Goal: Task Accomplishment & Management: Complete application form

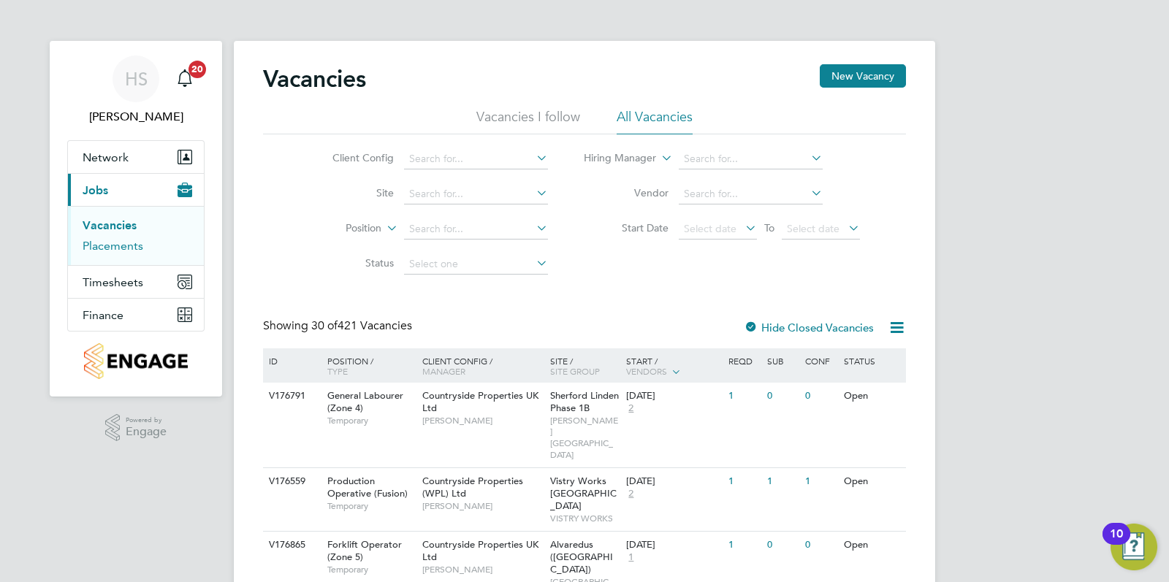
click at [135, 244] on link "Placements" at bounding box center [113, 246] width 61 height 14
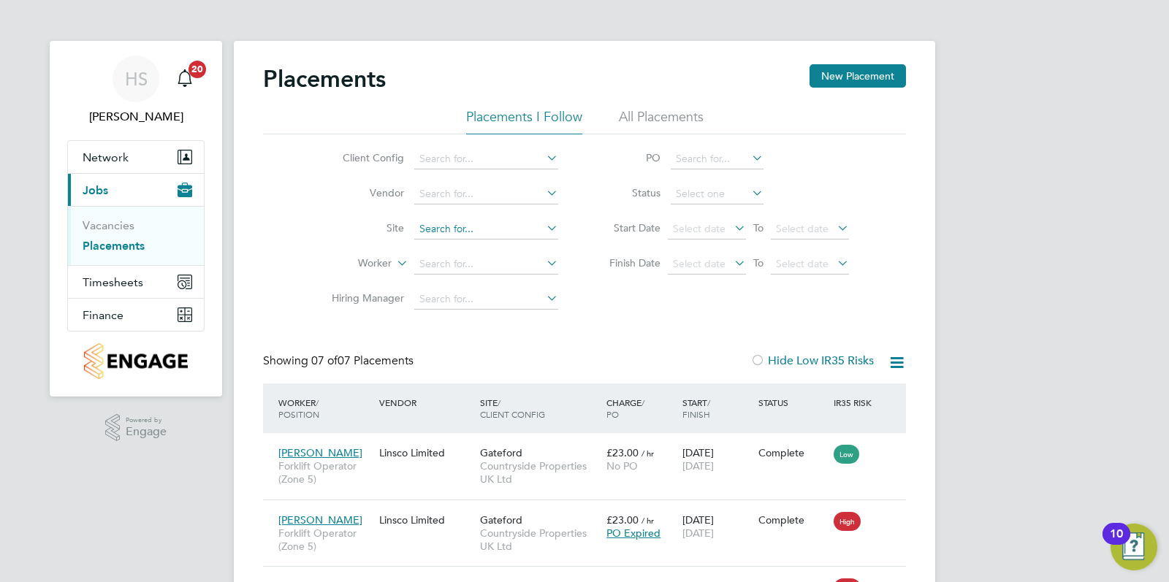
click at [422, 220] on input at bounding box center [486, 229] width 144 height 20
type input "gatef"
click at [458, 227] on input at bounding box center [486, 229] width 144 height 20
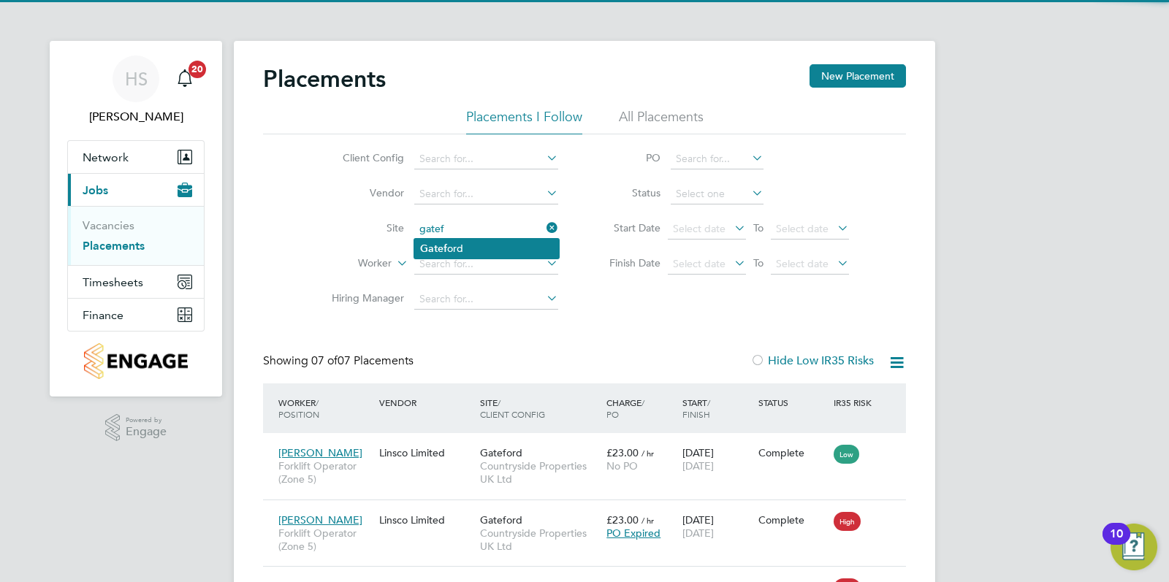
click at [457, 243] on li "Gatef ord" at bounding box center [486, 249] width 145 height 20
type input "Gateford"
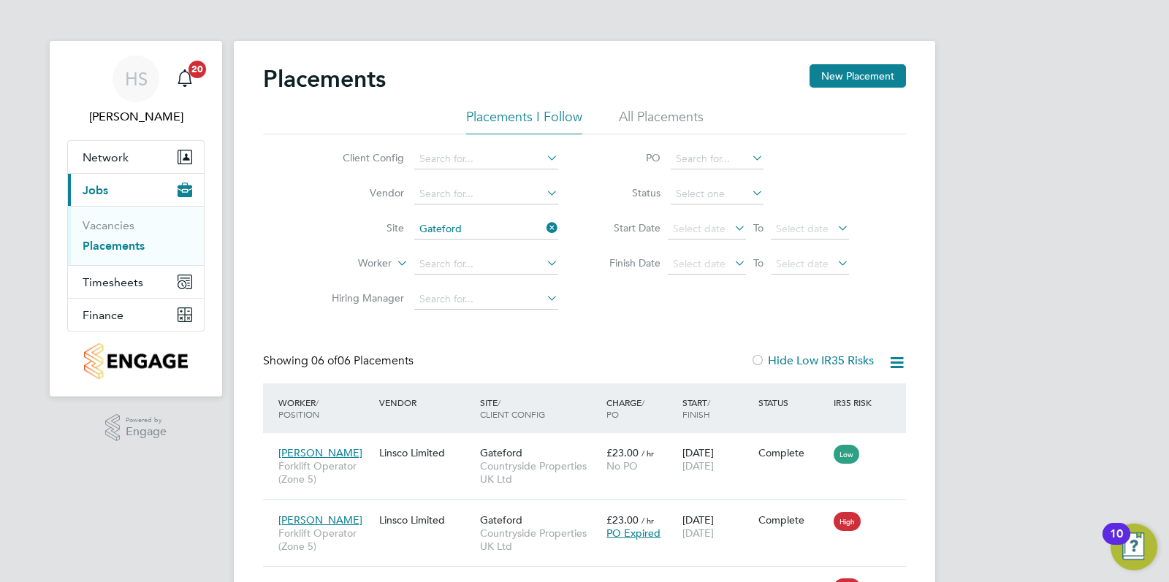
click at [932, 343] on div "Placements New Placement Placements I Follow All Placements Client Config Vendo…" at bounding box center [585, 460] width 702 height 838
click at [747, 197] on input at bounding box center [717, 194] width 93 height 20
click at [702, 213] on li "Active" at bounding box center [718, 213] width 94 height 19
type input "Active"
click at [884, 452] on icon at bounding box center [888, 453] width 15 height 18
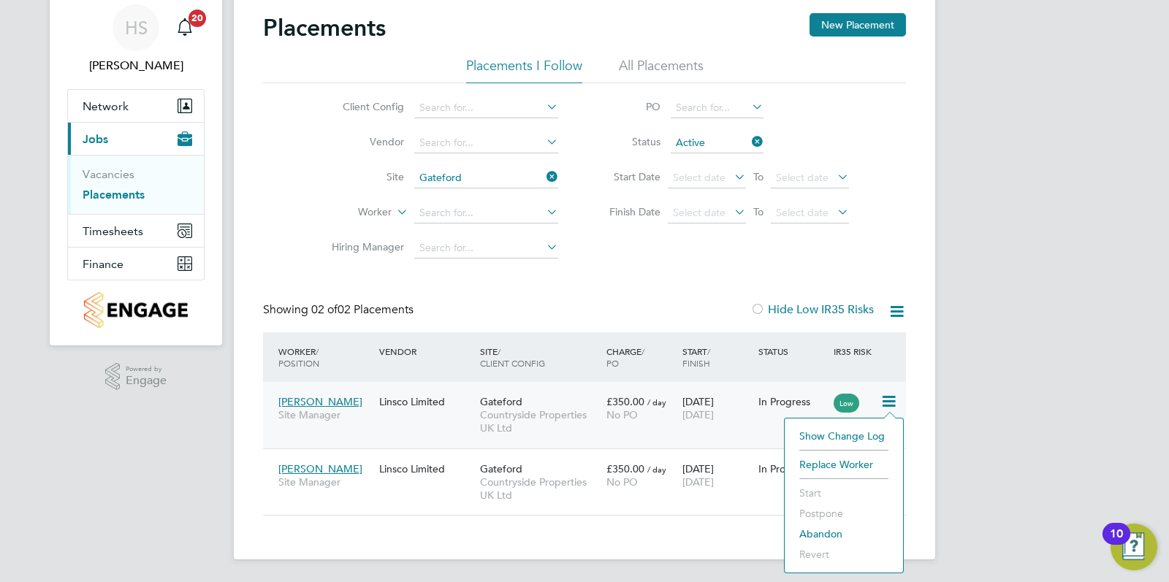
click at [721, 400] on div "[DATE] [DATE]" at bounding box center [717, 408] width 76 height 41
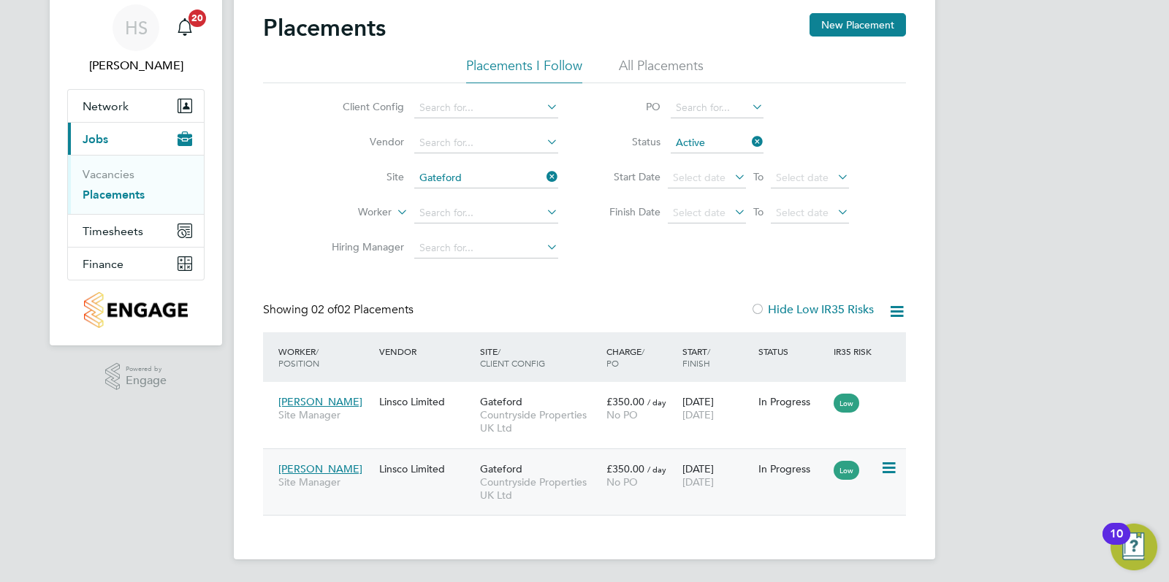
click at [889, 467] on icon at bounding box center [888, 469] width 15 height 18
click at [763, 472] on div "In Progress" at bounding box center [793, 469] width 69 height 13
drag, startPoint x: 1028, startPoint y: 300, endPoint x: 1025, endPoint y: 287, distance: 12.8
click at [1028, 300] on div "HS Hugo Slattery Notifications 20 Applications: Network Team Members Sites Work…" at bounding box center [584, 266] width 1169 height 634
click at [349, 175] on label "Site" at bounding box center [362, 176] width 84 height 13
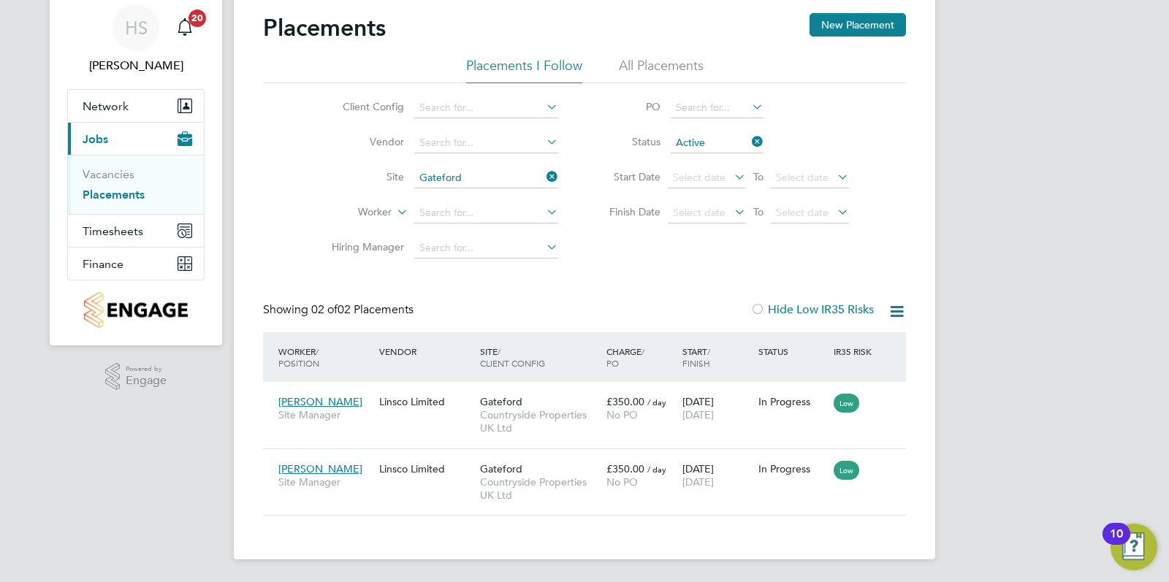
click at [544, 182] on icon at bounding box center [544, 177] width 0 height 20
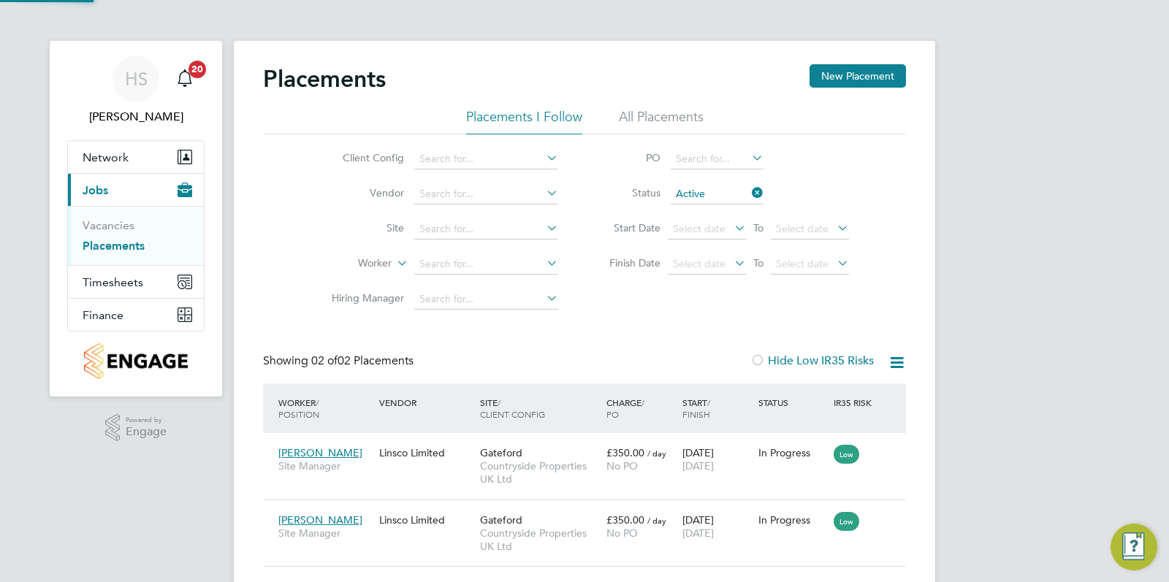
scroll to position [55, 126]
click at [471, 219] on li "Site" at bounding box center [439, 229] width 275 height 35
click at [472, 221] on input at bounding box center [486, 229] width 144 height 20
click at [504, 423] on li "Red ruth Road" at bounding box center [573, 423] width 318 height 20
type input "[GEOGRAPHIC_DATA]"
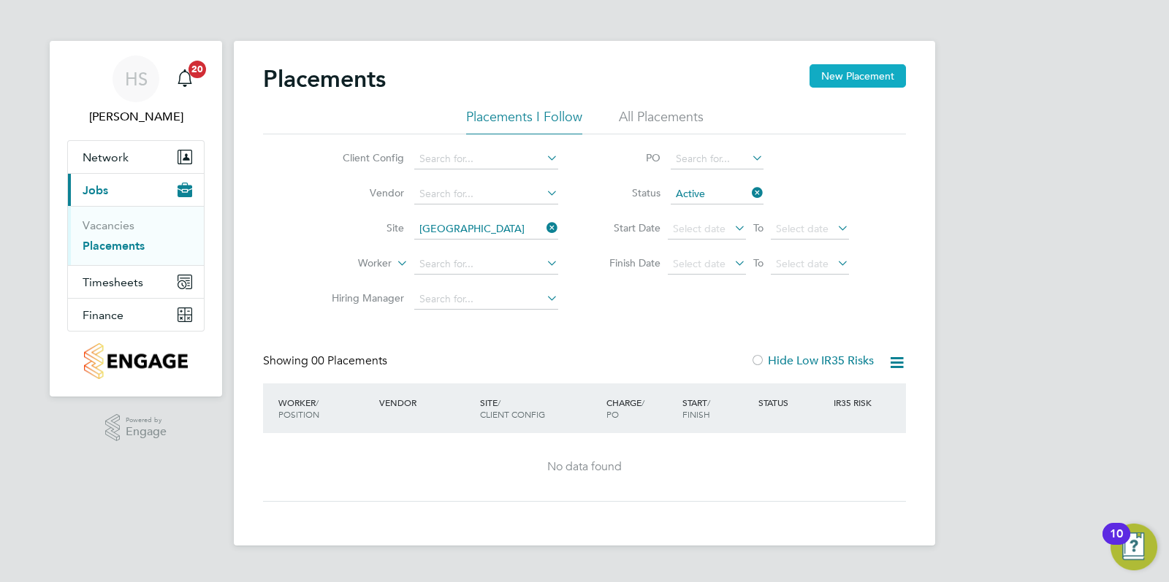
click at [866, 73] on button "New Placement" at bounding box center [858, 75] width 96 height 23
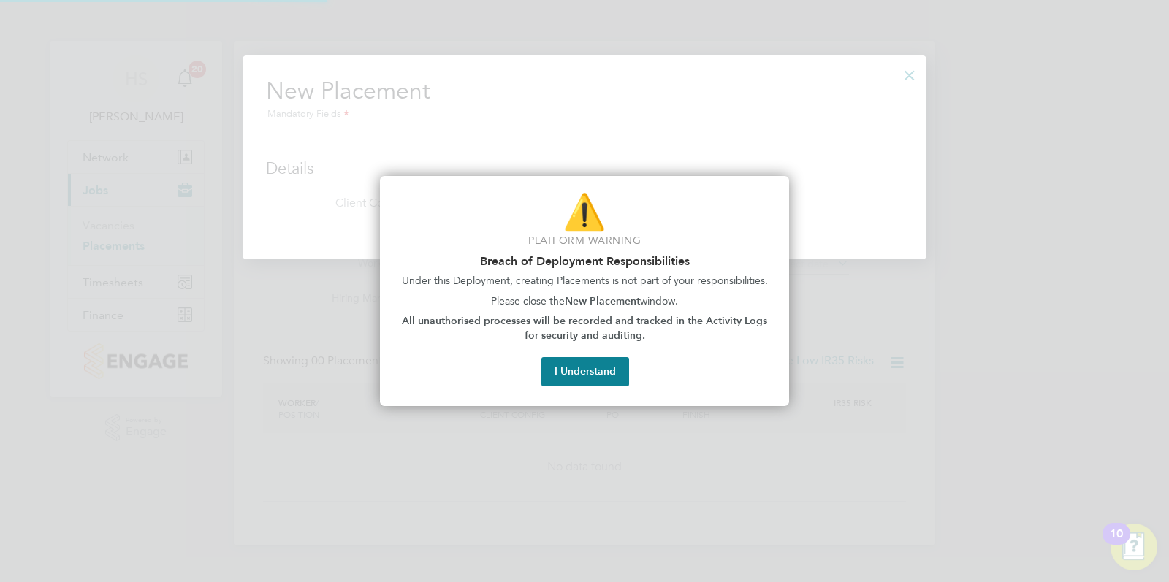
scroll to position [205, 685]
click at [599, 392] on div "⚠️ Platform Warning Breach of Deployment Responsibilities Under this Deployment…" at bounding box center [584, 291] width 409 height 230
click at [596, 368] on button "I Understand" at bounding box center [586, 371] width 88 height 29
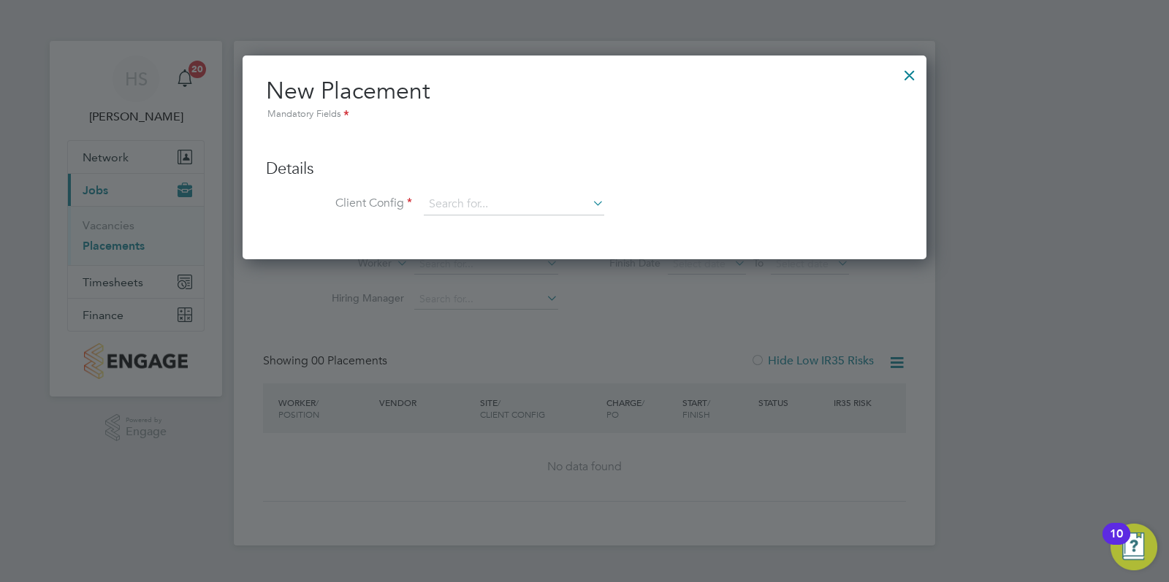
click at [908, 73] on div at bounding box center [910, 71] width 26 height 26
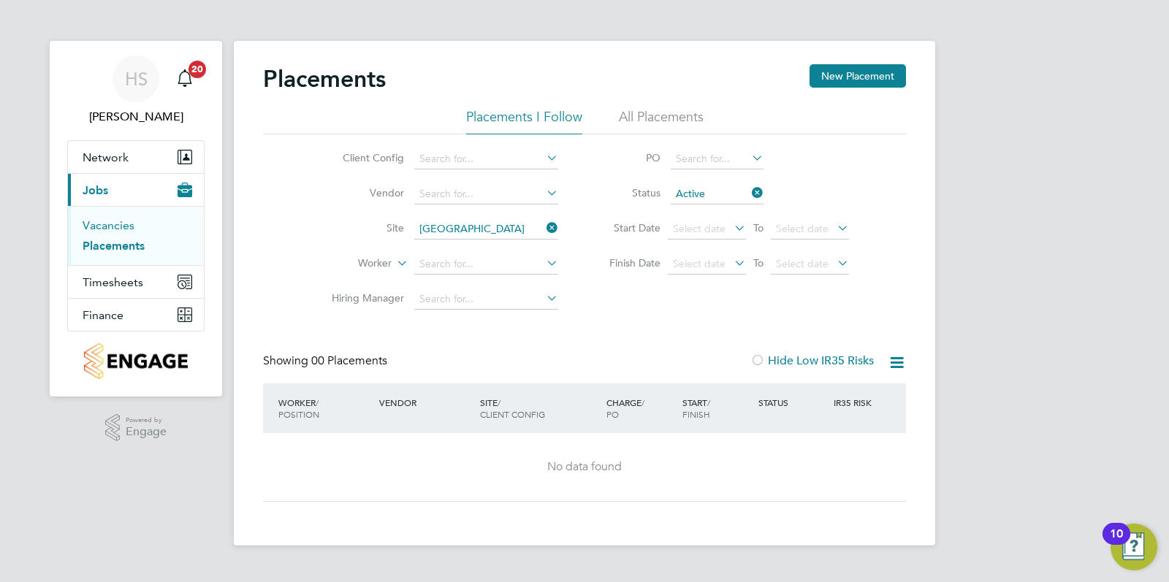
click at [116, 225] on link "Vacancies" at bounding box center [109, 226] width 52 height 14
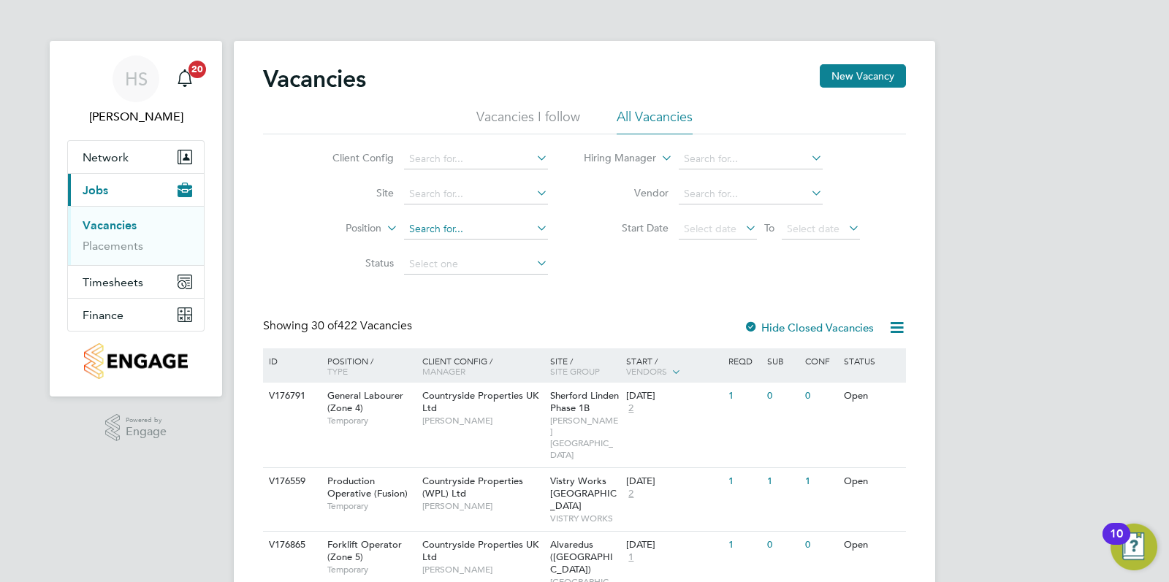
click at [485, 235] on input at bounding box center [476, 229] width 144 height 20
click at [469, 200] on input at bounding box center [476, 194] width 144 height 20
click at [469, 206] on li "Redruth Road" at bounding box center [475, 214] width 145 height 20
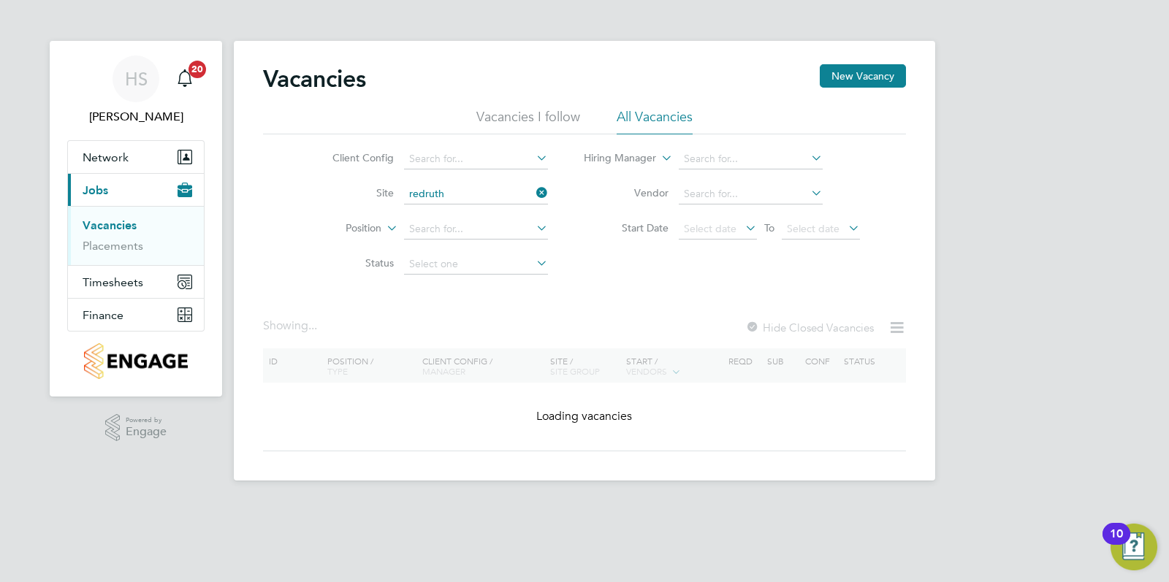
type input "[GEOGRAPHIC_DATA]"
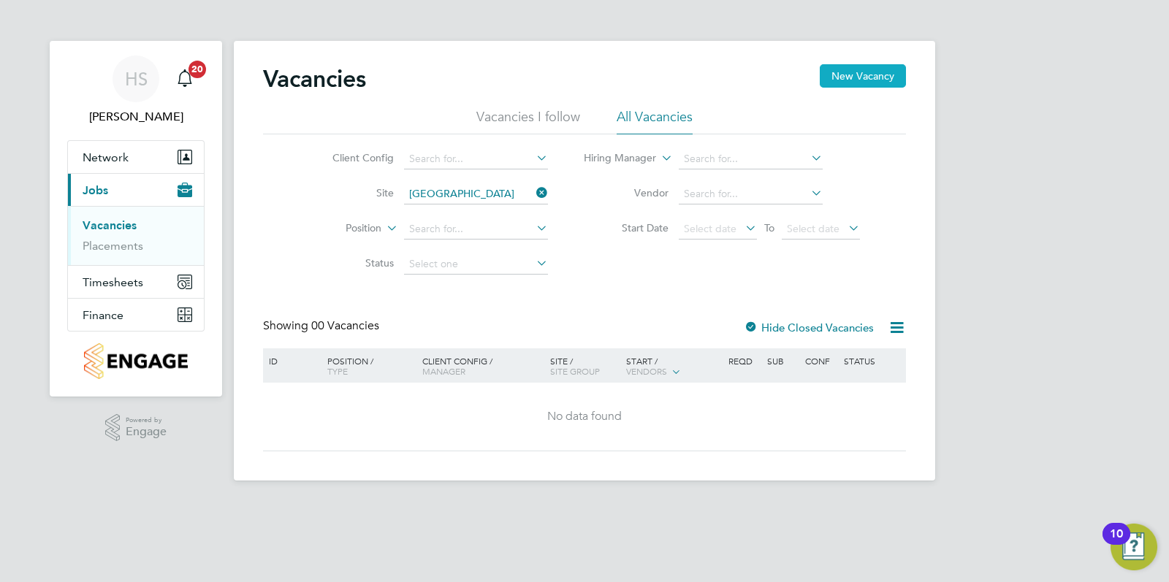
click at [851, 81] on button "New Vacancy" at bounding box center [863, 75] width 86 height 23
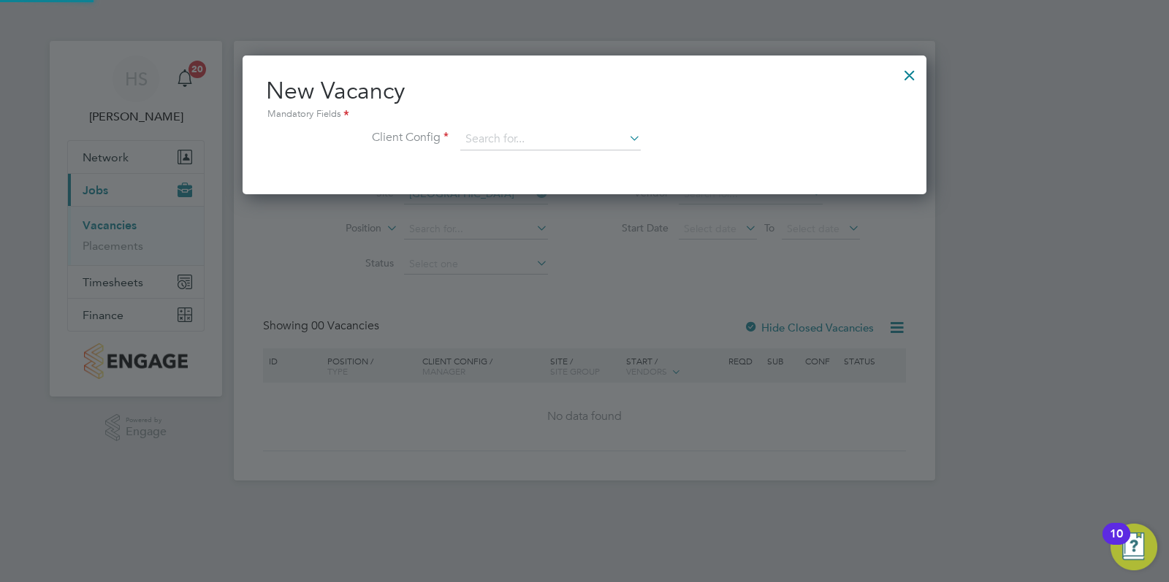
scroll to position [139, 685]
click at [565, 136] on input at bounding box center [550, 140] width 181 height 22
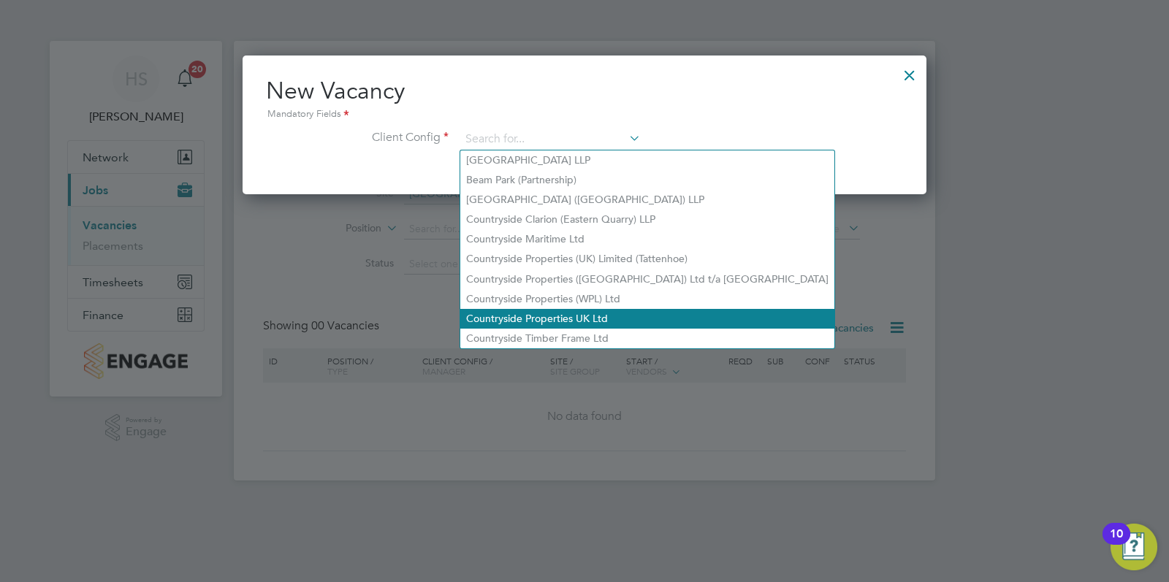
click at [571, 312] on li "Countryside Properties UK Ltd" at bounding box center [647, 319] width 374 height 20
type input "Countryside Properties UK Ltd"
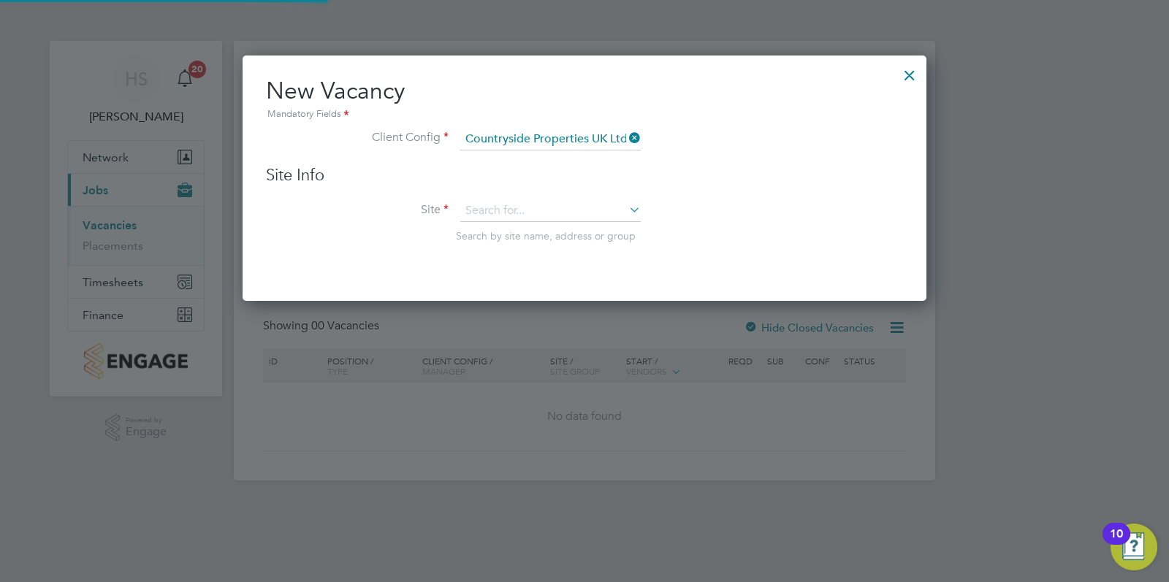
scroll to position [245, 685]
click at [528, 209] on input at bounding box center [550, 211] width 181 height 22
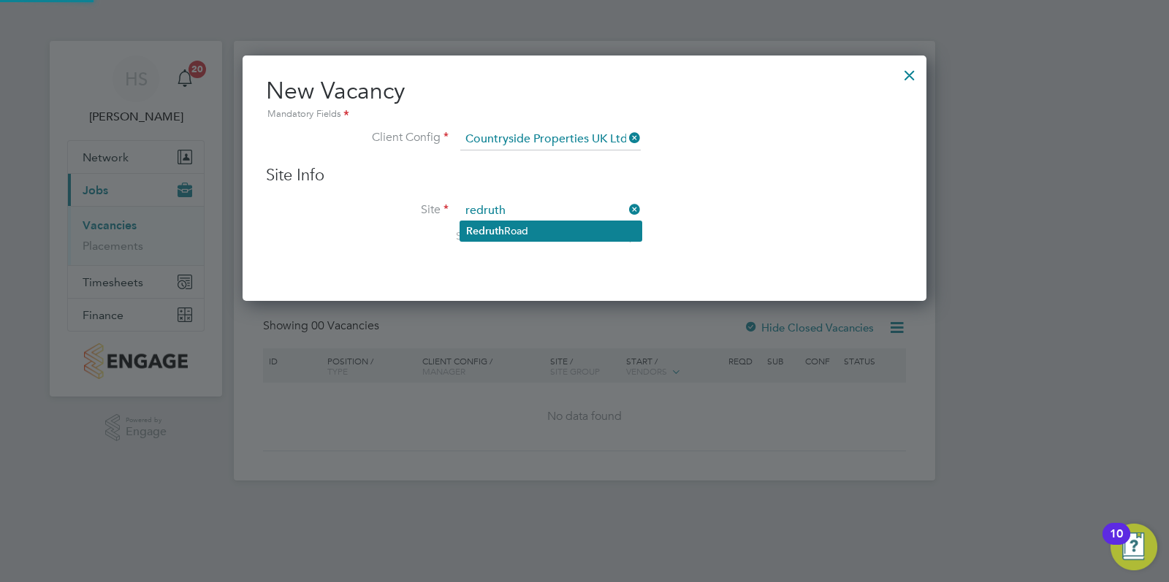
click at [530, 222] on li "Redruth Road" at bounding box center [550, 231] width 181 height 20
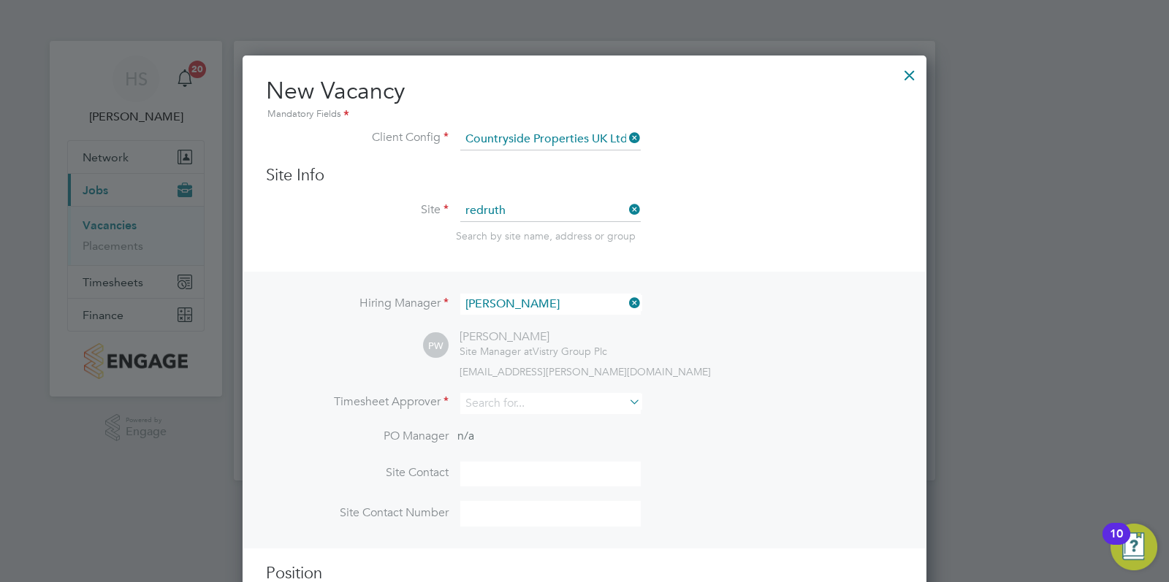
type input "[GEOGRAPHIC_DATA]"
click at [521, 400] on input at bounding box center [550, 403] width 181 height 21
click at [526, 420] on li "Calum Madden" at bounding box center [550, 424] width 181 height 20
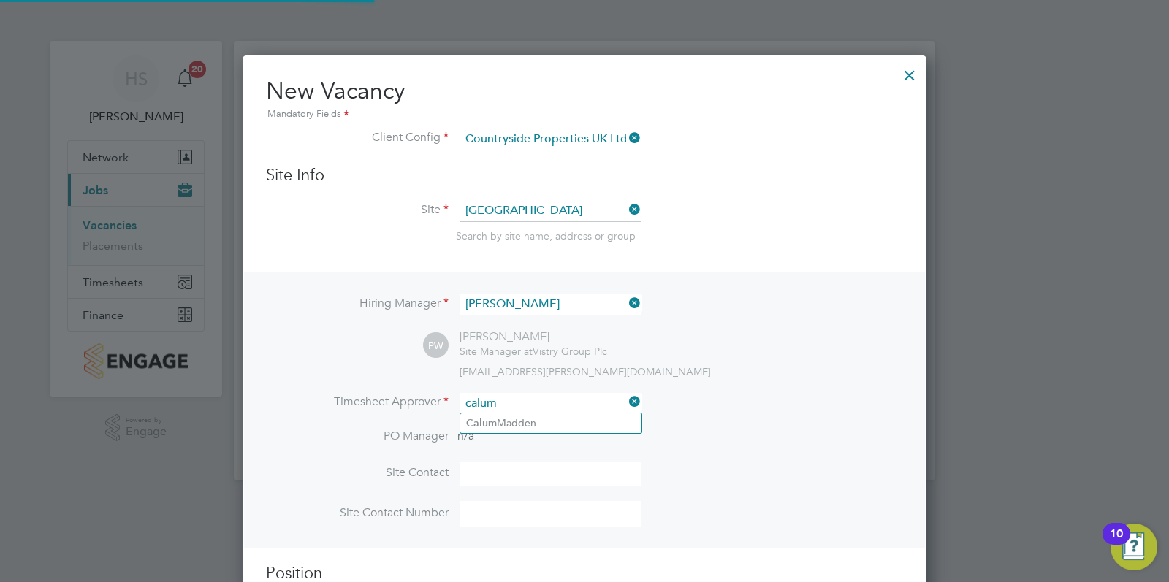
type input "[PERSON_NAME]"
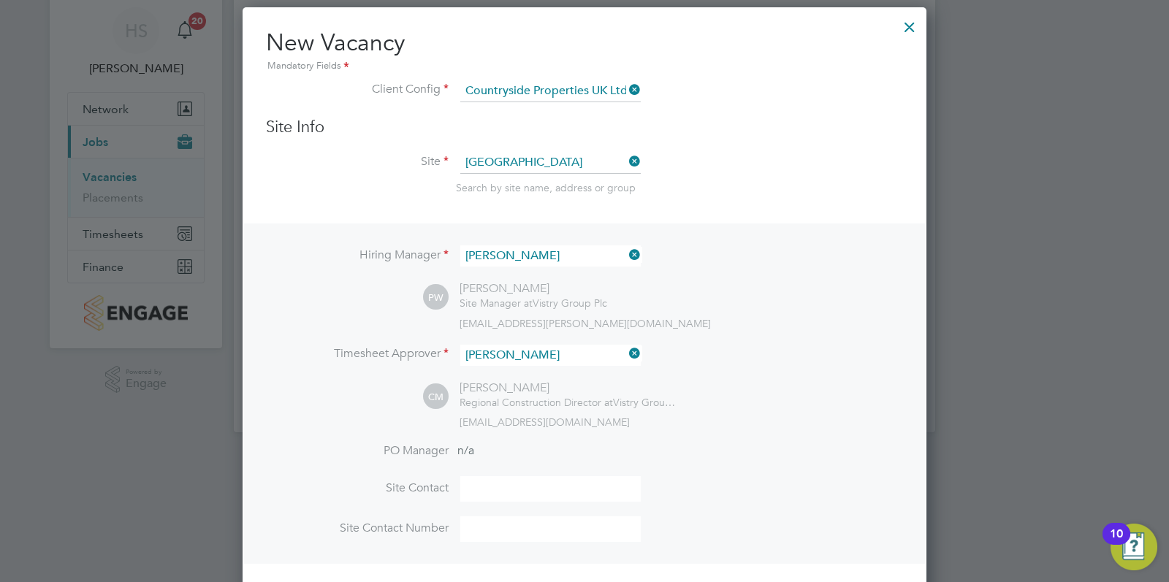
scroll to position [144, 0]
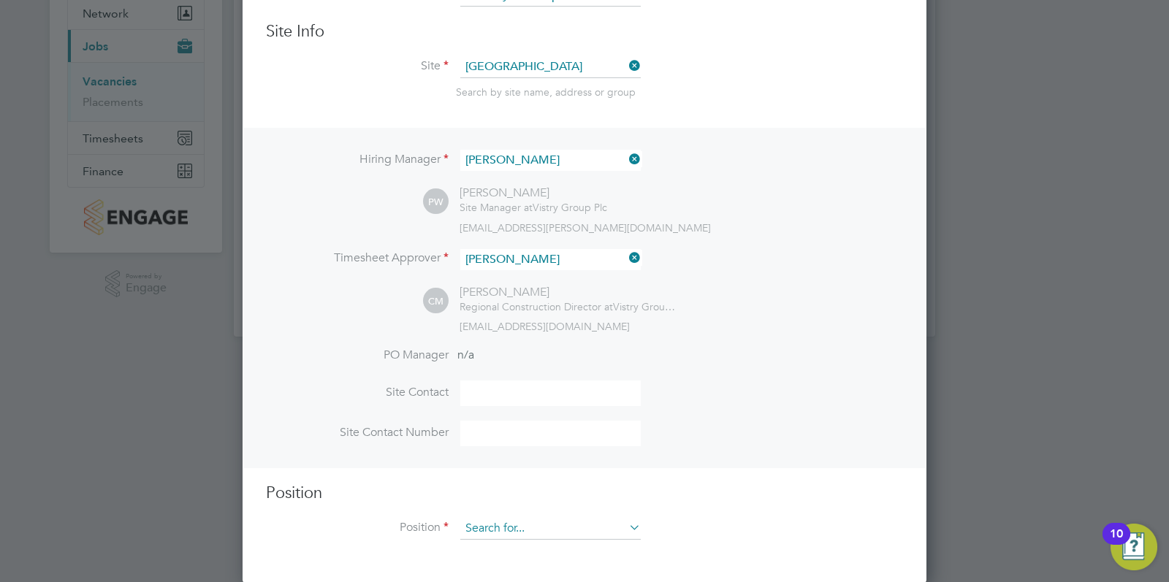
click at [585, 520] on input at bounding box center [550, 529] width 181 height 22
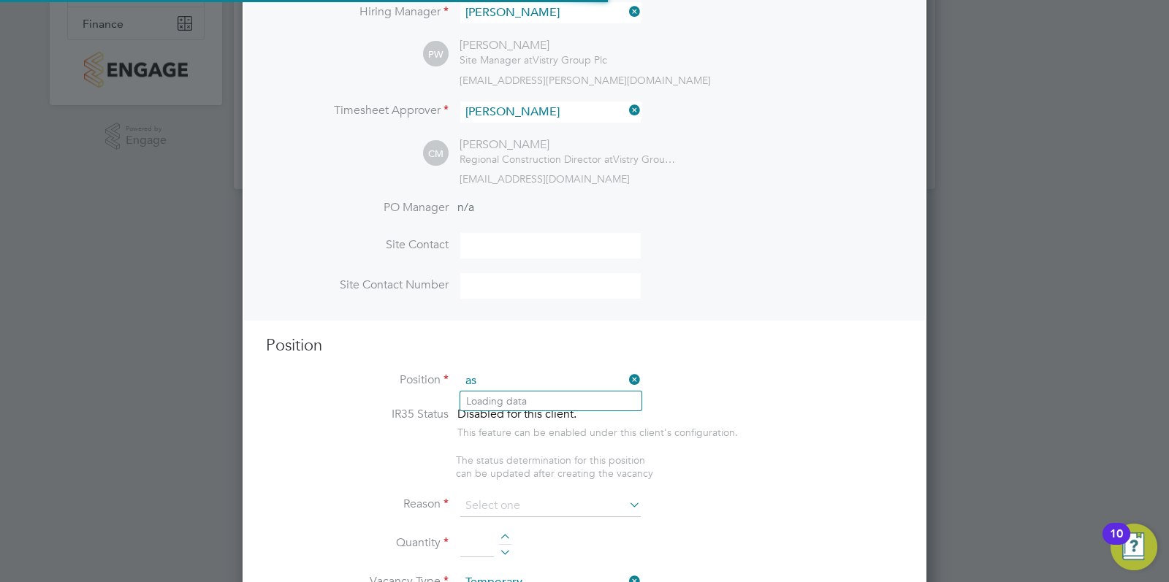
scroll to position [2085, 685]
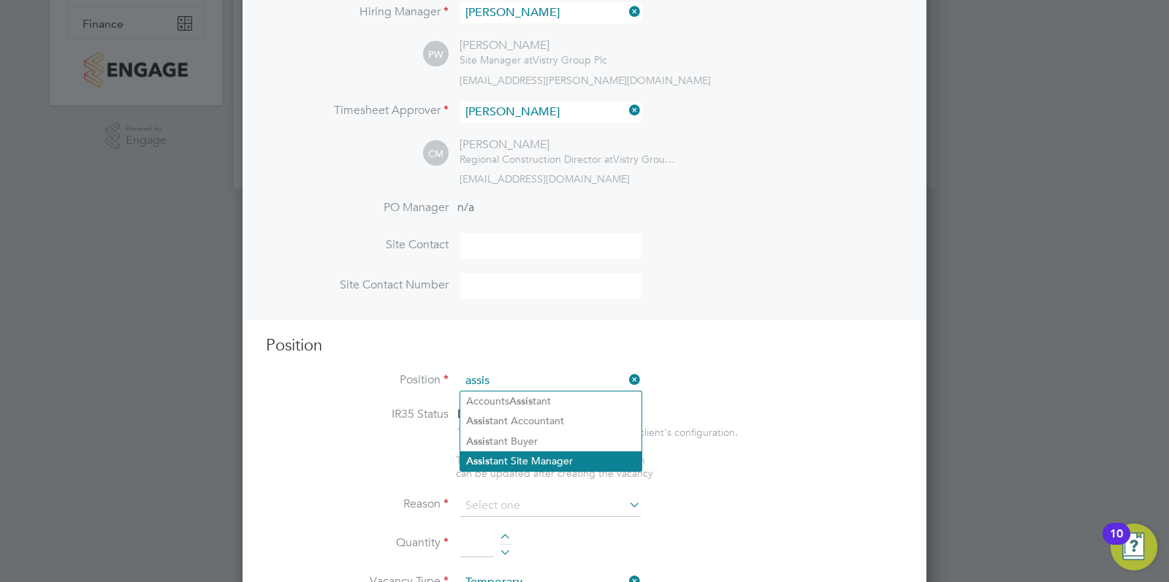
click at [574, 455] on li "Assis tant Site Manager" at bounding box center [550, 462] width 181 height 20
type input "Assistant Site Manager"
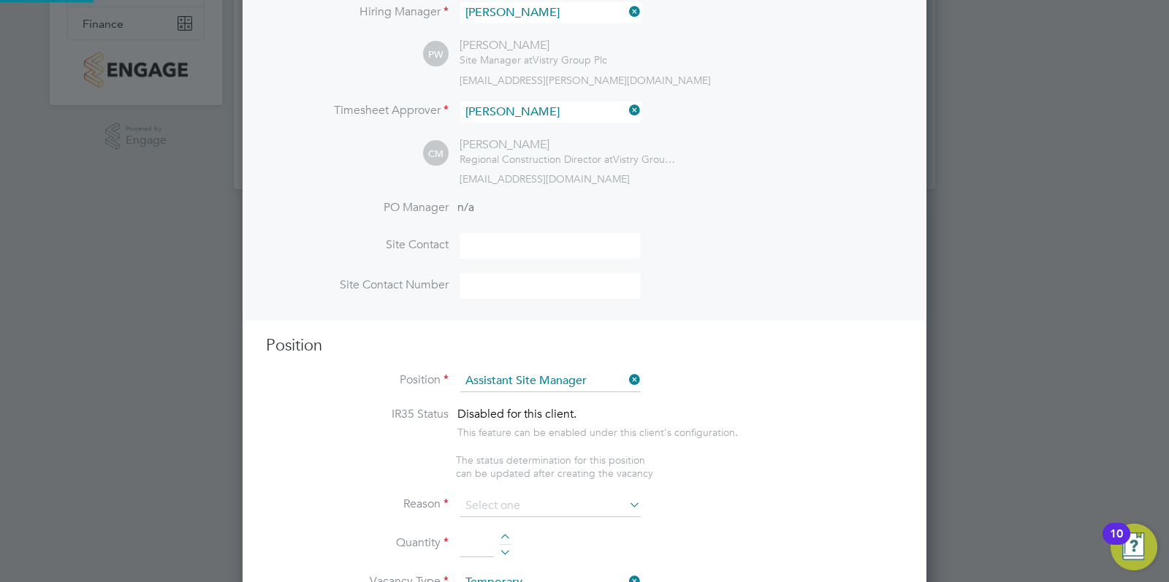
click at [821, 352] on h3 "Position" at bounding box center [584, 345] width 637 height 21
type textarea "• Supervises and ensures that all construction work under their control is buil…"
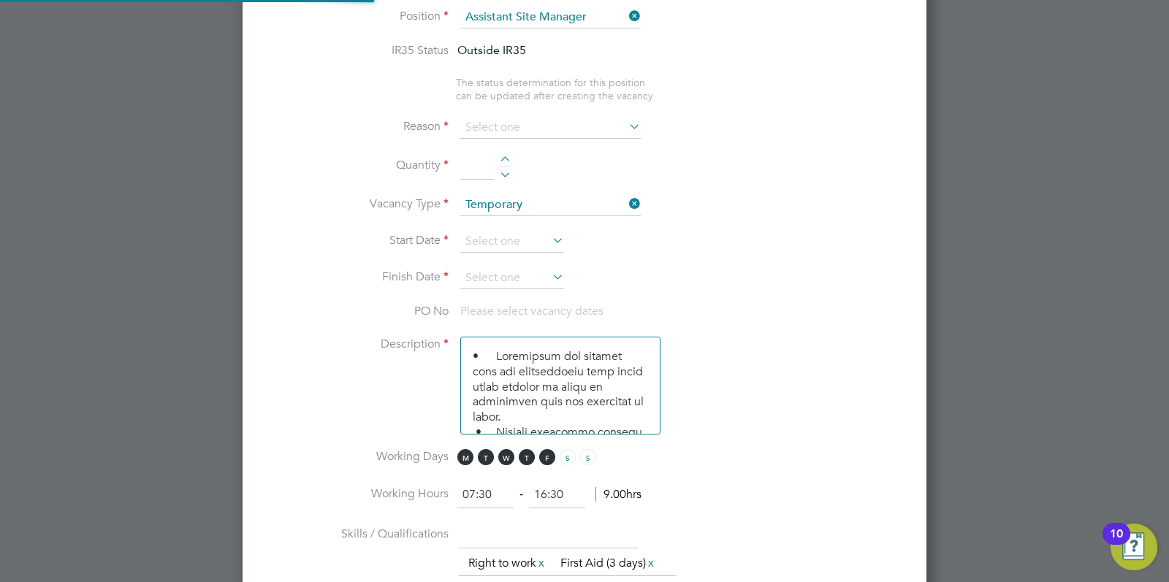
scroll to position [7, 7]
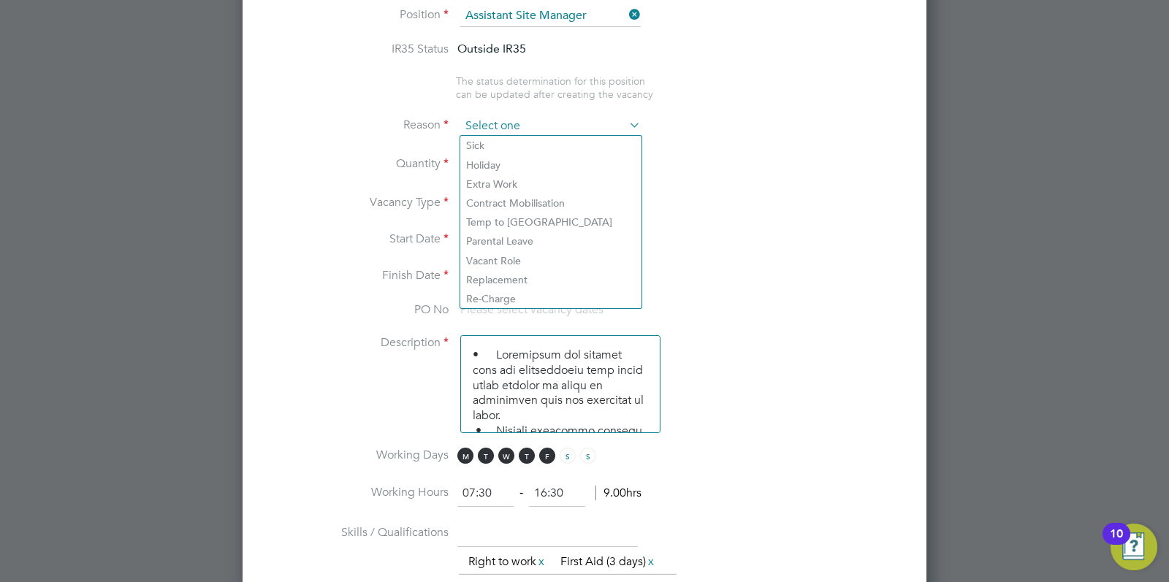
click at [535, 118] on input at bounding box center [550, 126] width 181 height 22
click at [515, 251] on li "Vacant Role" at bounding box center [550, 260] width 181 height 19
type input "Vacant Role"
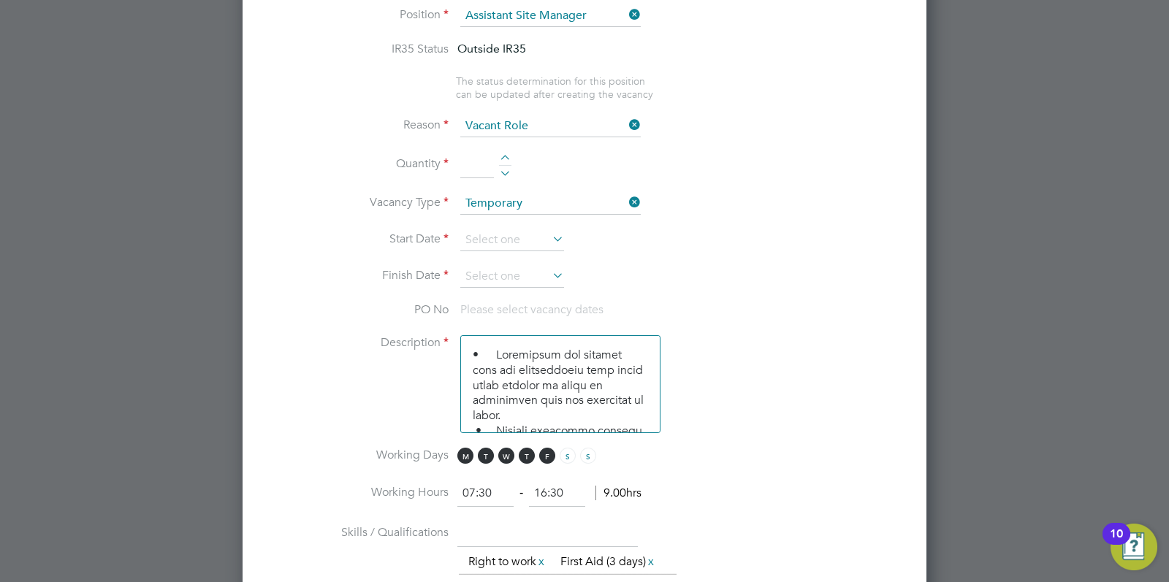
click at [507, 155] on div at bounding box center [505, 160] width 12 height 10
type input "1"
click at [550, 237] on icon at bounding box center [550, 239] width 0 height 20
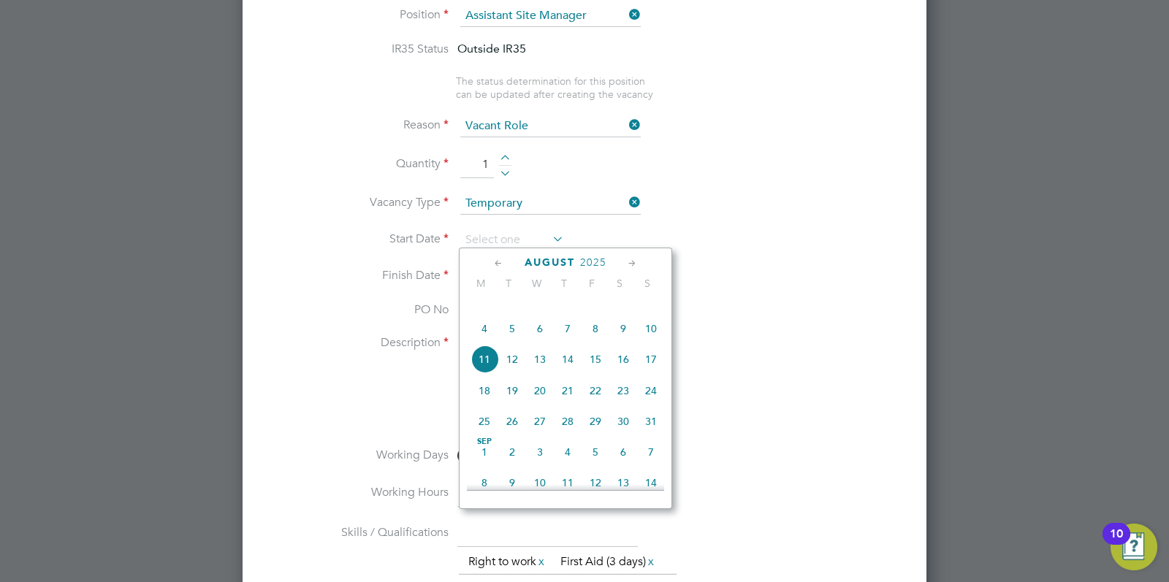
click at [493, 339] on span "4" at bounding box center [485, 329] width 28 height 28
type input "[DATE]"
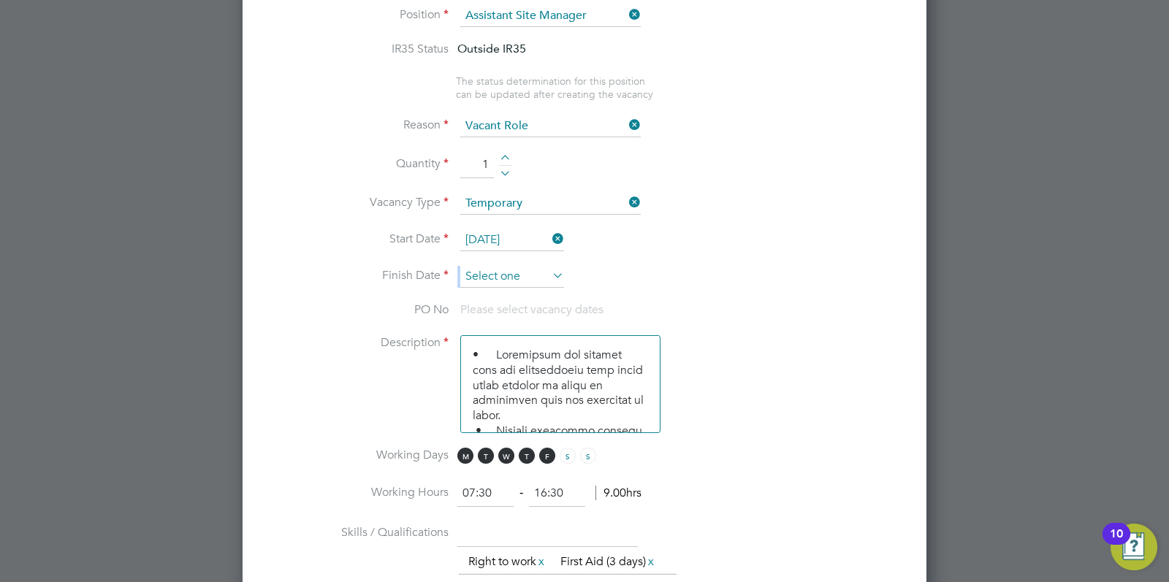
click at [531, 262] on ng-container "IR35 Status Outside IR35 The status determination for this position can be upda…" at bounding box center [584, 497] width 637 height 910
drag, startPoint x: 531, startPoint y: 262, endPoint x: 526, endPoint y: 275, distance: 14.1
click at [526, 275] on input at bounding box center [512, 277] width 104 height 22
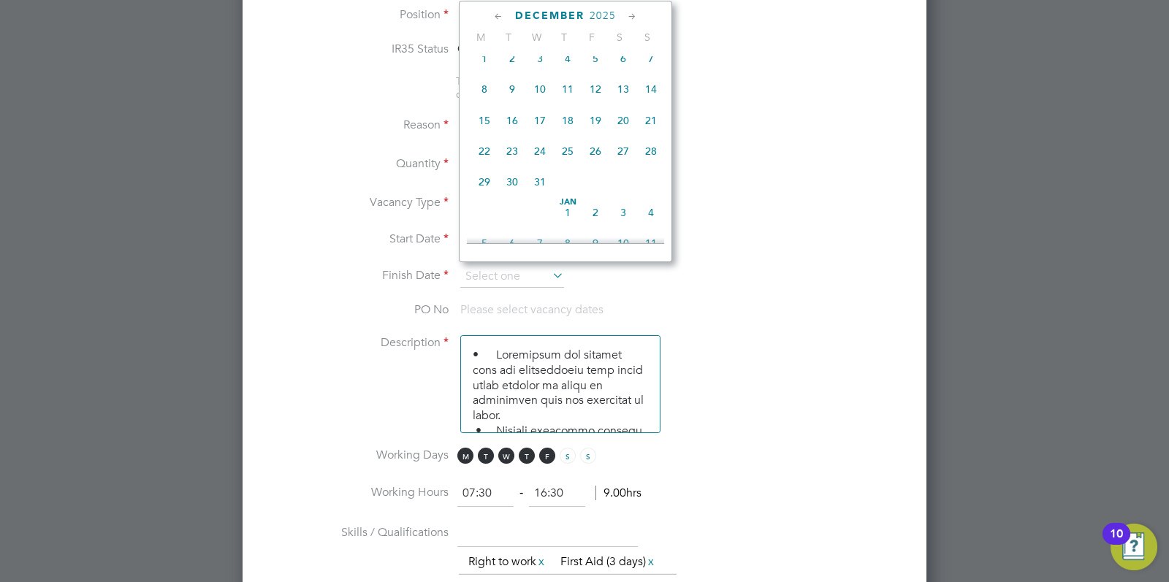
click at [540, 196] on span "31" at bounding box center [540, 182] width 28 height 28
type input "[DATE]"
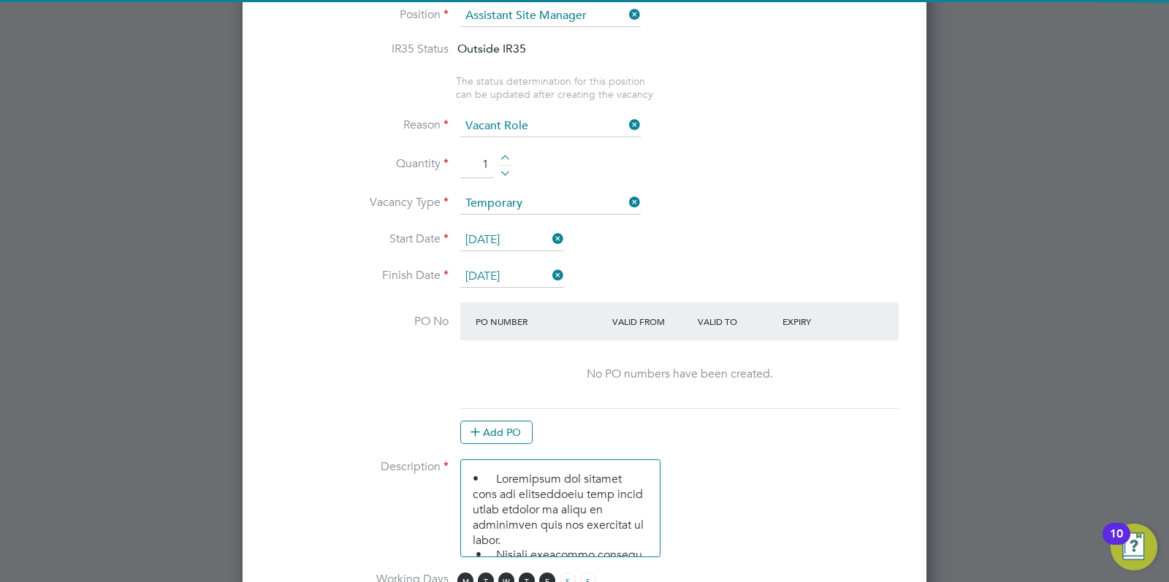
click at [735, 248] on li "Start Date 04 Aug 2025" at bounding box center [584, 247] width 637 height 37
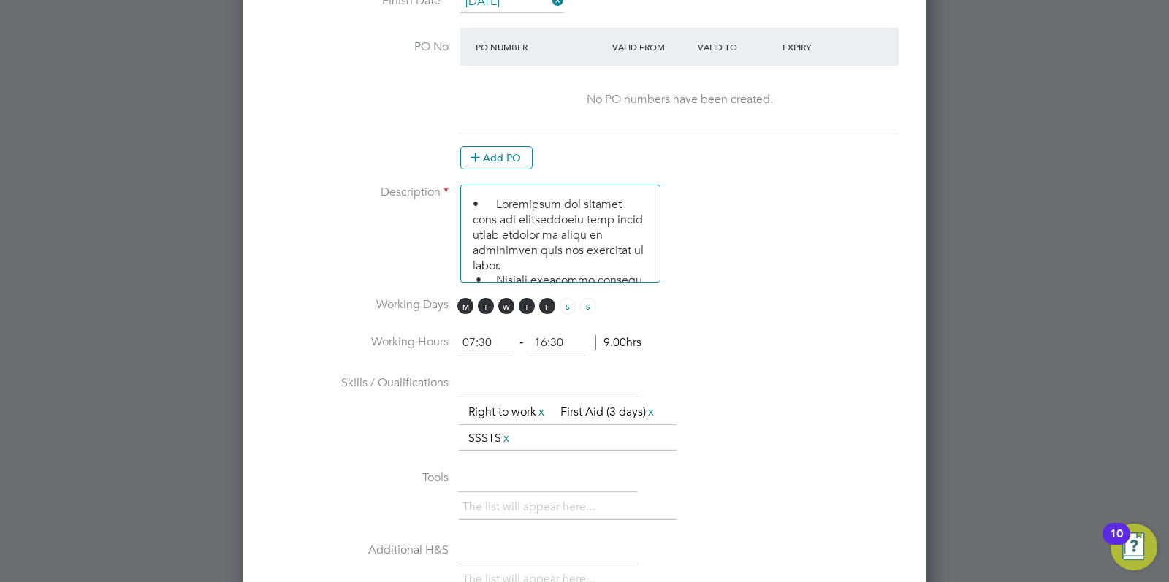
click at [829, 371] on li "Skills / Qualifications The list will appear here... Right to work x First Aid …" at bounding box center [584, 418] width 637 height 95
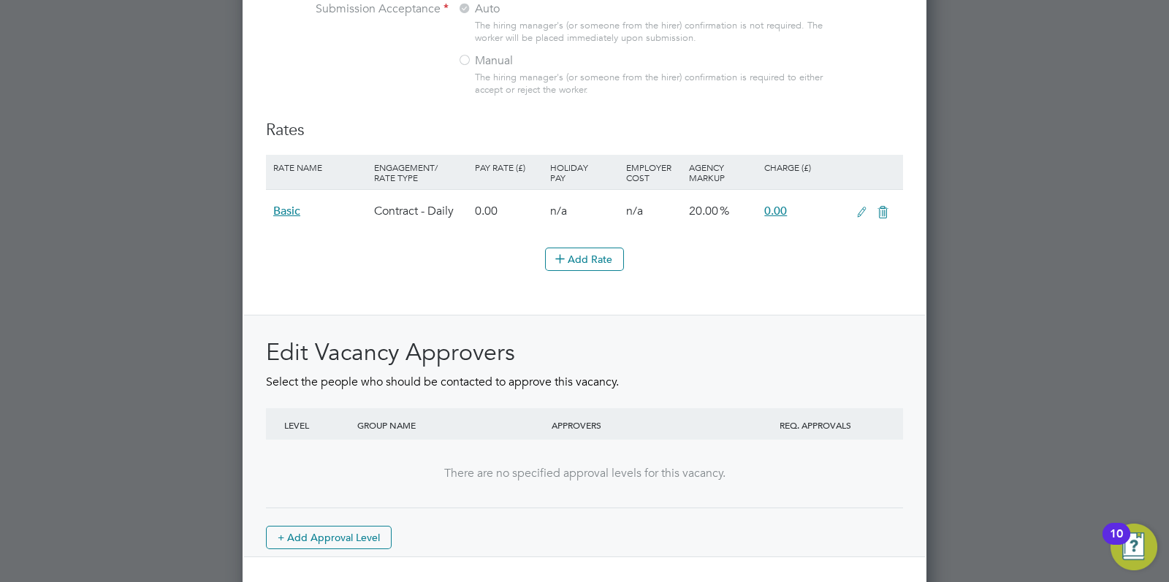
scroll to position [1664, 0]
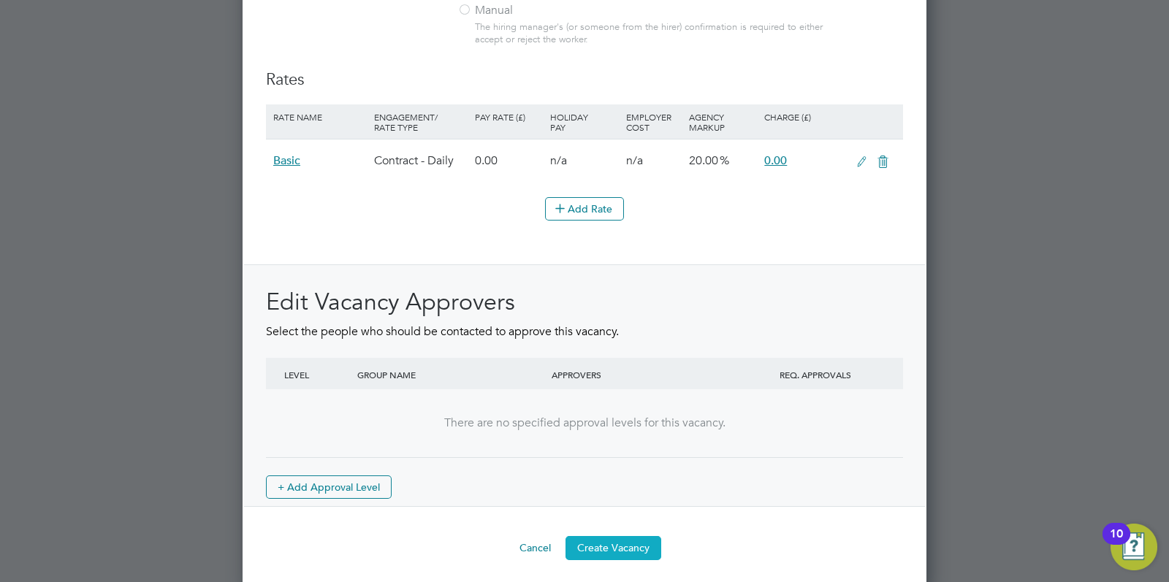
click at [639, 539] on button "Create Vacancy" at bounding box center [614, 547] width 96 height 23
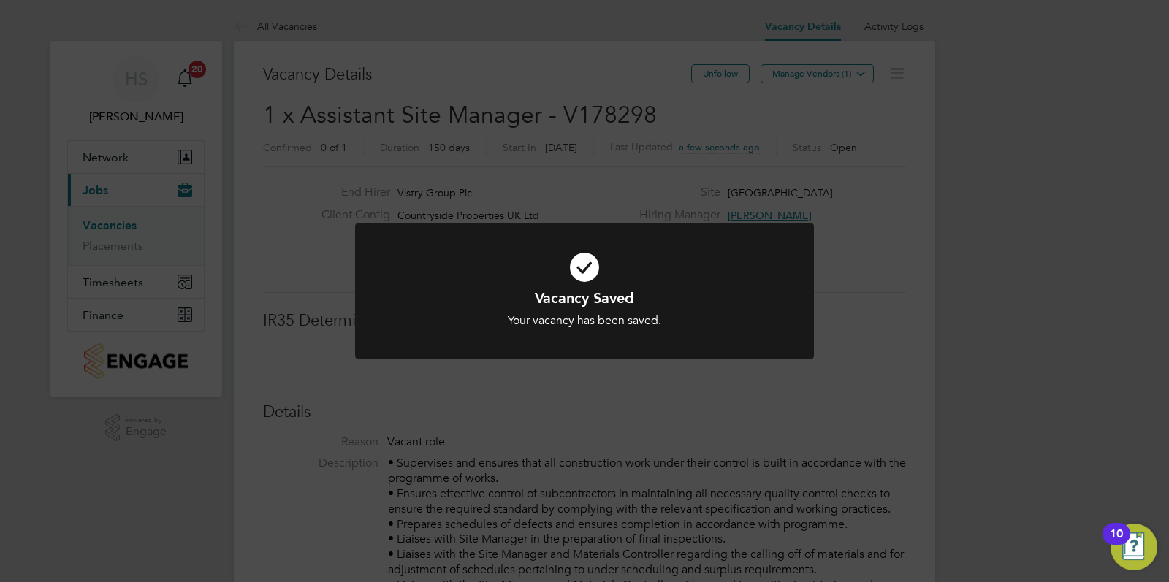
scroll to position [7, 7]
click at [964, 278] on div "Vacancy Saved Your vacancy has been saved. Cancel Okay" at bounding box center [584, 291] width 1169 height 582
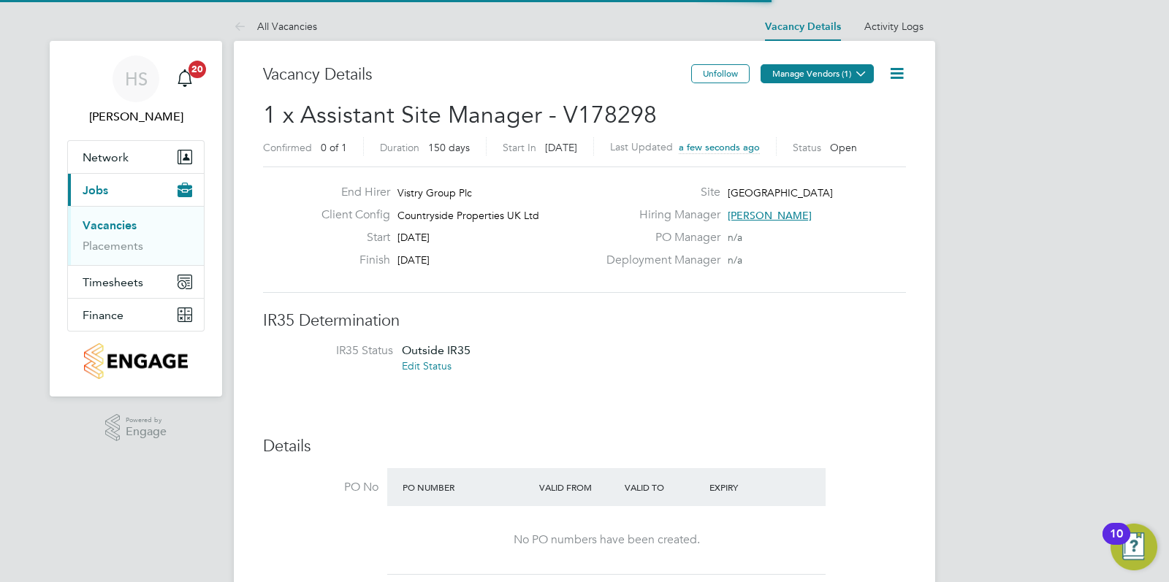
click at [843, 80] on button "Manage Vendors (1)" at bounding box center [817, 73] width 113 height 19
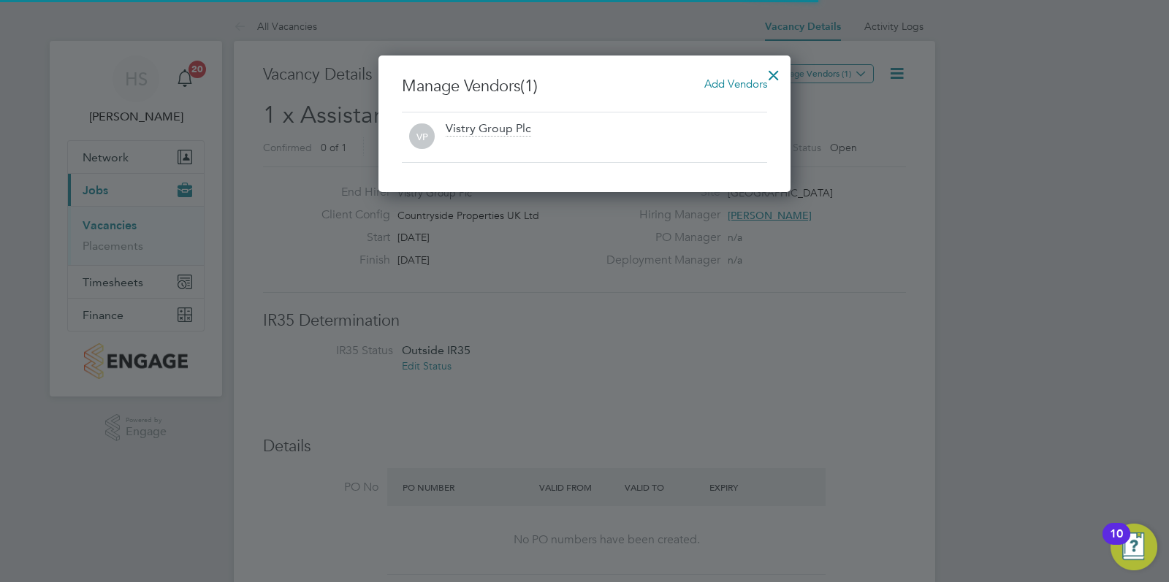
scroll to position [136, 413]
click at [720, 86] on span "Add Vendors" at bounding box center [736, 84] width 63 height 14
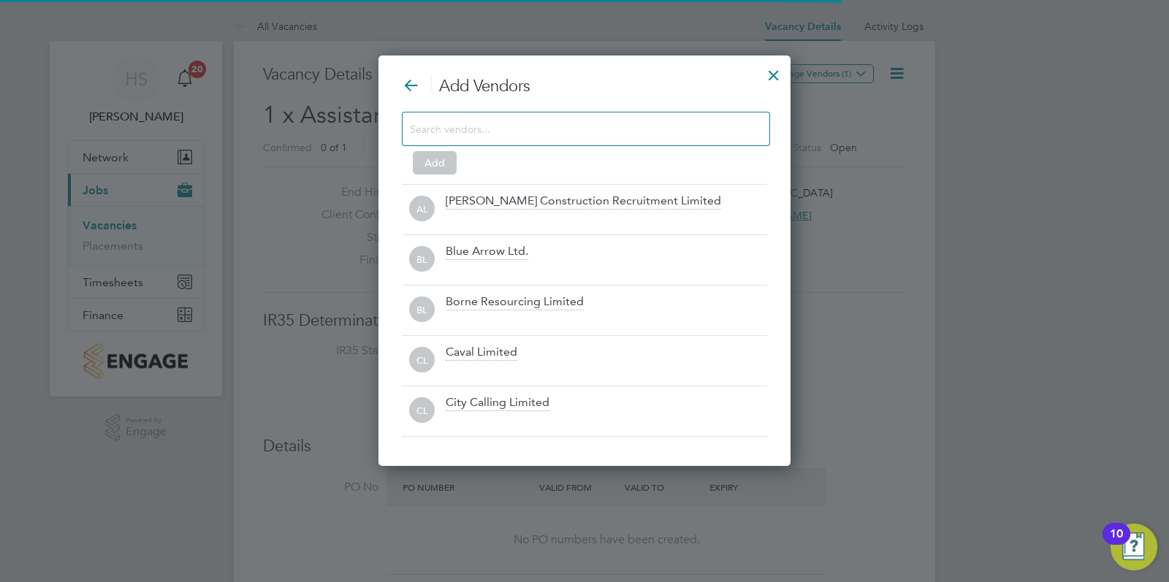
scroll to position [410, 413]
click at [593, 130] on input at bounding box center [574, 128] width 329 height 19
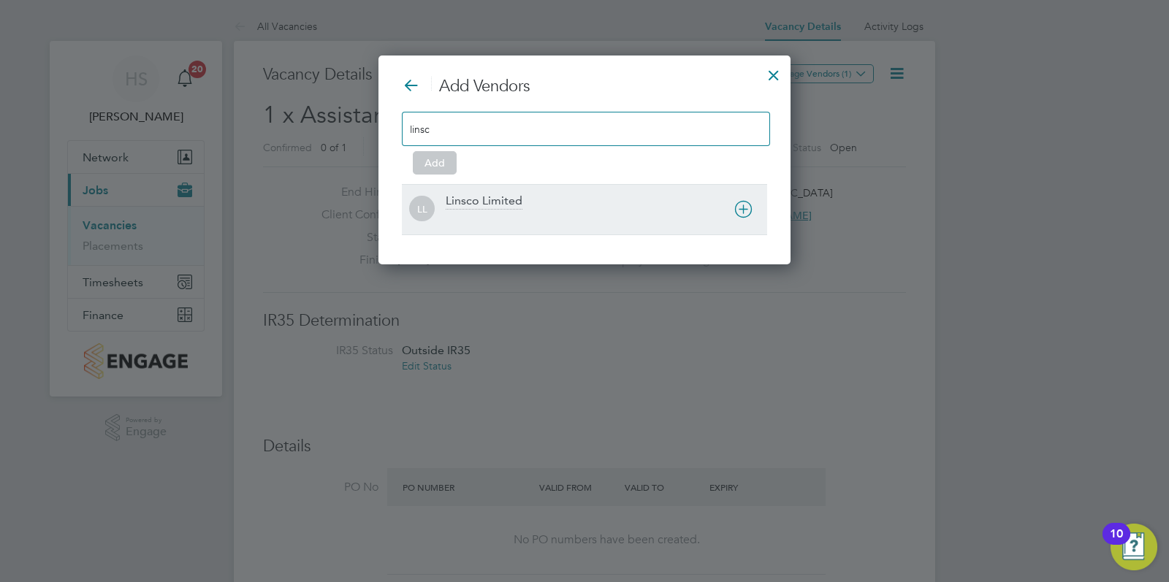
type input "linsc"
click at [485, 200] on div "Linsco Limited" at bounding box center [484, 202] width 77 height 16
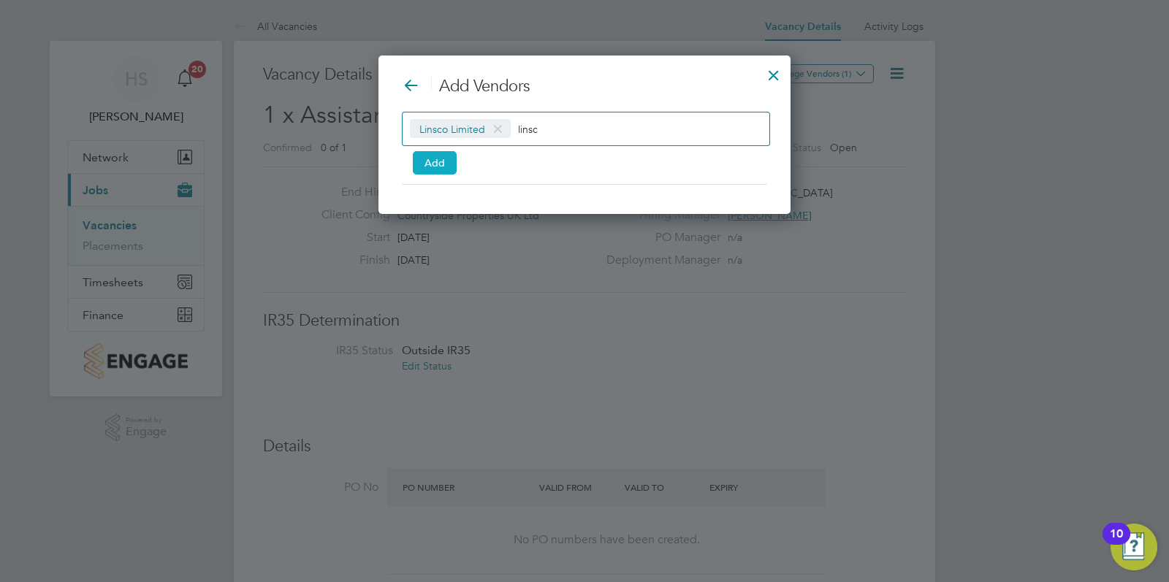
scroll to position [158, 413]
click at [415, 156] on button "Add" at bounding box center [435, 162] width 44 height 23
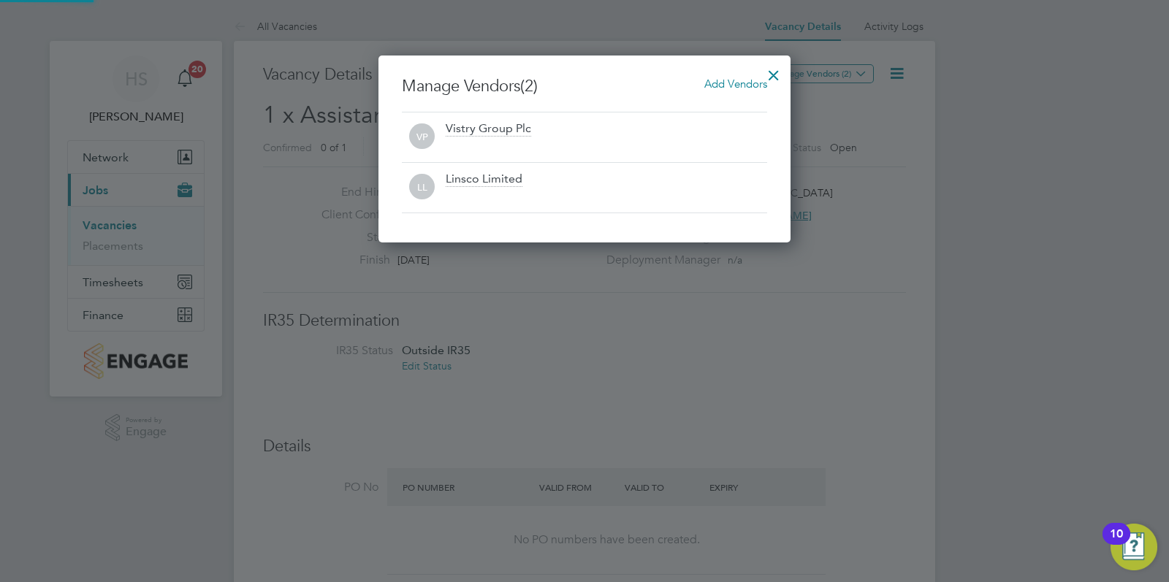
scroll to position [187, 413]
click at [777, 75] on div at bounding box center [774, 71] width 26 height 26
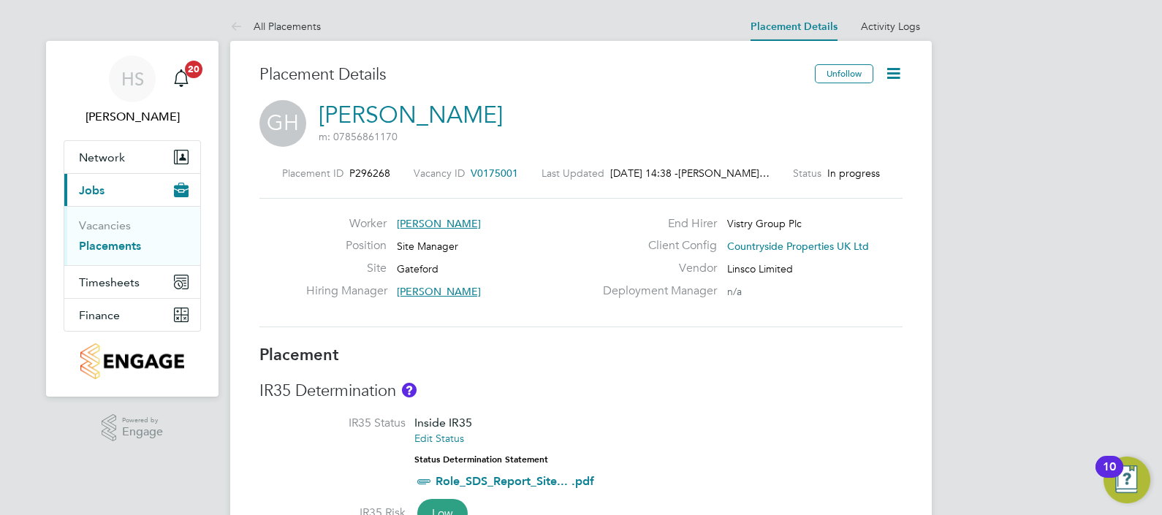
click at [894, 73] on icon at bounding box center [893, 73] width 18 height 18
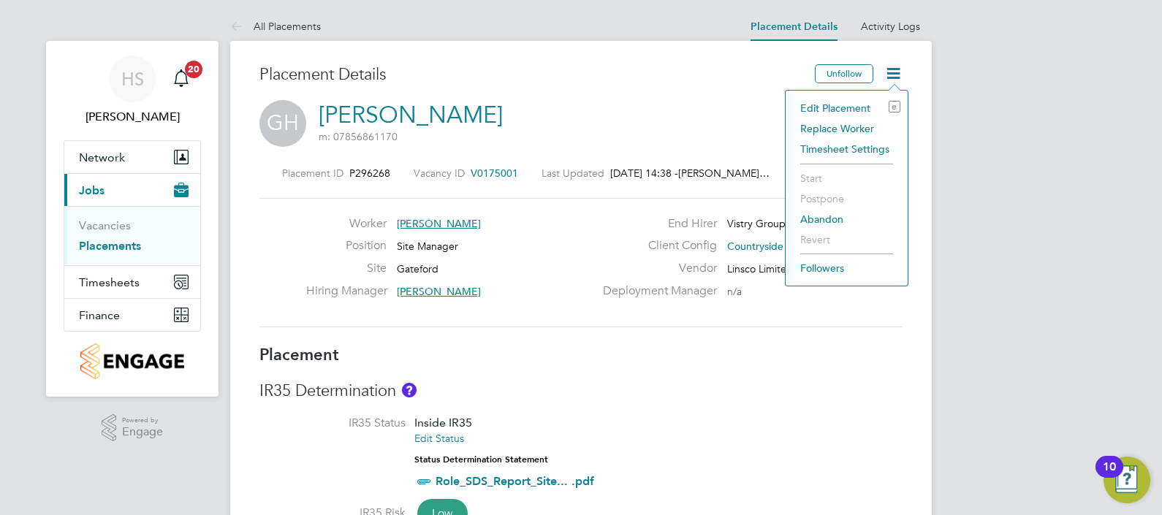
click at [845, 102] on li "Edit Placement e" at bounding box center [846, 108] width 107 height 20
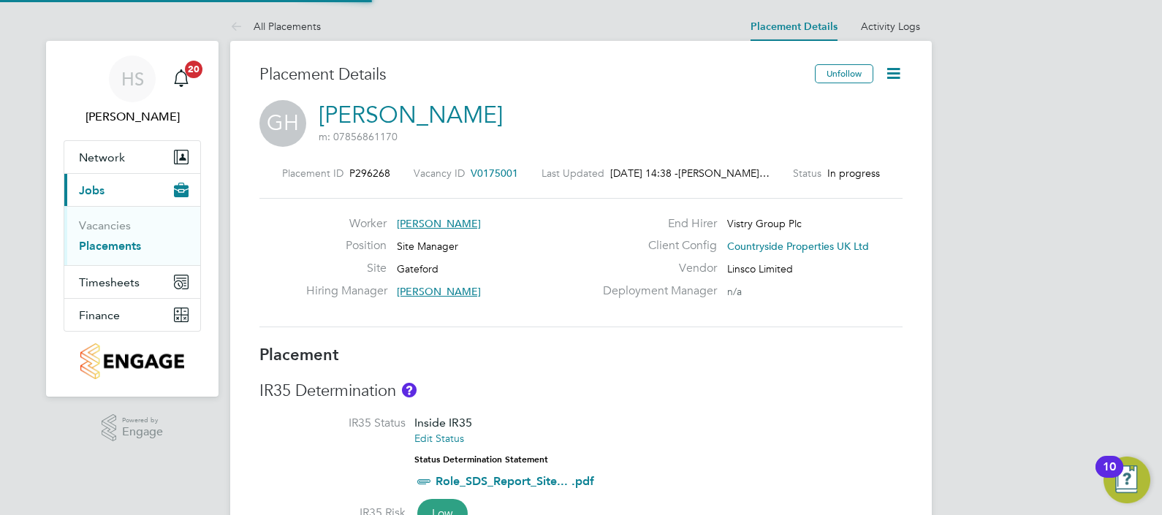
type input "[PERSON_NAME]"
type input "07 Jul 2025"
type input "08 Sep 2025"
type input "07:30"
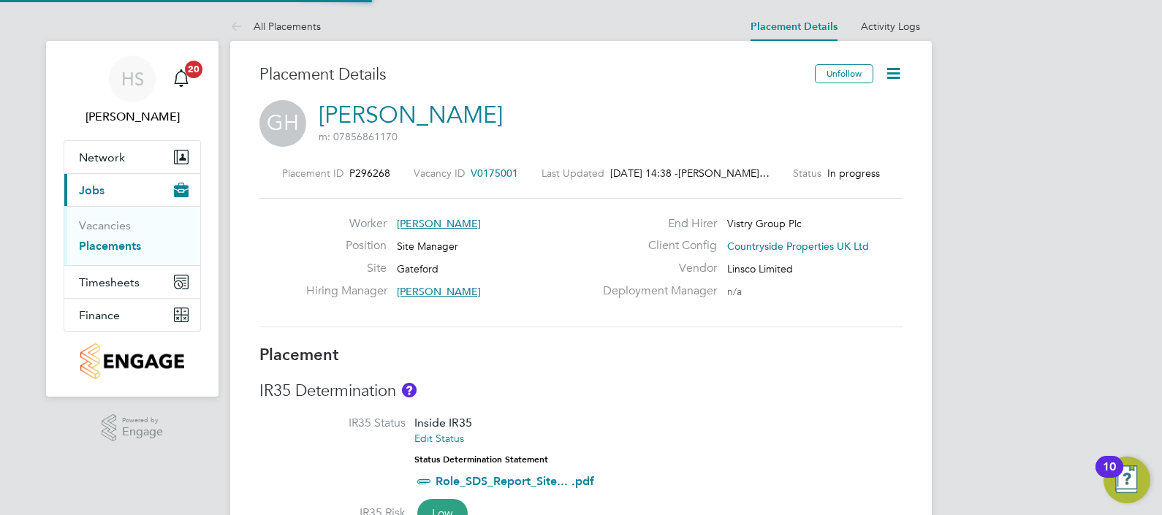
type input "16:30"
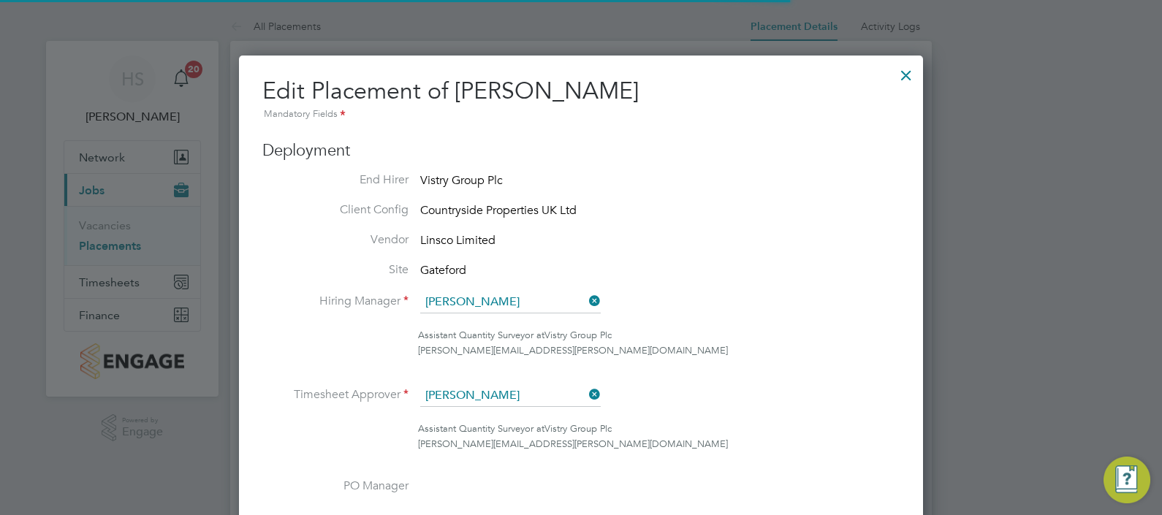
scroll to position [7, 7]
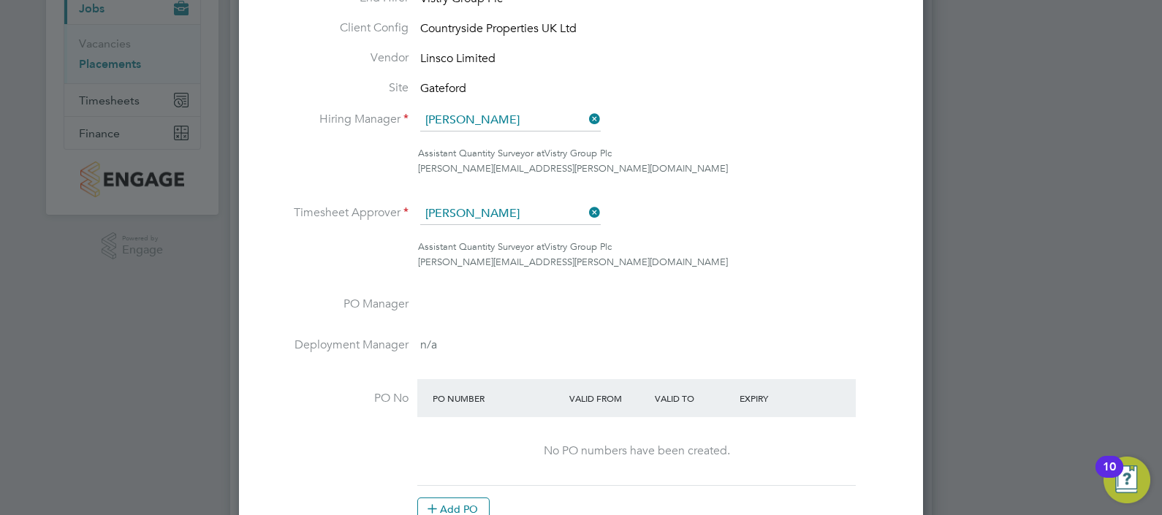
click at [586, 207] on icon at bounding box center [586, 212] width 0 height 20
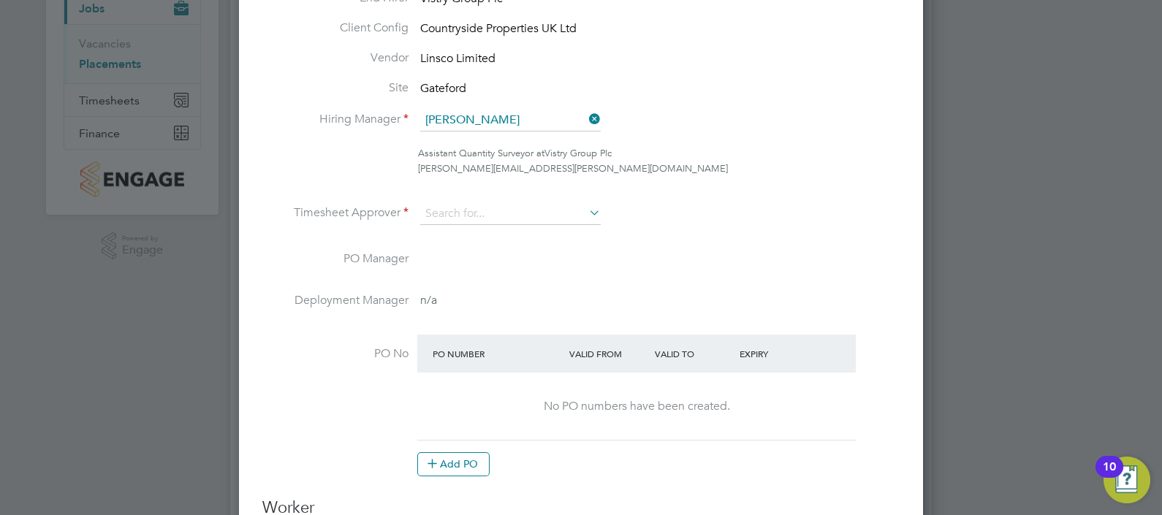
click at [457, 195] on ul "End Hirer Vistry Group Plc Client Config Countryside Properties UK Ltd Vendor L…" at bounding box center [580, 240] width 637 height 501
click at [462, 200] on ul "End Hirer Vistry Group Plc Client Config Countryside Properties UK Ltd Vendor L…" at bounding box center [580, 240] width 637 height 501
click at [464, 205] on input at bounding box center [510, 214] width 181 height 22
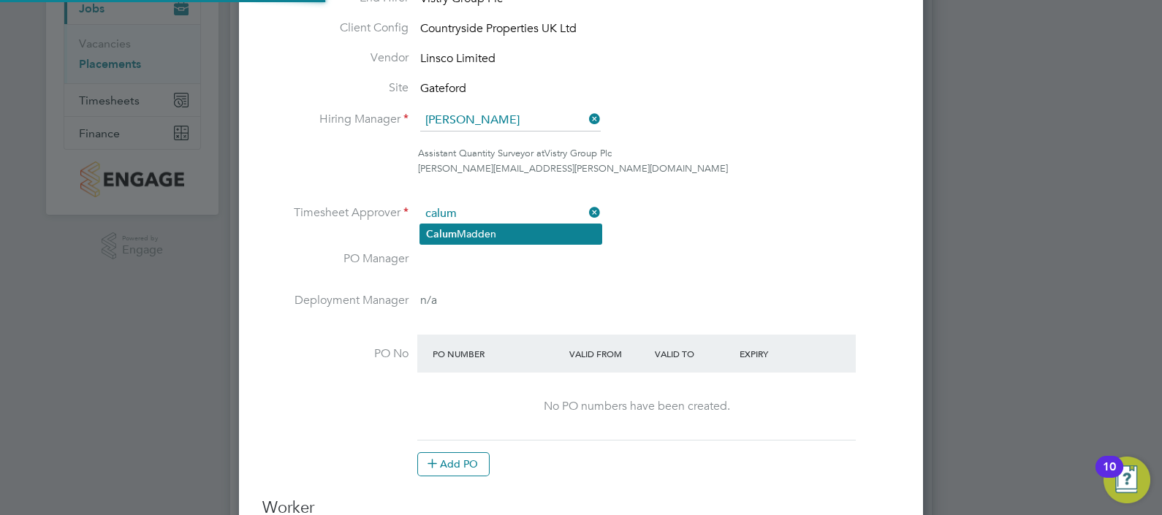
click at [437, 238] on li "Calum Madden" at bounding box center [510, 234] width 181 height 20
type input "[PERSON_NAME]"
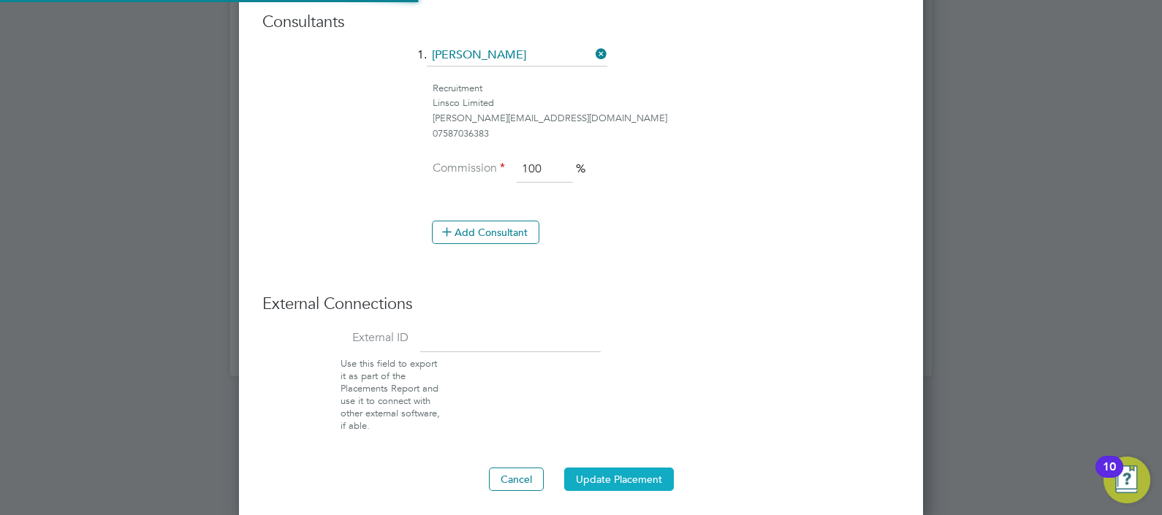
click button "Update Placement"
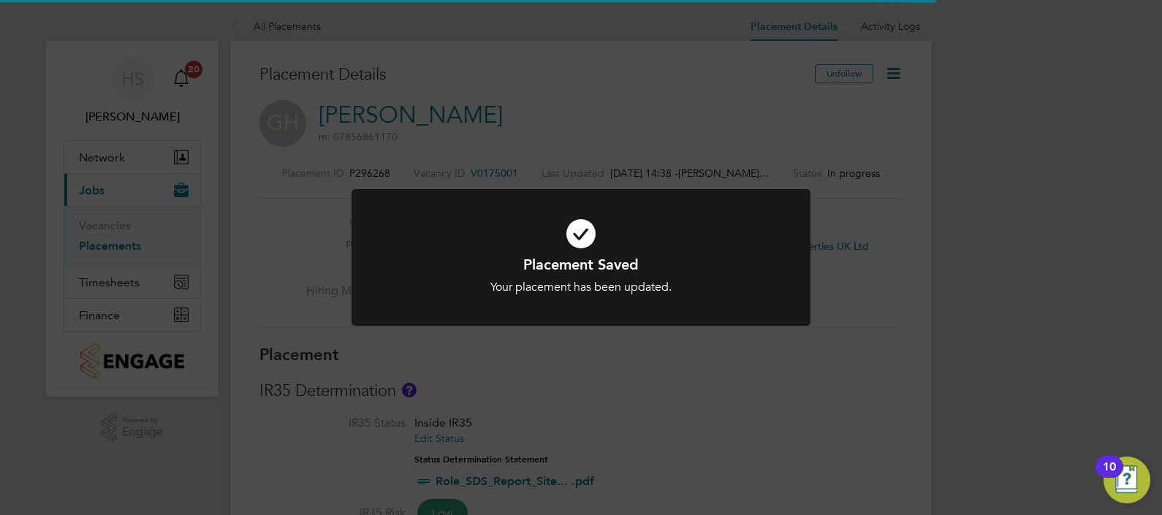
click div "Placement Saved Your placement has been updated. Cancel Okay"
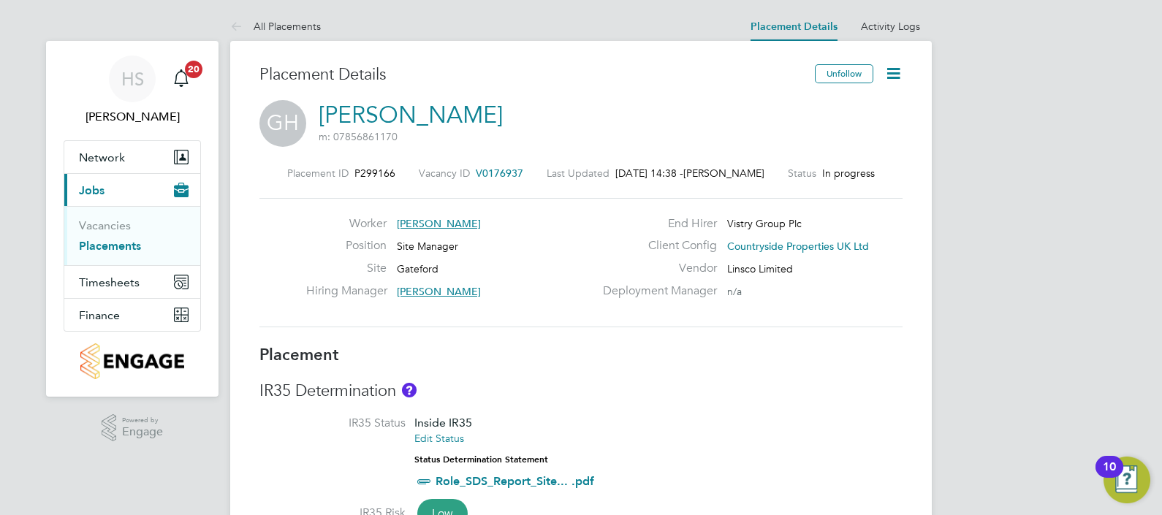
click at [902, 75] on icon at bounding box center [893, 73] width 18 height 18
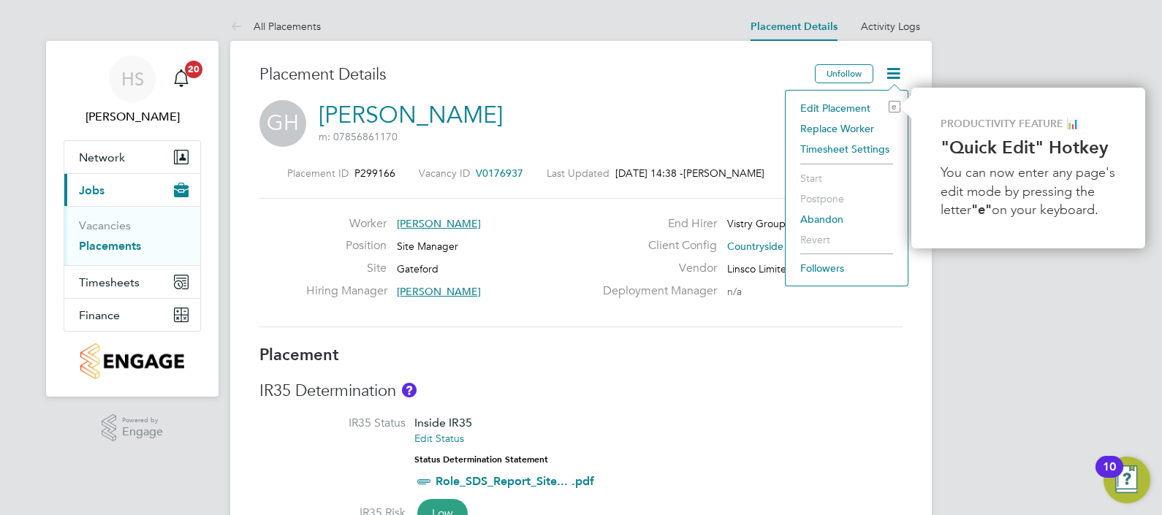
click at [850, 107] on li "Edit Placement e" at bounding box center [846, 108] width 107 height 20
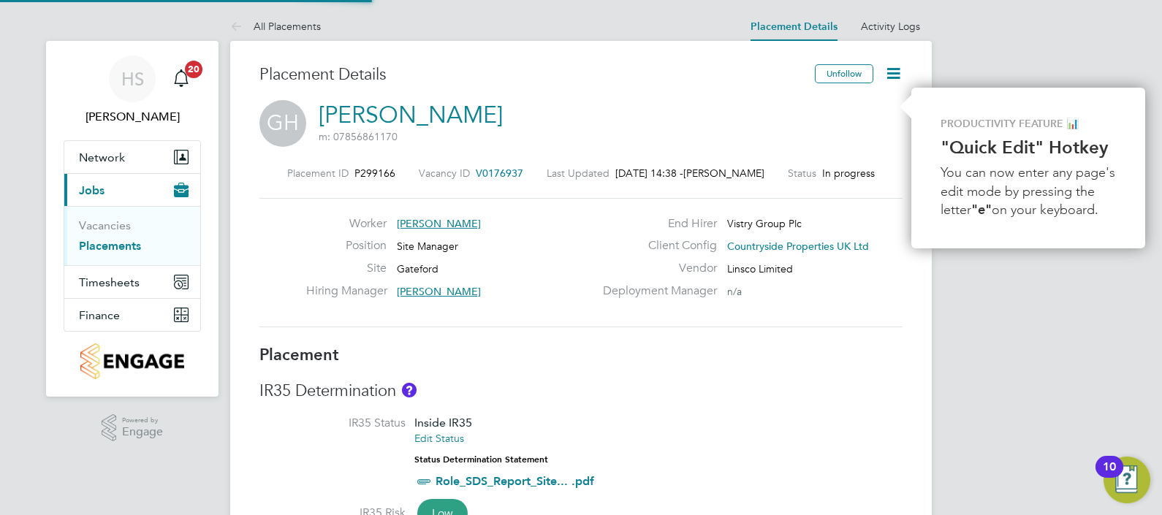
type input "[PERSON_NAME]"
type input "[DATE]"
type input "07:30"
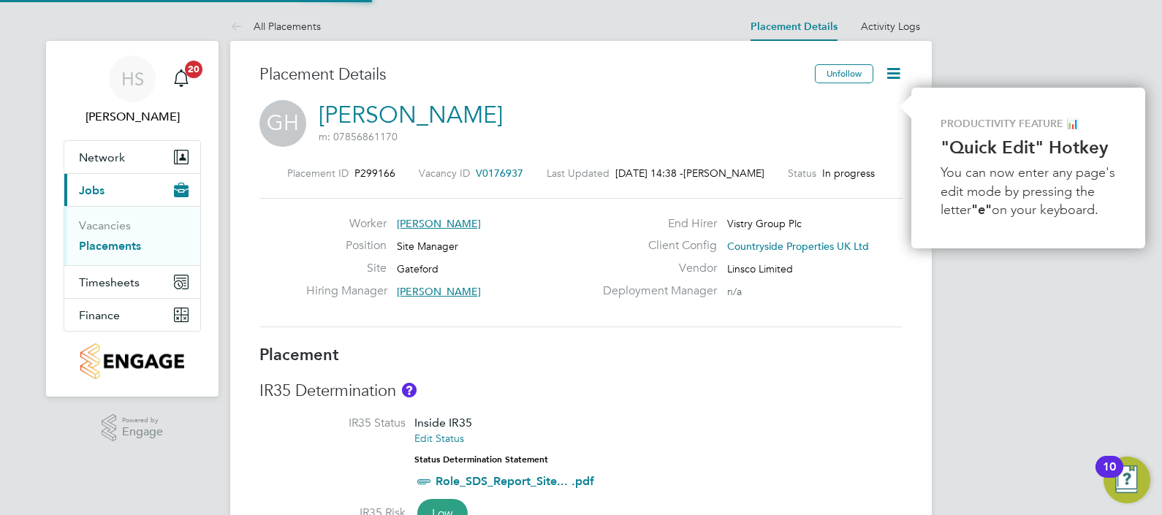
type input "16:30"
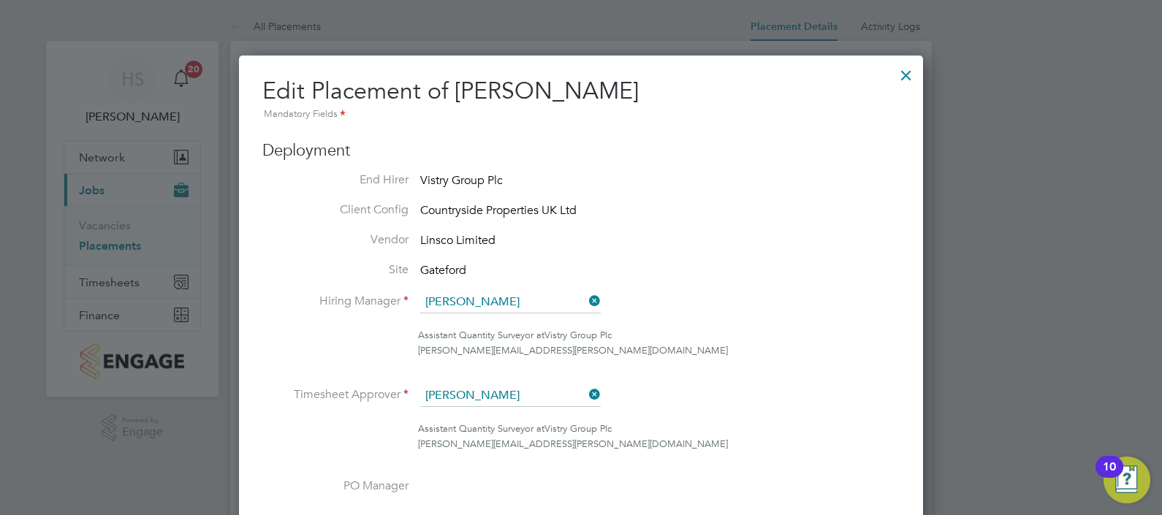
click at [586, 395] on icon at bounding box center [586, 394] width 0 height 20
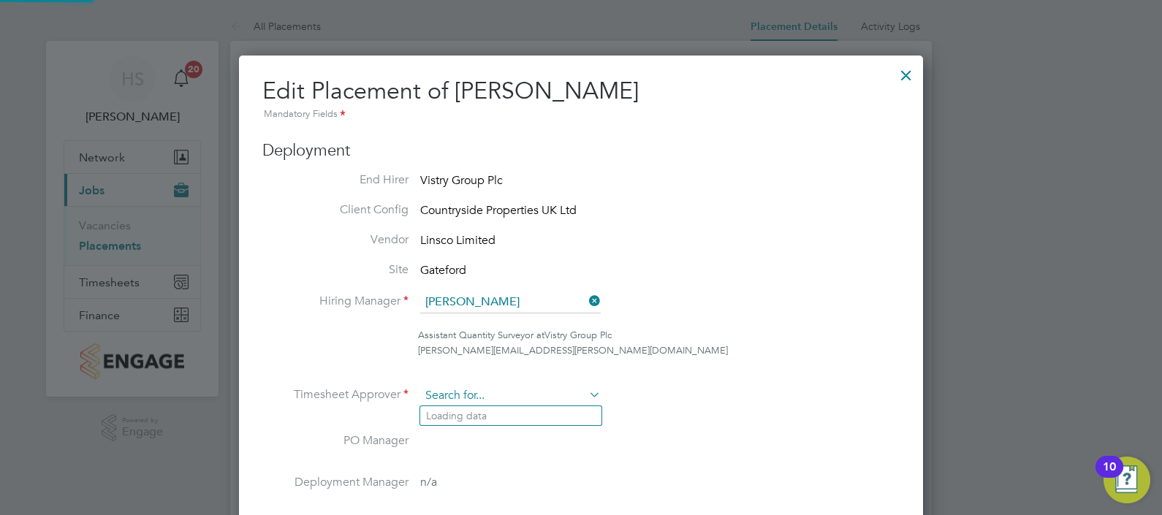
click at [508, 391] on input at bounding box center [510, 396] width 181 height 22
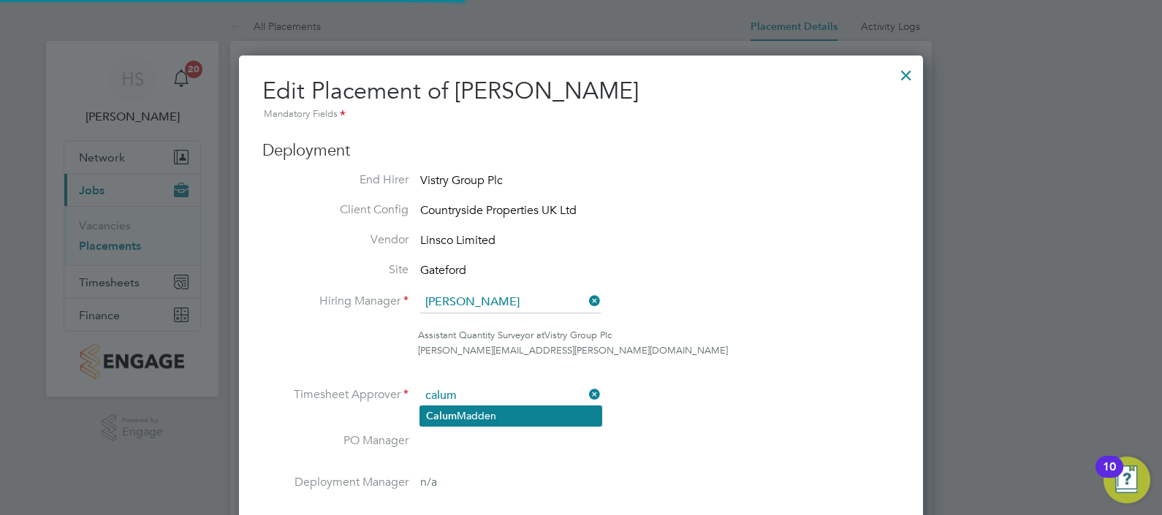
click at [503, 414] on li "[PERSON_NAME]" at bounding box center [510, 416] width 181 height 20
type input "[PERSON_NAME]"
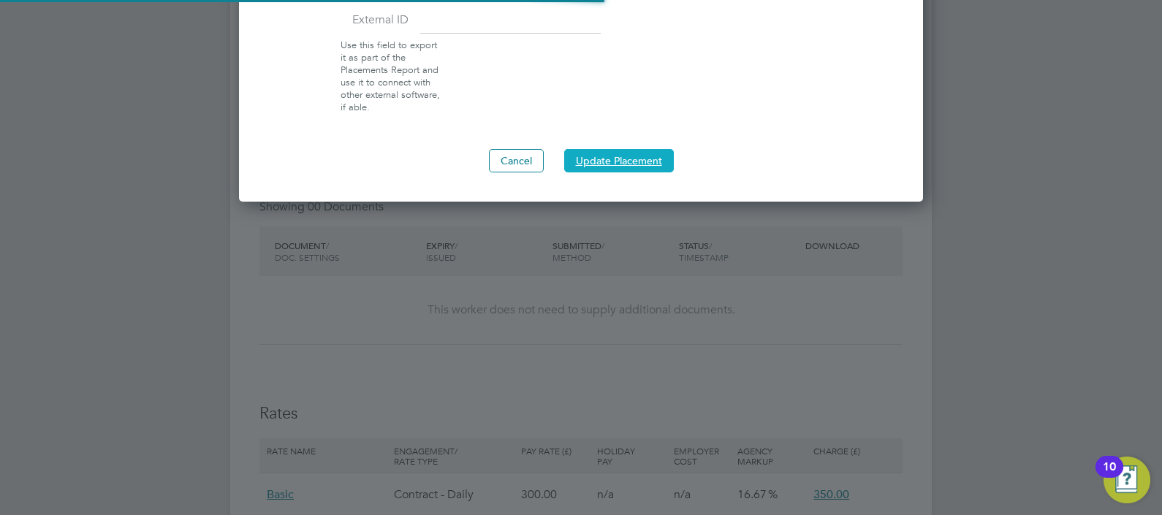
click at [631, 151] on button "Update Placement" at bounding box center [619, 160] width 110 height 23
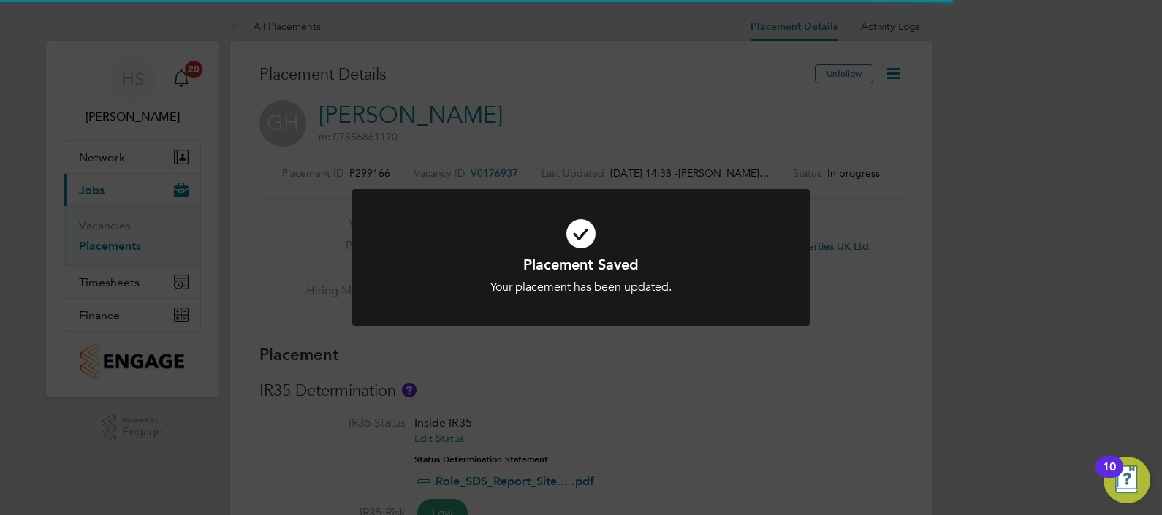
click at [1049, 213] on div "Placement Saved Your placement has been updated. Cancel Okay" at bounding box center [581, 257] width 1162 height 515
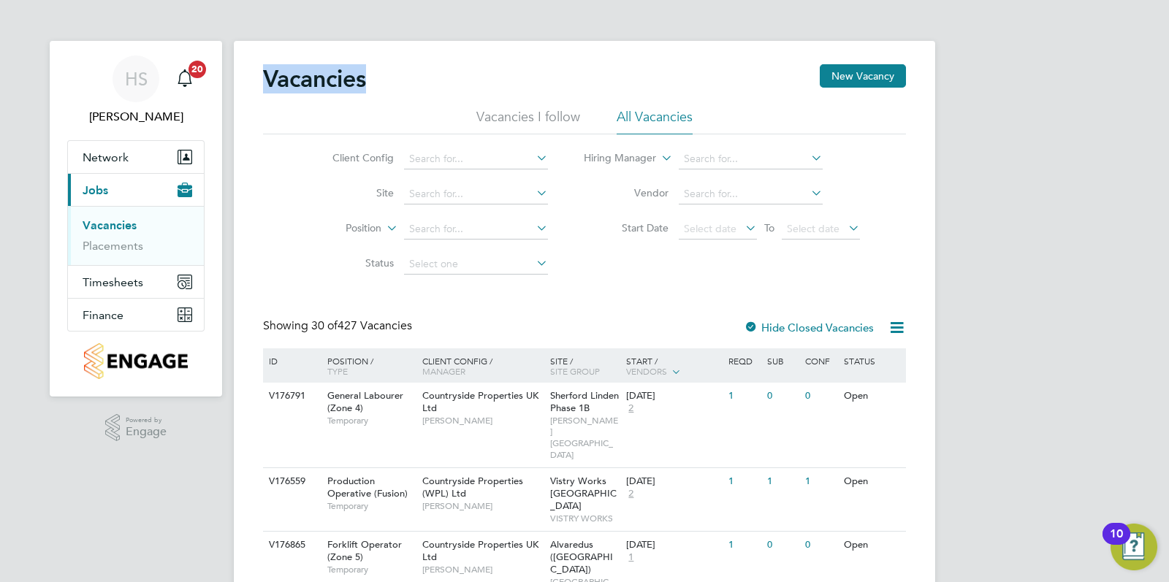
drag, startPoint x: 260, startPoint y: 79, endPoint x: 397, endPoint y: 95, distance: 137.6
click at [397, 95] on div "Vacancies New Vacancy" at bounding box center [584, 86] width 643 height 44
click at [366, 84] on h2 "Vacancies" at bounding box center [314, 78] width 103 height 29
drag, startPoint x: 379, startPoint y: 85, endPoint x: 262, endPoint y: 72, distance: 116.9
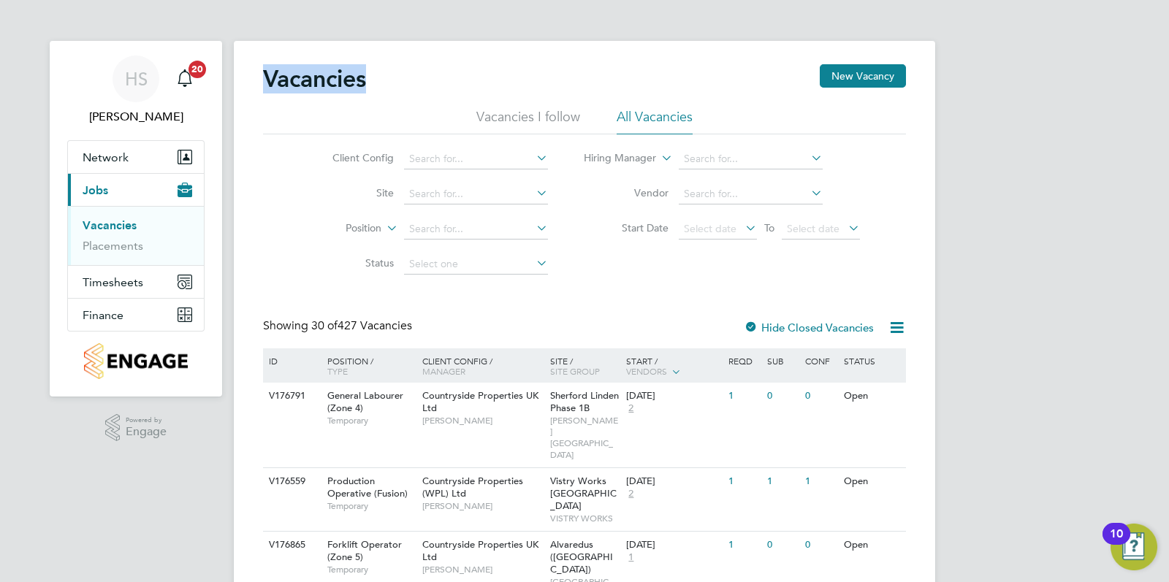
click at [267, 72] on h2 "Vacancies" at bounding box center [314, 78] width 103 height 29
drag, startPoint x: 267, startPoint y: 72, endPoint x: 378, endPoint y: 69, distance: 111.1
click at [378, 69] on div "Vacancies New Vacancy" at bounding box center [584, 86] width 643 height 44
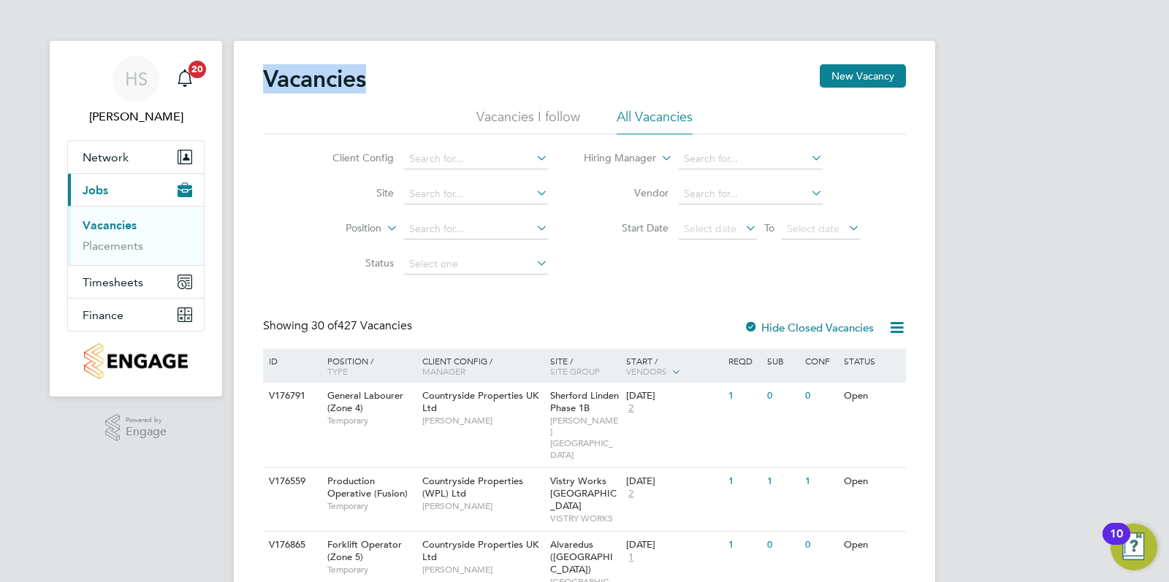
click at [378, 69] on div "Vacancies New Vacancy" at bounding box center [584, 86] width 643 height 44
click at [373, 77] on div "Vacancies New Vacancy" at bounding box center [584, 86] width 643 height 44
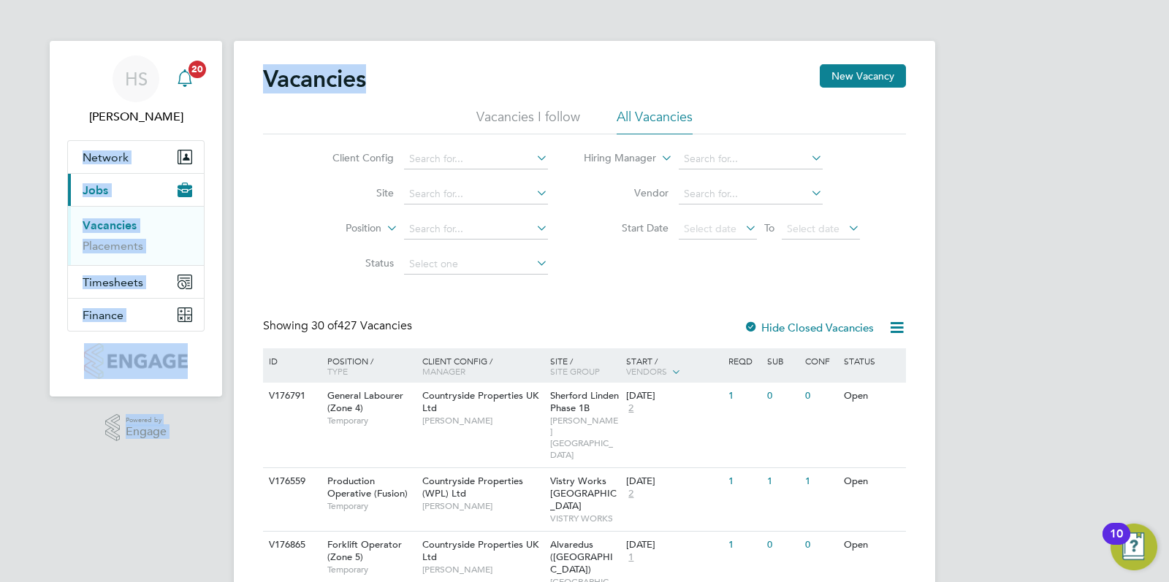
drag, startPoint x: 369, startPoint y: 77, endPoint x: 194, endPoint y: 72, distance: 175.5
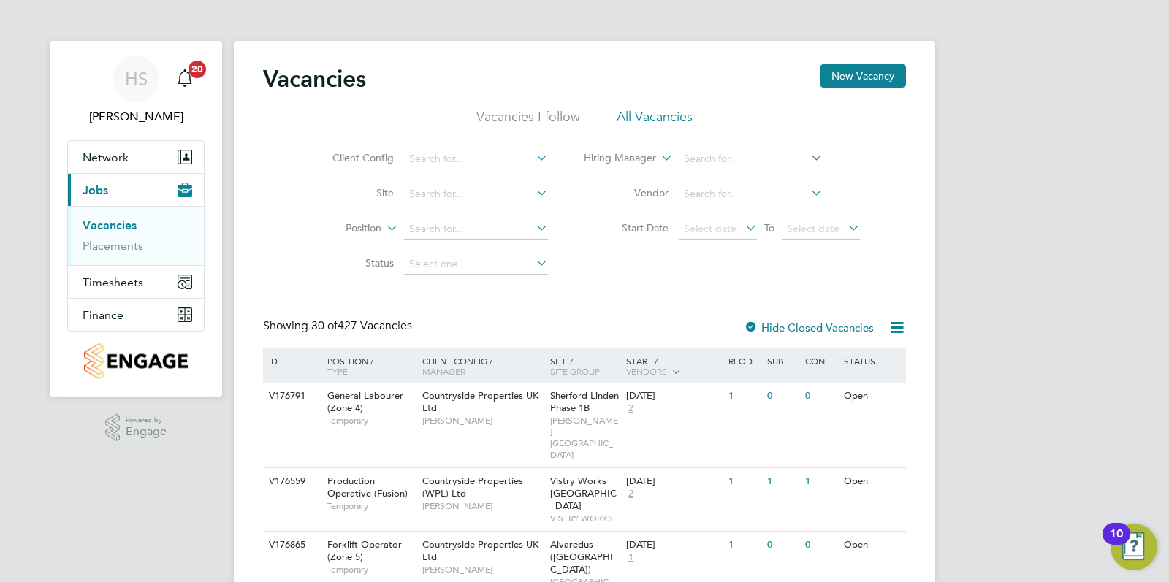
drag, startPoint x: 194, startPoint y: 72, endPoint x: 66, endPoint y: 89, distance: 129.1
click at [66, 89] on app-nav-sections-wrapper "HS Hugo Slattery Notifications 20 Applications: Network Team Members Sites Work…" at bounding box center [136, 219] width 172 height 356
drag, startPoint x: 266, startPoint y: 80, endPoint x: 370, endPoint y: 80, distance: 103.8
click at [370, 80] on div "Vacancies New Vacancy" at bounding box center [584, 86] width 643 height 44
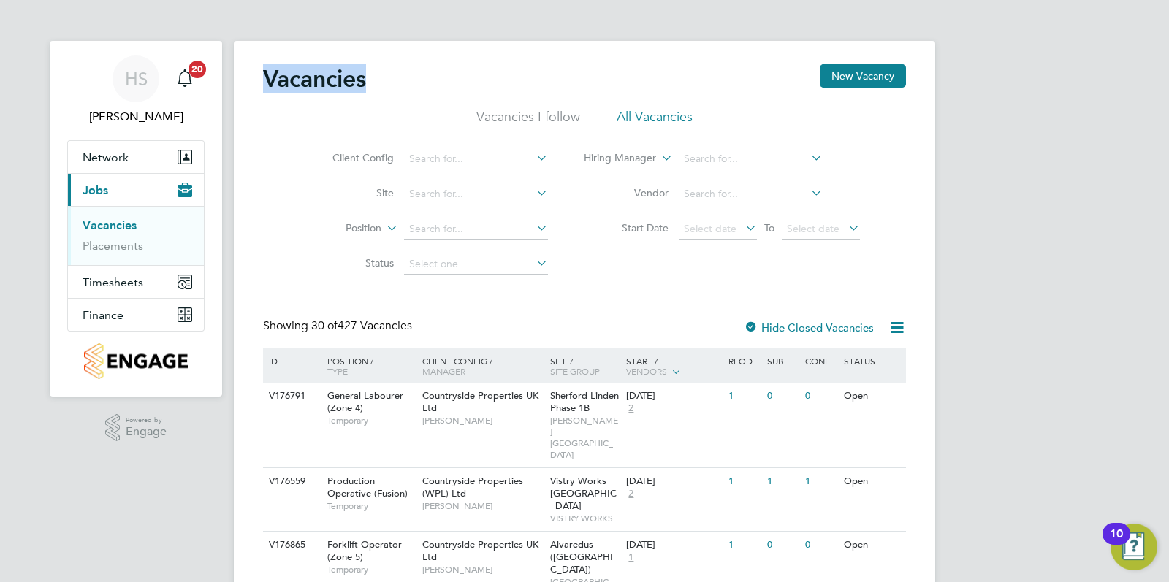
click at [370, 80] on div "Vacancies New Vacancy" at bounding box center [584, 86] width 643 height 44
drag, startPoint x: 365, startPoint y: 84, endPoint x: 263, endPoint y: 76, distance: 102.6
click at [263, 76] on h2 "Vacancies" at bounding box center [314, 78] width 103 height 29
click at [276, 77] on h2 "Vacancies" at bounding box center [314, 78] width 103 height 29
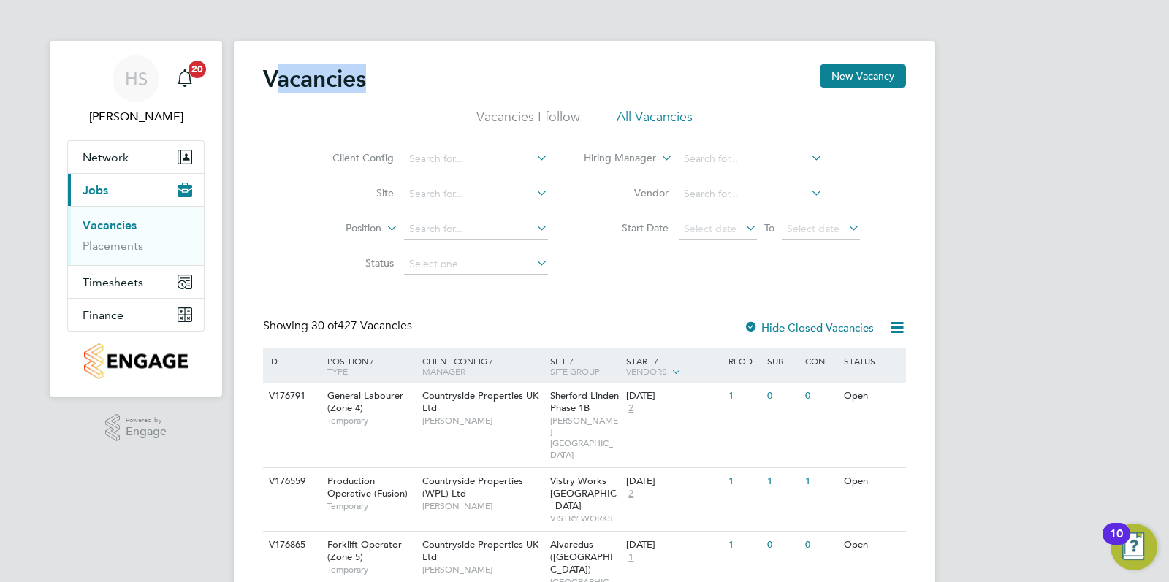
drag, startPoint x: 276, startPoint y: 77, endPoint x: 364, endPoint y: 77, distance: 88.4
click at [364, 77] on h2 "Vacancies" at bounding box center [314, 78] width 103 height 29
click at [365, 80] on h2 "Vacancies" at bounding box center [314, 78] width 103 height 29
drag, startPoint x: 365, startPoint y: 80, endPoint x: 270, endPoint y: 76, distance: 95.1
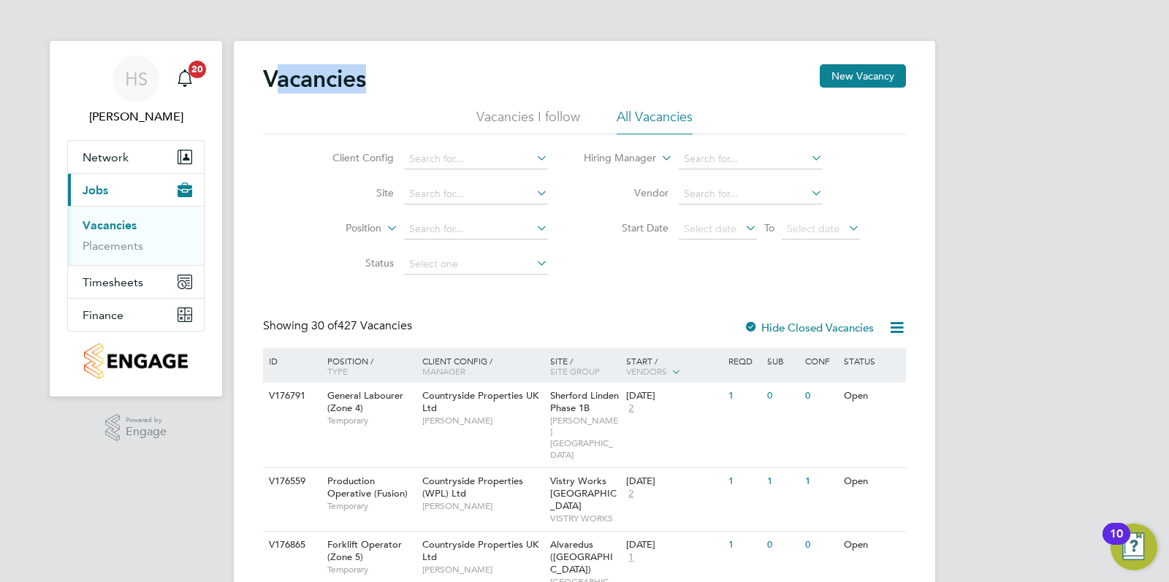
click at [270, 76] on h2 "Vacancies" at bounding box center [314, 78] width 103 height 29
click at [265, 75] on h2 "Vacancies" at bounding box center [314, 78] width 103 height 29
drag, startPoint x: 265, startPoint y: 75, endPoint x: 371, endPoint y: 79, distance: 106.0
click at [371, 79] on div "Vacancies New Vacancy" at bounding box center [584, 86] width 643 height 44
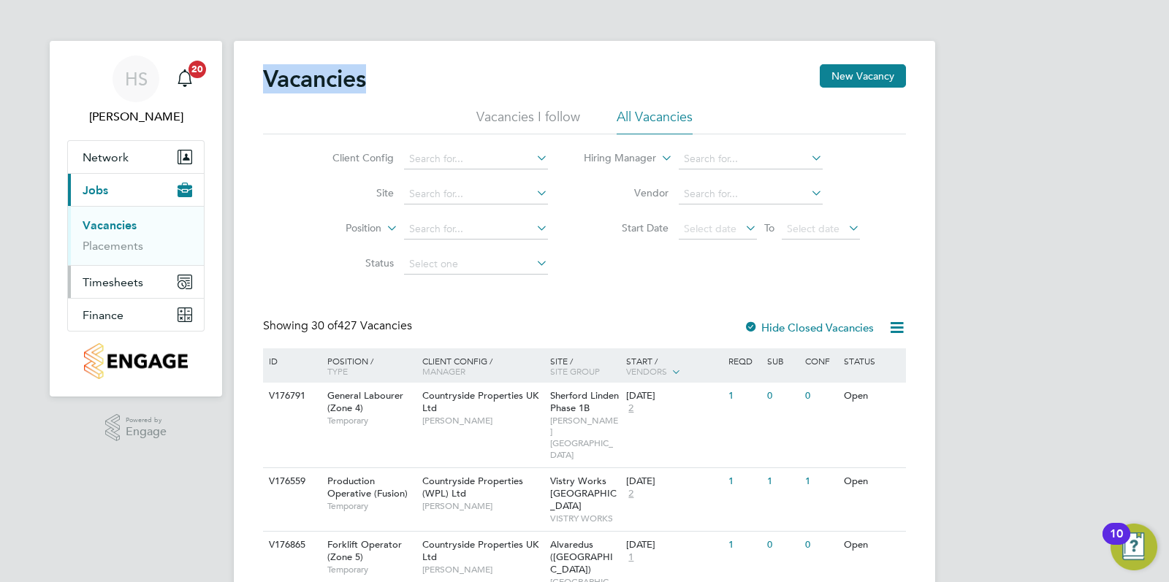
click at [154, 275] on button "Timesheets" at bounding box center [136, 282] width 136 height 32
click at [117, 186] on button "Current page: Jobs" at bounding box center [136, 190] width 136 height 32
click at [121, 223] on link "Vacancies" at bounding box center [110, 226] width 54 height 14
click at [124, 248] on link "Placements" at bounding box center [113, 246] width 61 height 14
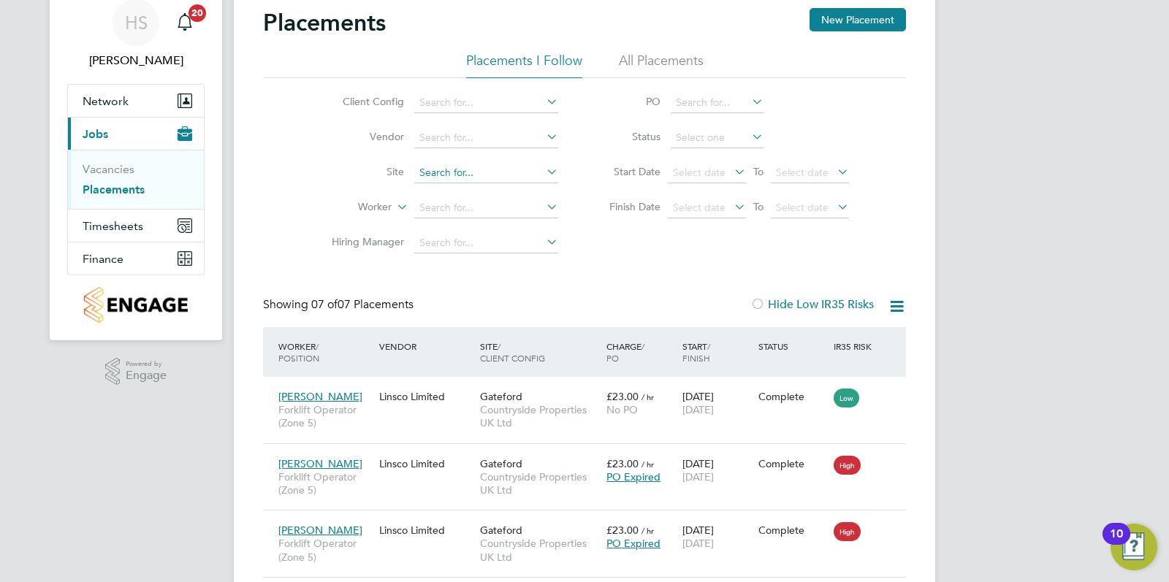
click at [460, 173] on input at bounding box center [486, 173] width 144 height 20
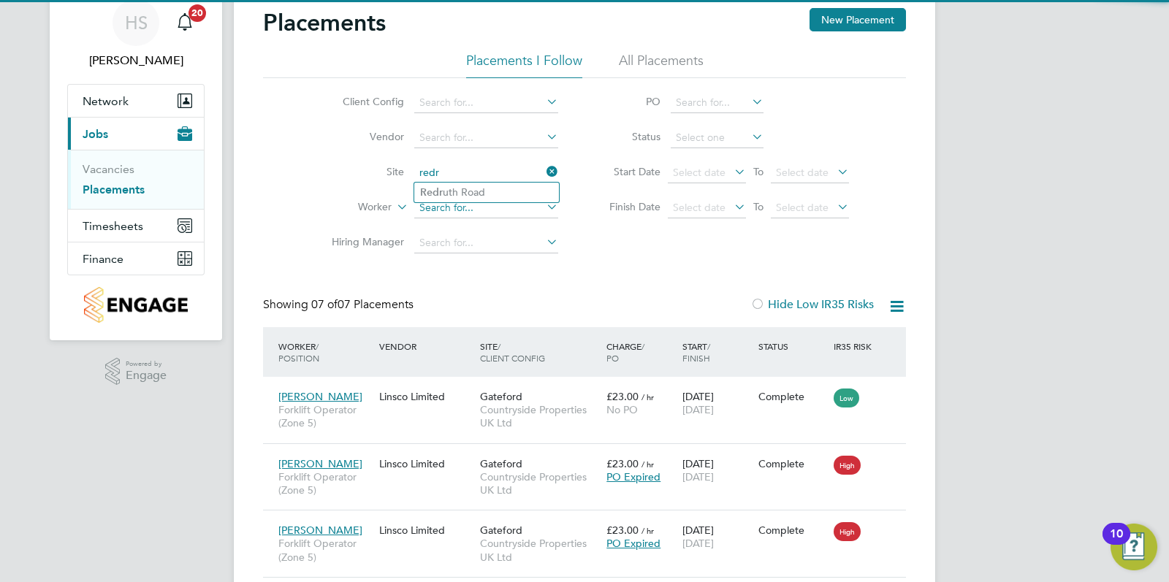
type input "redr"
click at [461, 203] on input at bounding box center [486, 208] width 144 height 20
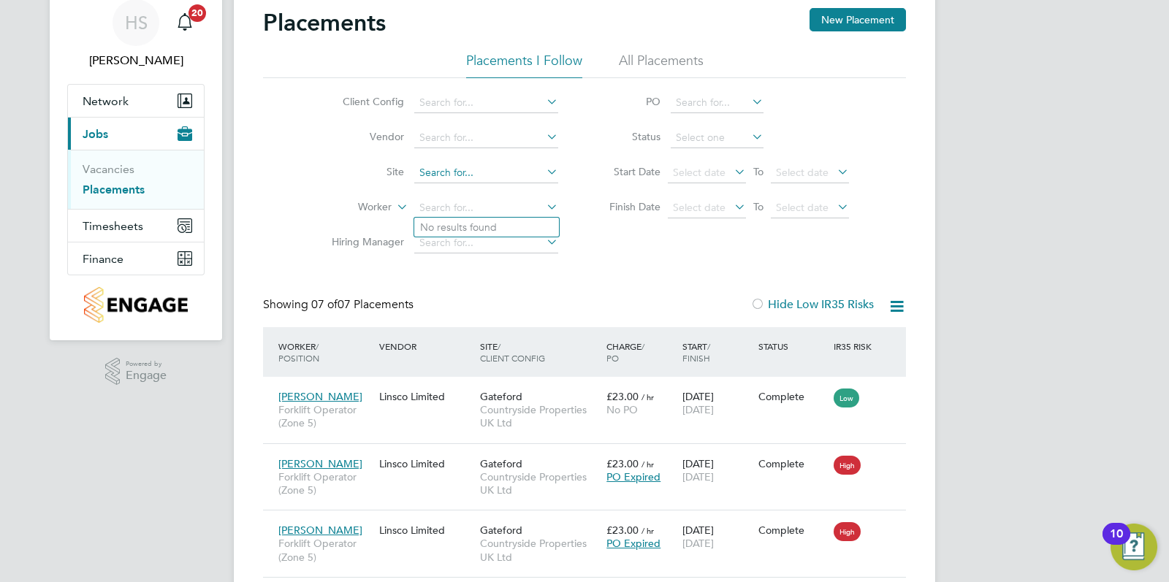
click at [455, 175] on input at bounding box center [486, 173] width 144 height 20
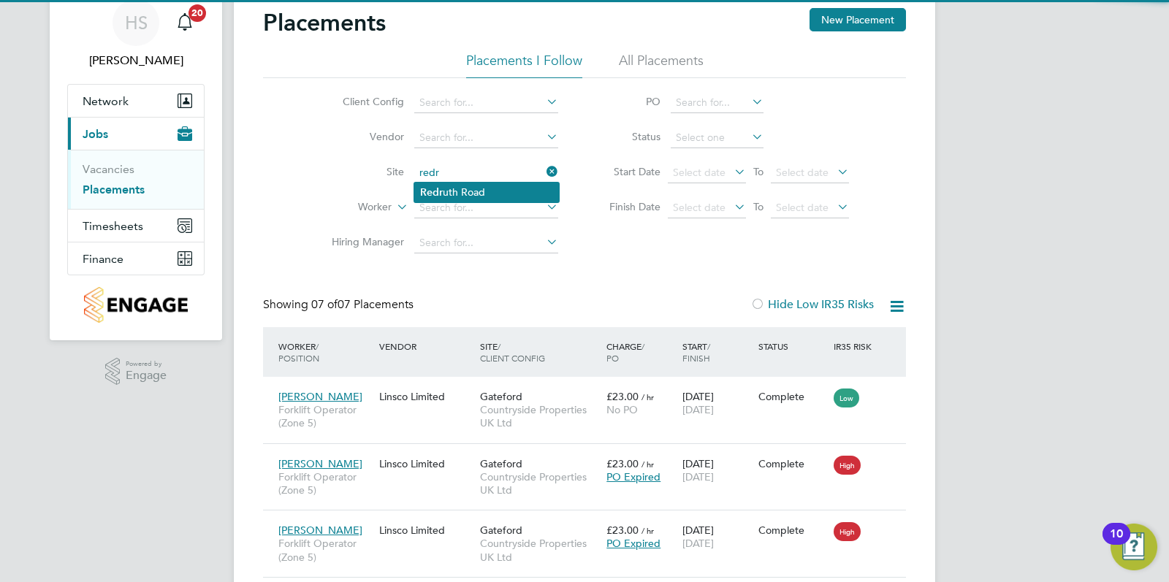
click at [460, 183] on li "Redr uth Road" at bounding box center [486, 193] width 145 height 20
type input "[GEOGRAPHIC_DATA]"
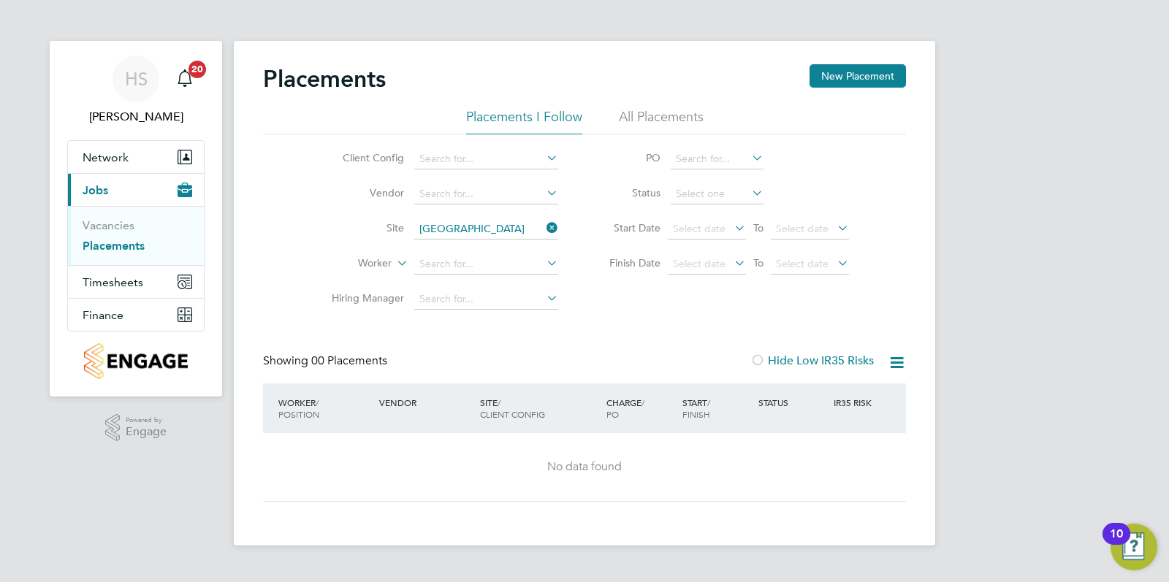
click at [128, 235] on li "Vacancies" at bounding box center [138, 229] width 110 height 20
click at [121, 227] on link "Vacancies" at bounding box center [109, 226] width 52 height 14
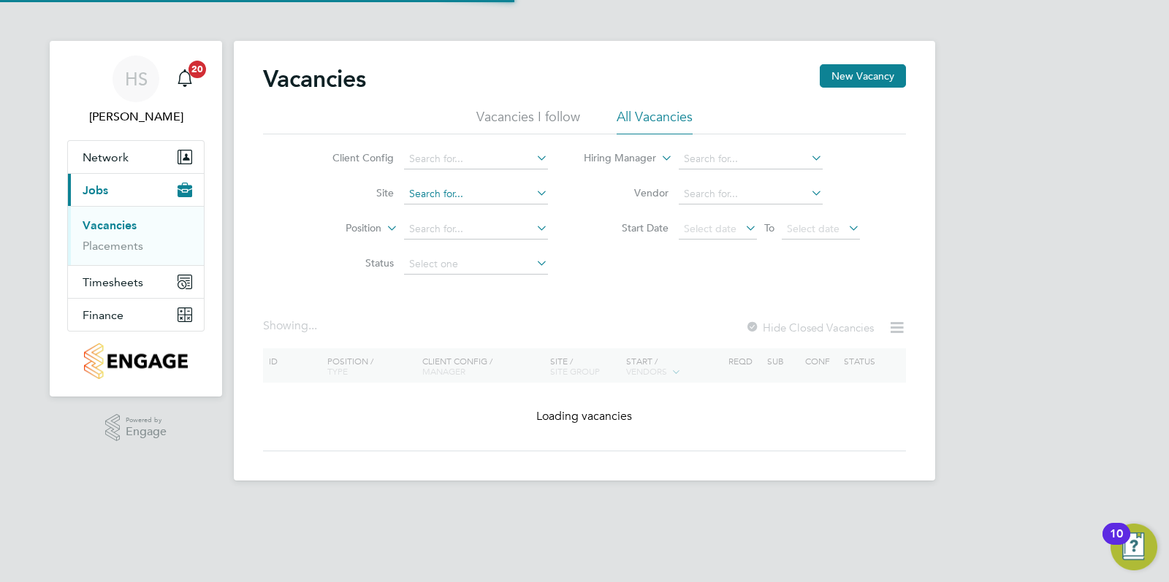
click at [453, 196] on input at bounding box center [476, 194] width 144 height 20
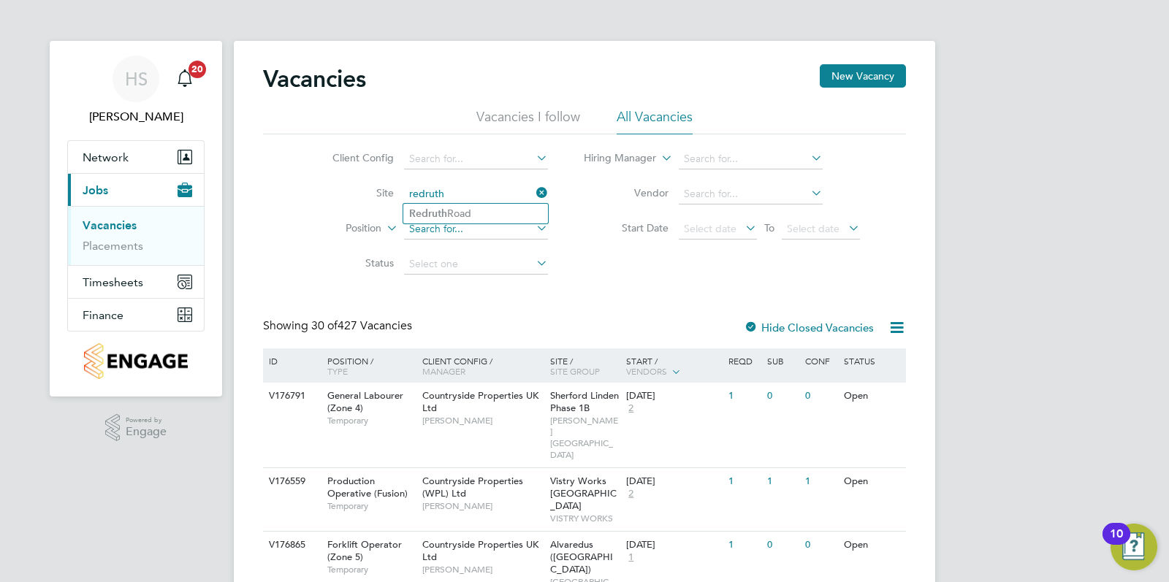
type input "redruth"
click at [457, 227] on input at bounding box center [476, 229] width 144 height 20
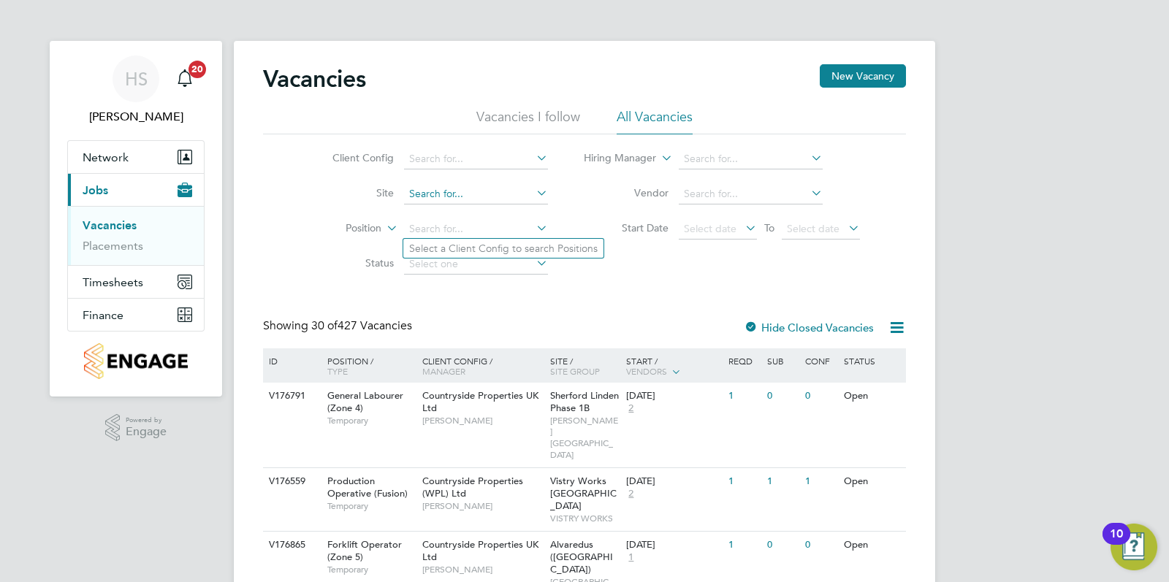
click at [449, 187] on input at bounding box center [476, 194] width 144 height 20
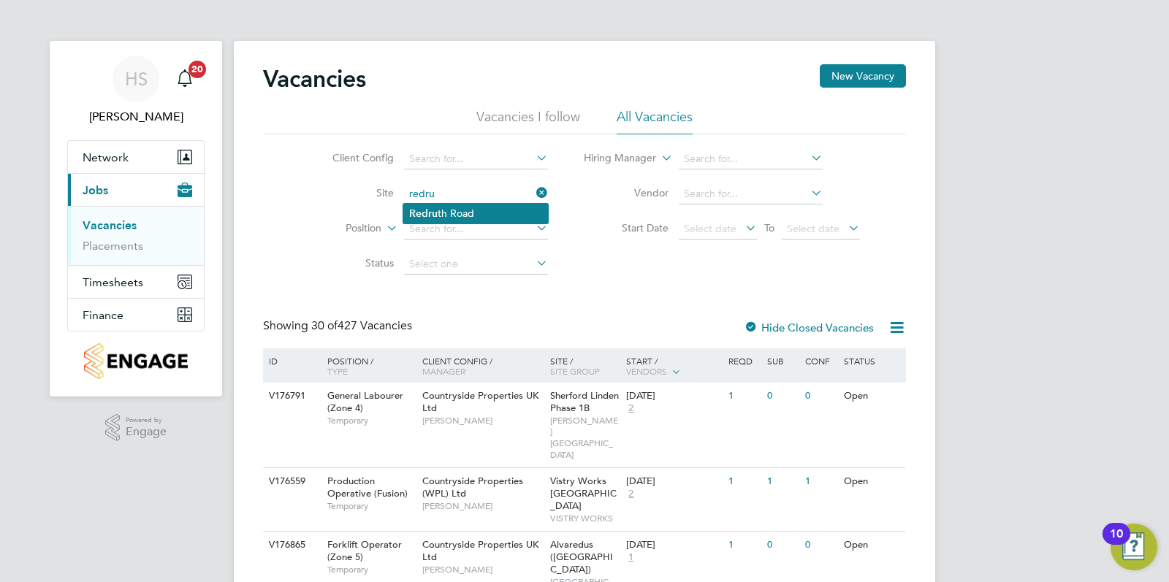
click at [450, 212] on li "Redru th Road" at bounding box center [475, 214] width 145 height 20
type input "[GEOGRAPHIC_DATA]"
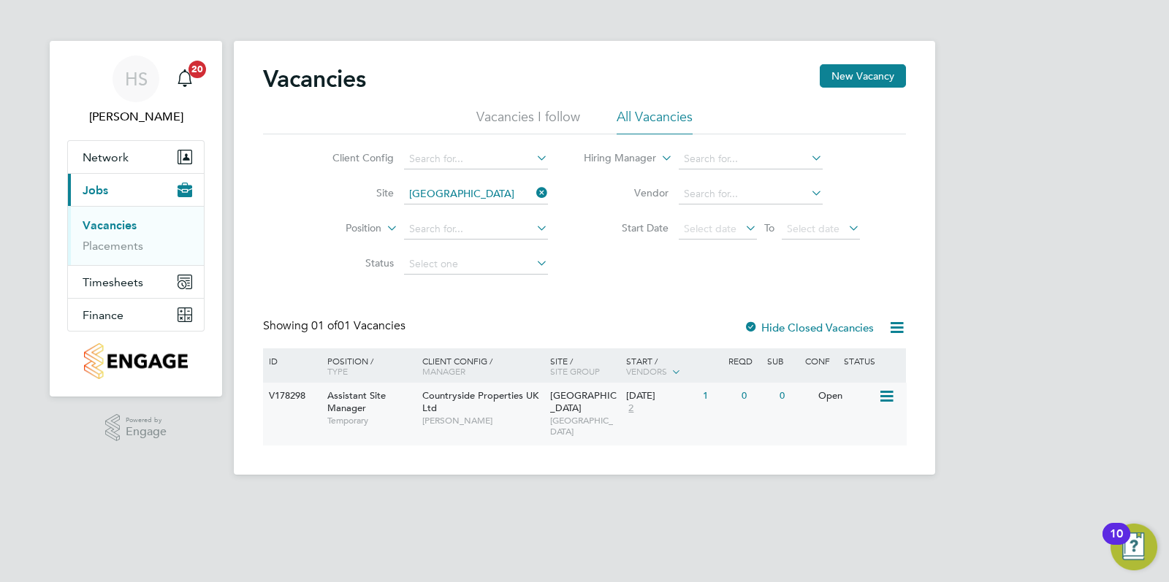
click at [892, 393] on icon at bounding box center [885, 397] width 15 height 18
click at [829, 450] on li "Edit" at bounding box center [850, 451] width 85 height 20
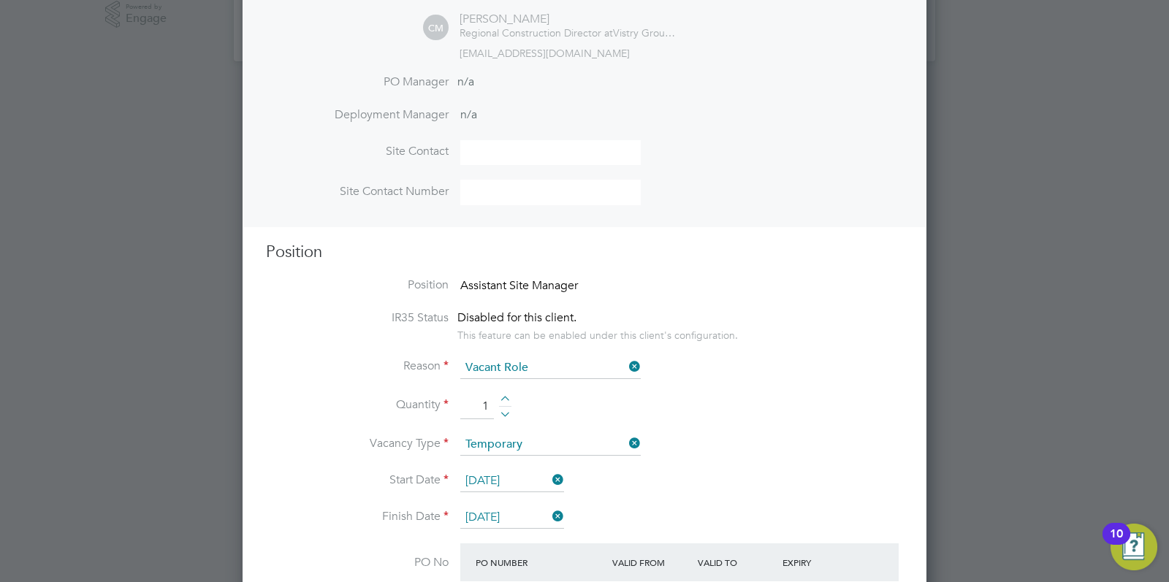
click at [496, 279] on span "Assistant Site Manager" at bounding box center [519, 285] width 118 height 15
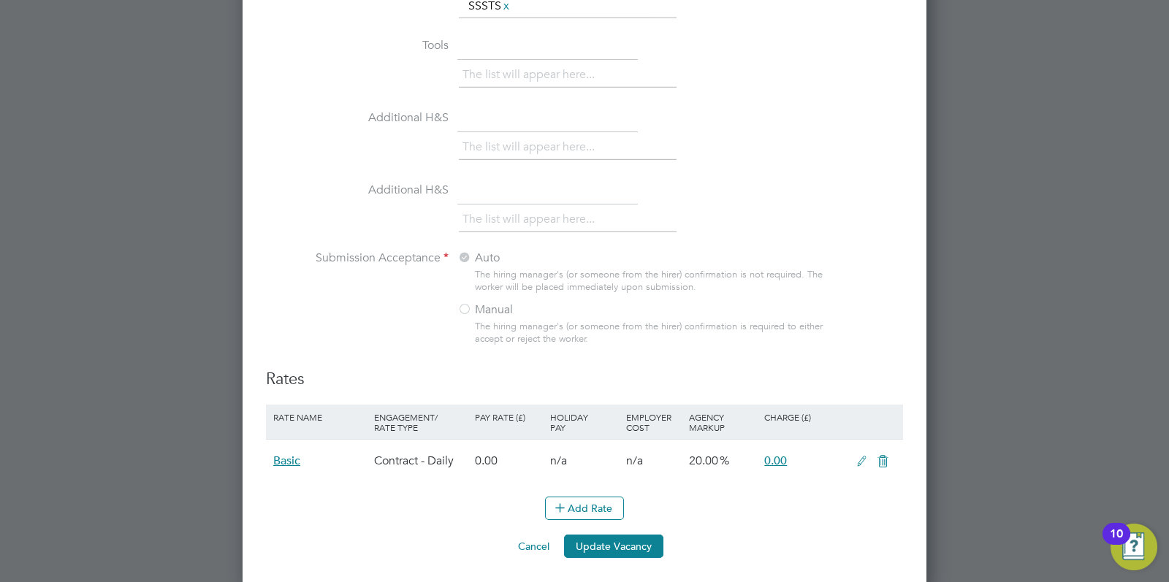
click at [520, 540] on button "Cancel" at bounding box center [533, 546] width 55 height 23
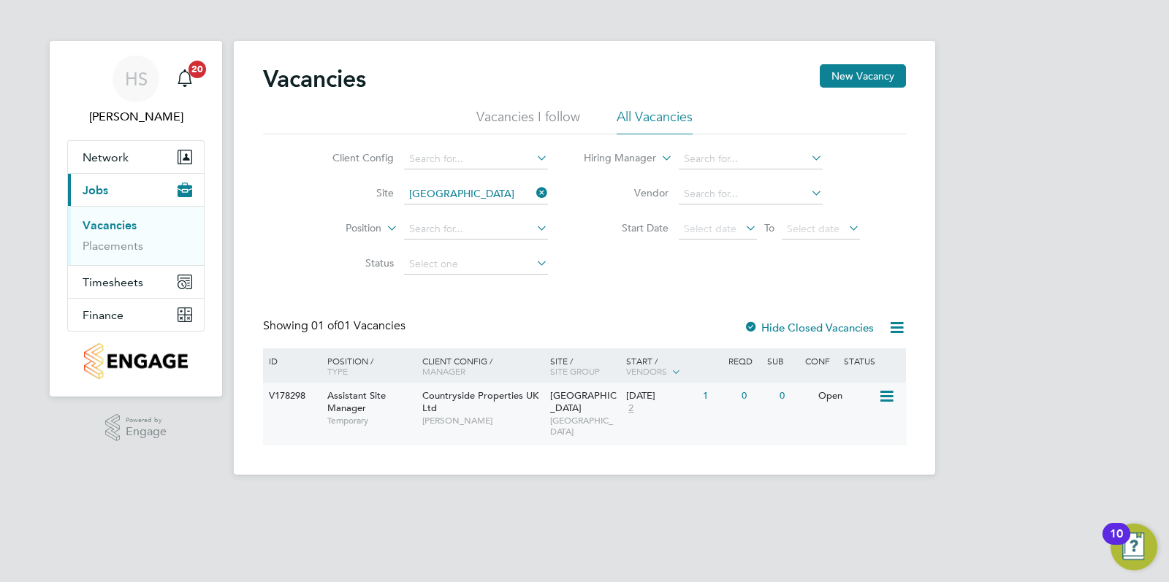
click at [882, 391] on icon at bounding box center [885, 397] width 15 height 18
click at [831, 419] on div "View Details Edit Update Status" at bounding box center [850, 452] width 101 height 78
click at [880, 409] on div "V178298 Assistant Site Manager Temporary Countryside Properties UK Ltd Phil Woo…" at bounding box center [584, 414] width 643 height 62
click at [888, 400] on icon at bounding box center [885, 397] width 15 height 18
click at [859, 431] on li "View Details" at bounding box center [850, 431] width 85 height 20
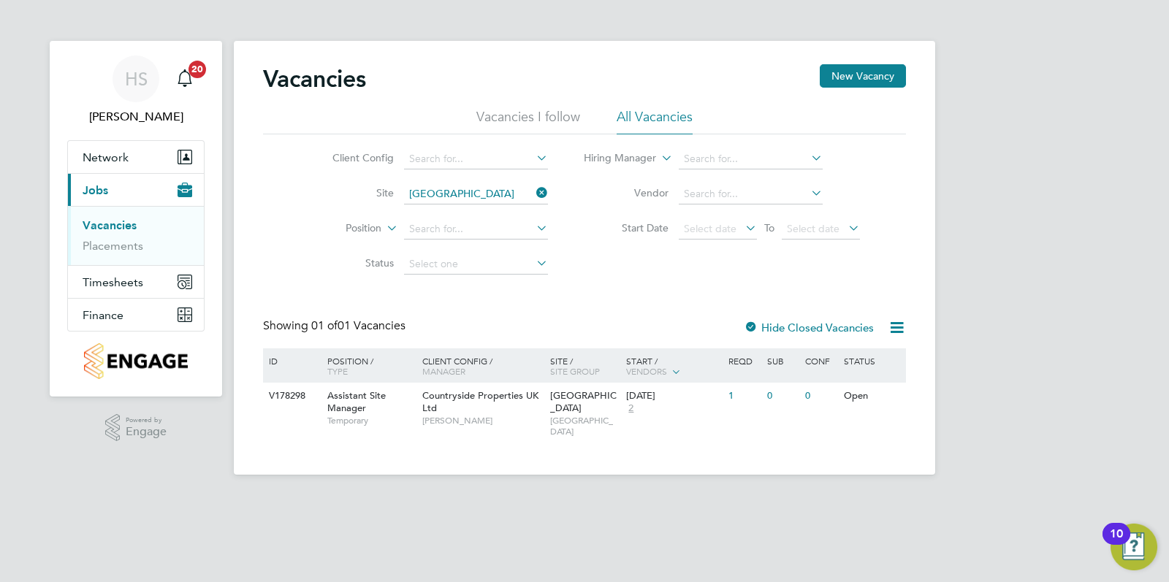
click at [1116, 26] on div "HS Hugo Slattery Notifications 20 Applications: Network Team Members Sites Work…" at bounding box center [584, 249] width 1169 height 498
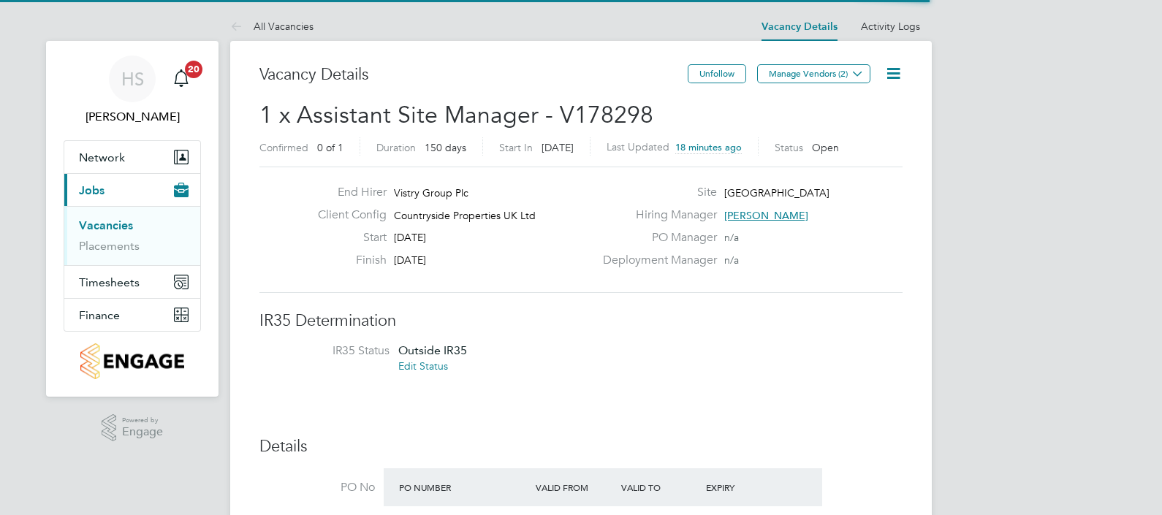
scroll to position [43, 128]
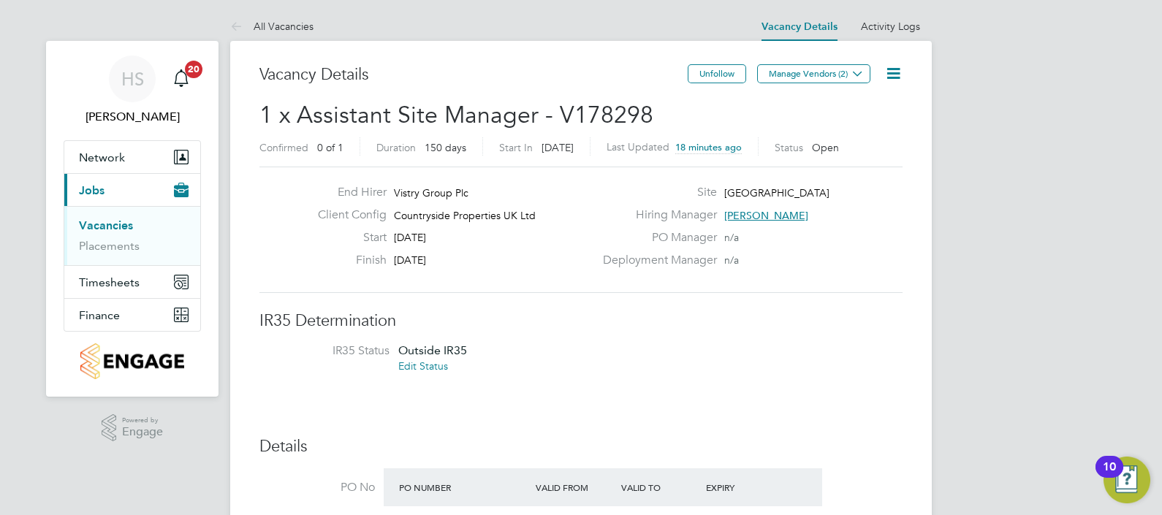
click at [896, 66] on icon at bounding box center [893, 73] width 18 height 18
click at [840, 104] on li "Edit Vacancy e" at bounding box center [858, 108] width 85 height 20
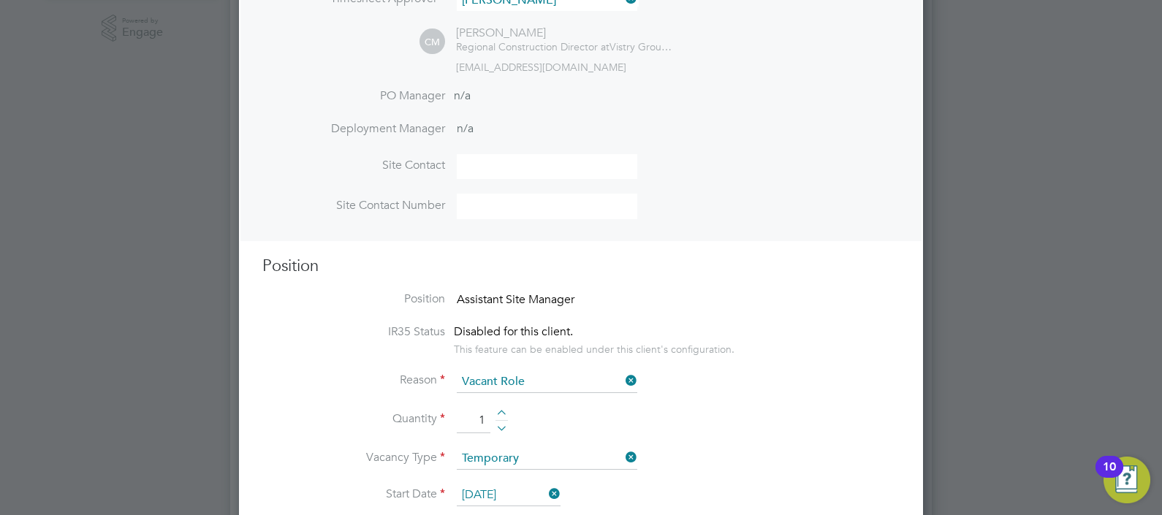
scroll to position [547, 0]
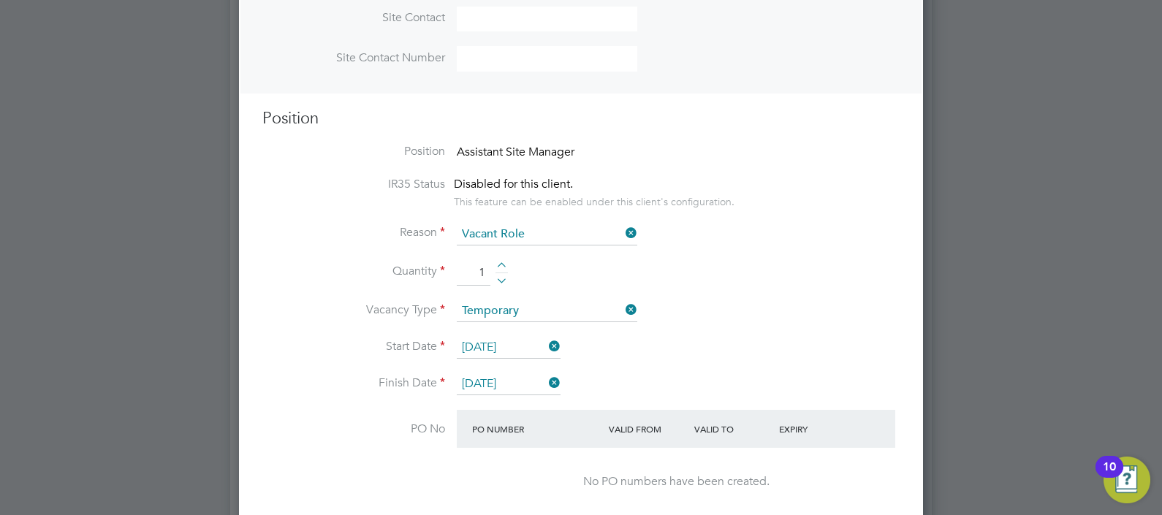
click at [809, 241] on li "Reason Vacant Role" at bounding box center [580, 242] width 637 height 37
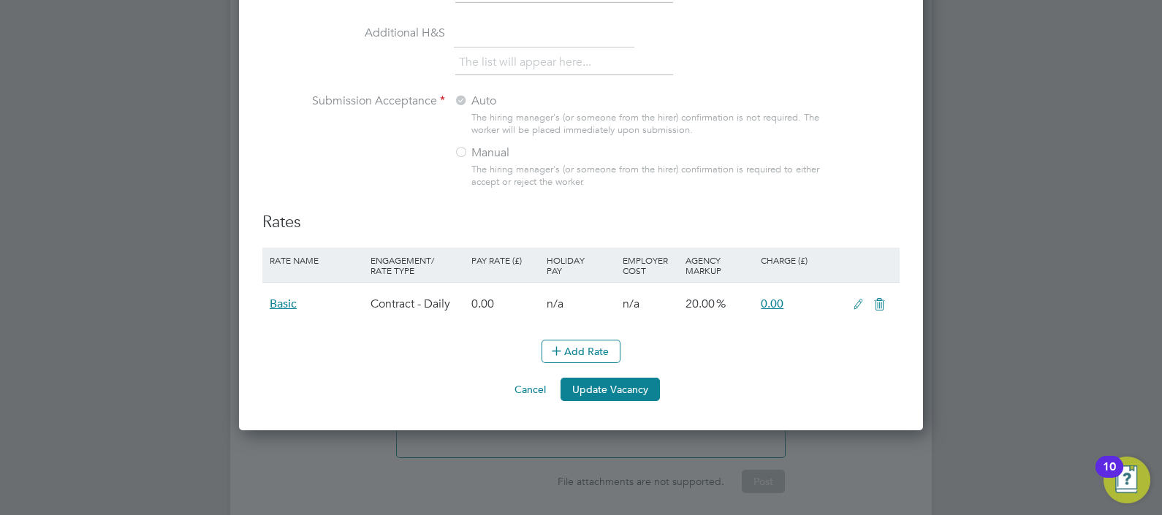
scroll to position [1571, 0]
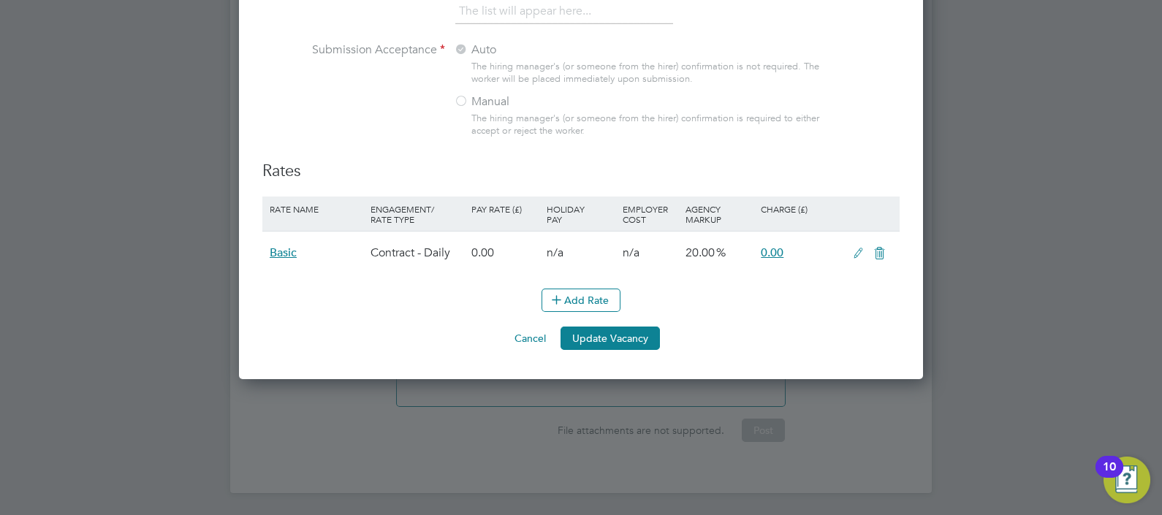
click at [527, 329] on button "Cancel" at bounding box center [530, 338] width 55 height 23
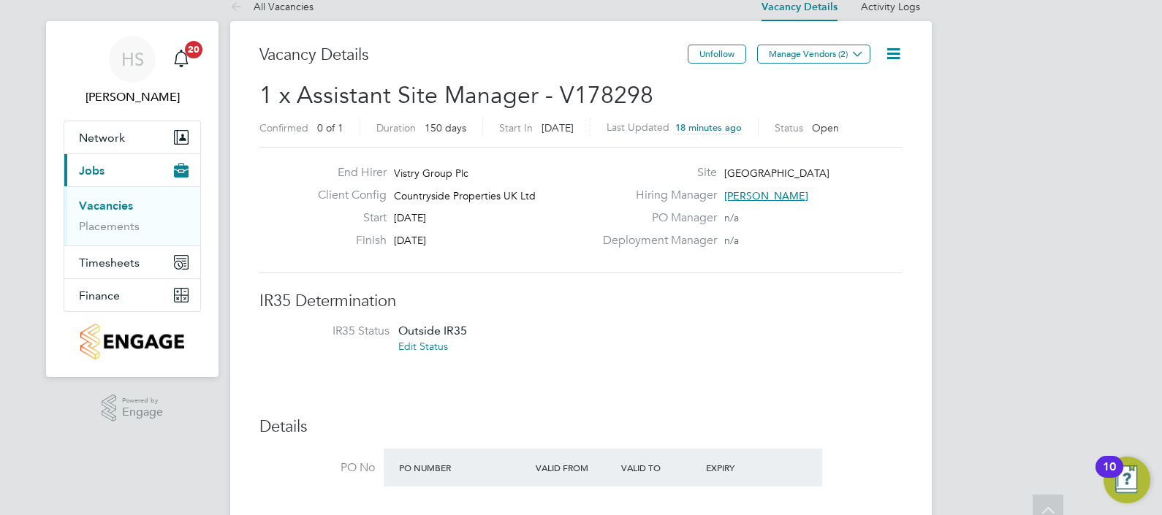
scroll to position [0, 0]
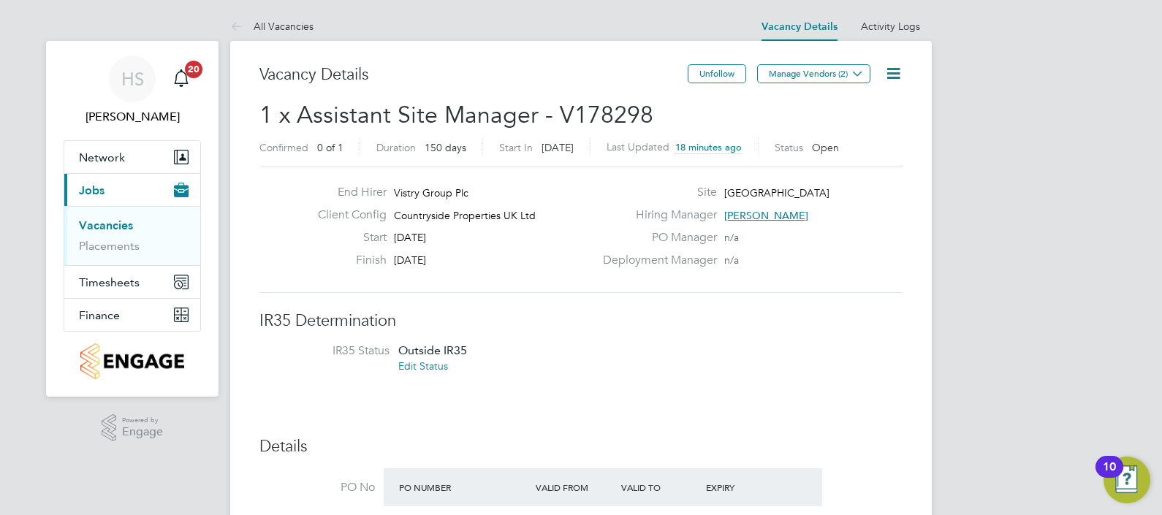
click at [77, 221] on ul "Vacancies Placements" at bounding box center [132, 235] width 136 height 59
click at [82, 223] on link "Vacancies" at bounding box center [106, 226] width 54 height 14
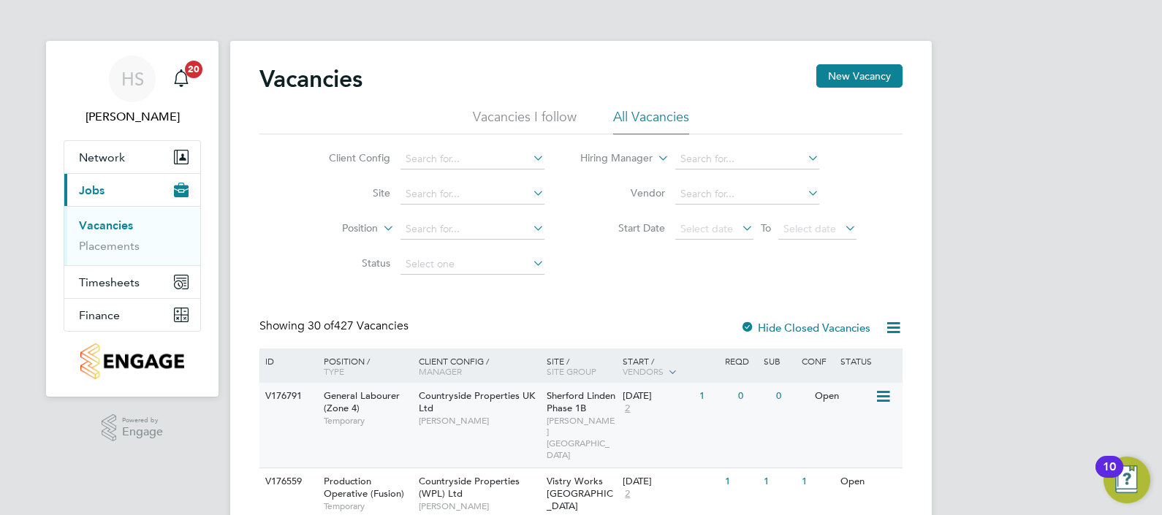
click at [886, 398] on icon at bounding box center [882, 397] width 15 height 18
click at [431, 186] on input at bounding box center [472, 194] width 144 height 20
click at [435, 213] on li "Redr uth Road" at bounding box center [472, 214] width 145 height 20
type input "[GEOGRAPHIC_DATA]"
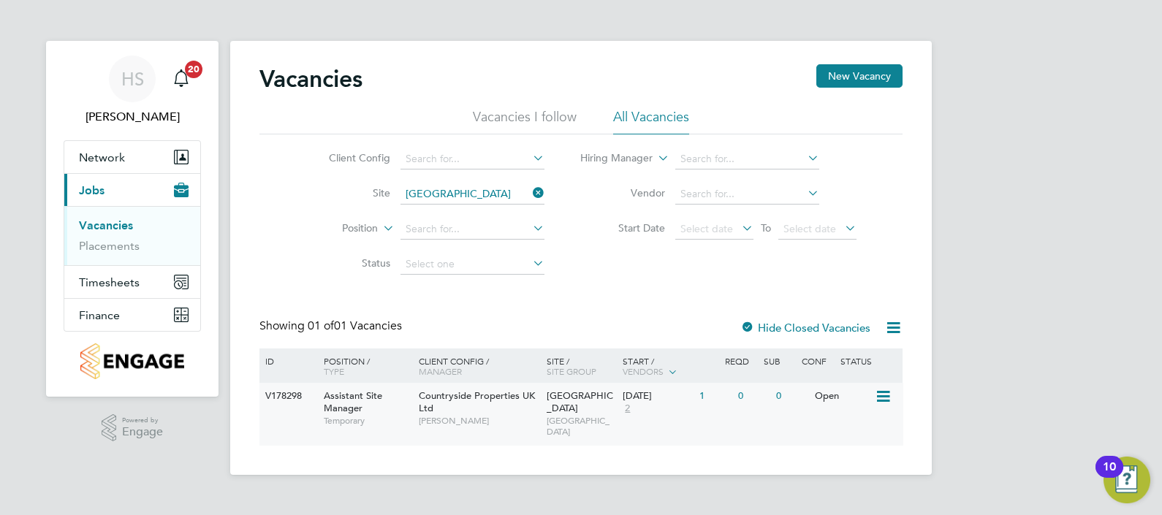
click at [881, 399] on icon at bounding box center [882, 397] width 15 height 18
click at [825, 449] on li "Edit" at bounding box center [847, 451] width 85 height 20
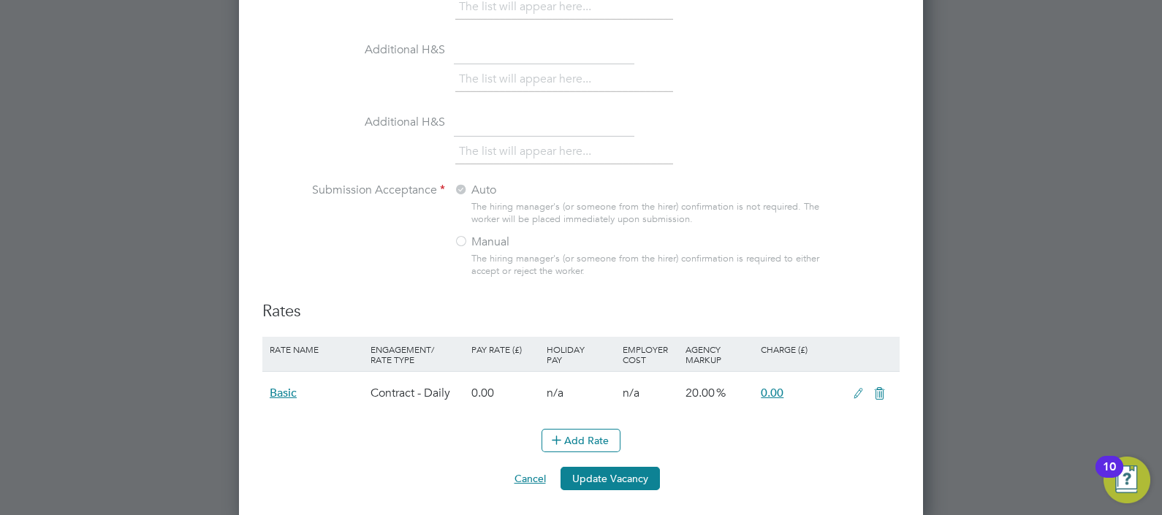
click at [539, 471] on button "Cancel" at bounding box center [530, 478] width 55 height 23
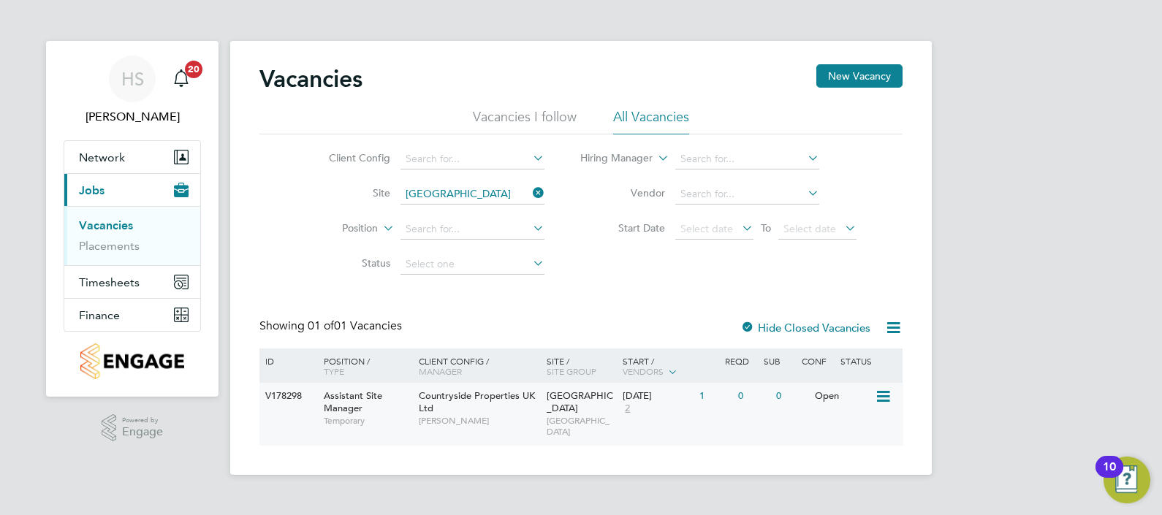
click at [886, 395] on icon at bounding box center [882, 397] width 15 height 18
click at [843, 468] on li "Update Status" at bounding box center [847, 472] width 85 height 20
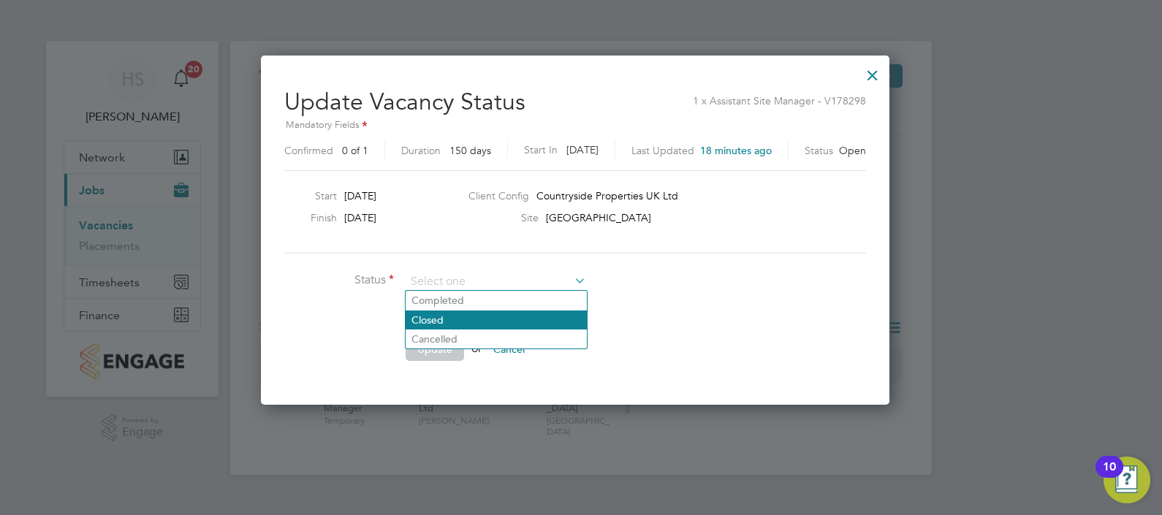
click at [501, 315] on li "Closed" at bounding box center [496, 320] width 181 height 19
type input "Closed"
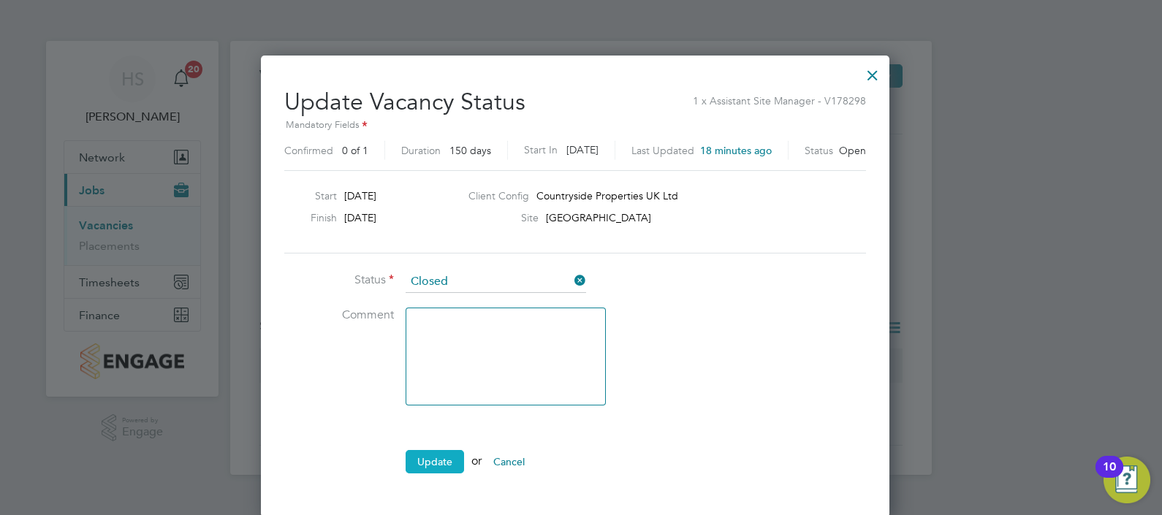
click at [435, 459] on button "Update" at bounding box center [435, 461] width 58 height 23
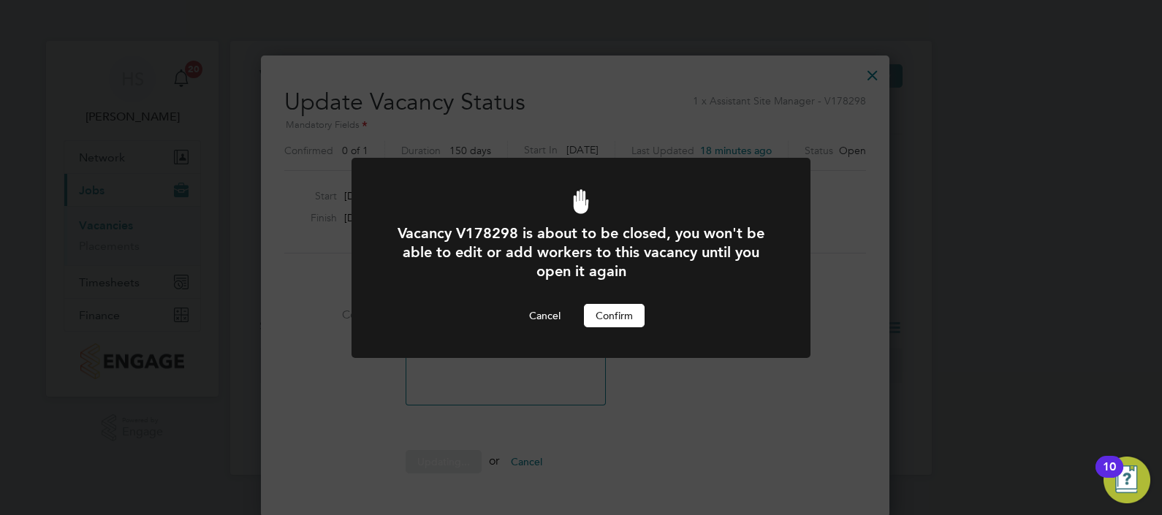
click at [626, 310] on button "Confirm" at bounding box center [614, 315] width 61 height 23
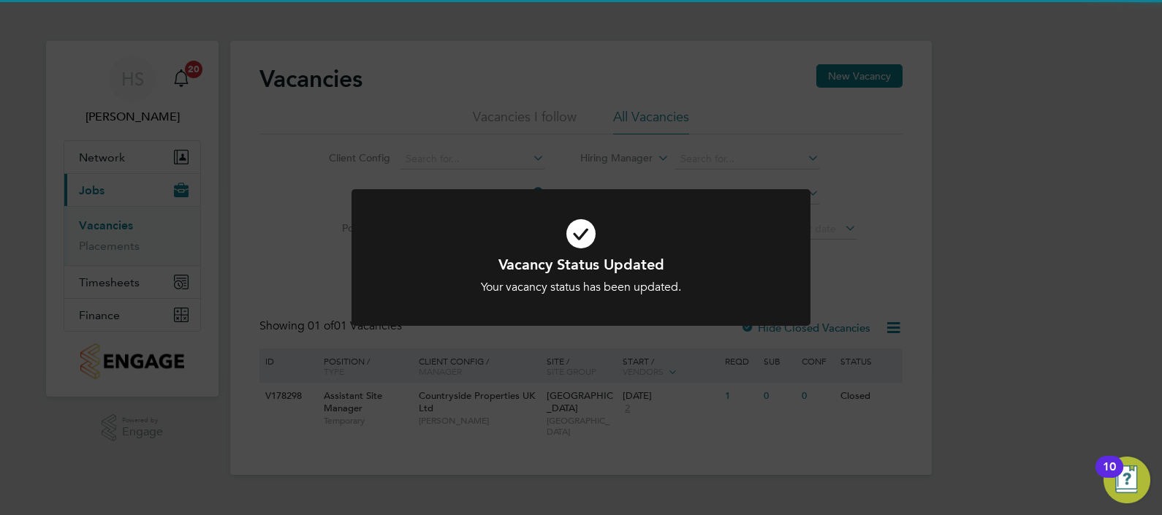
click at [871, 218] on div "Vacancy Status Updated Your vacancy status has been updated. Cancel Okay" at bounding box center [581, 257] width 1162 height 515
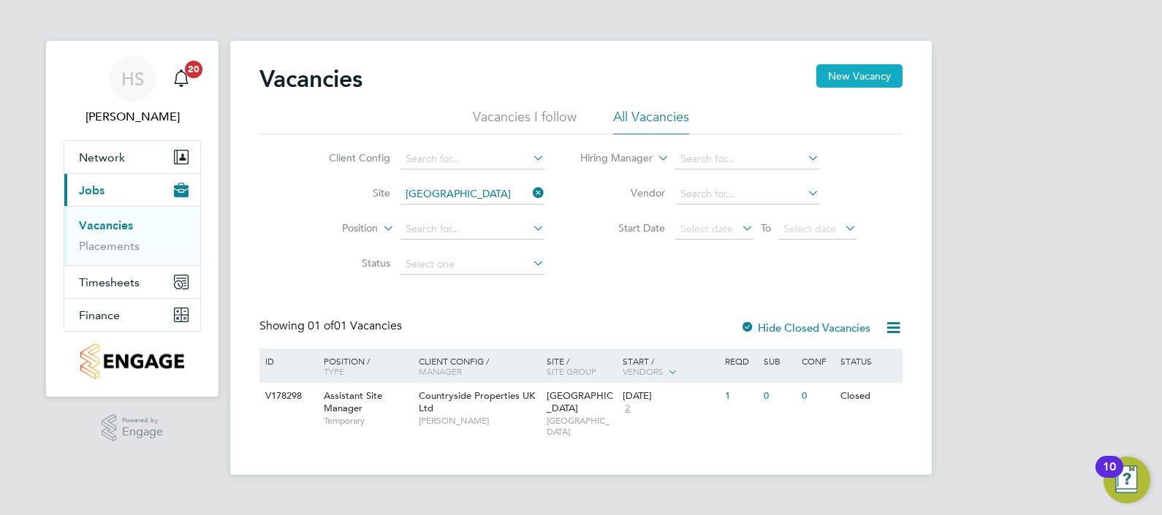
click at [832, 70] on button "New Vacancy" at bounding box center [859, 75] width 86 height 23
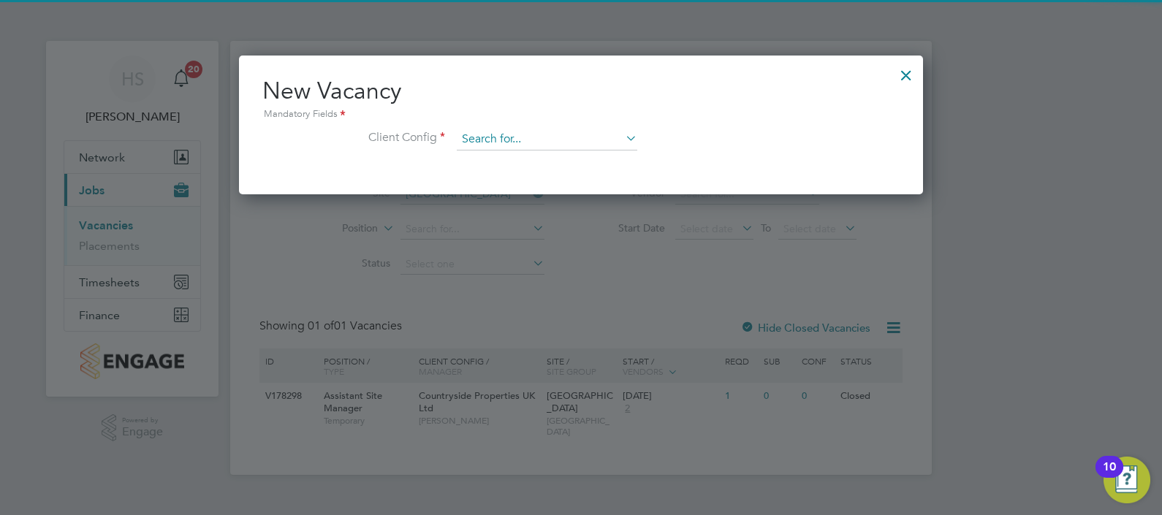
click at [501, 135] on input at bounding box center [547, 140] width 181 height 22
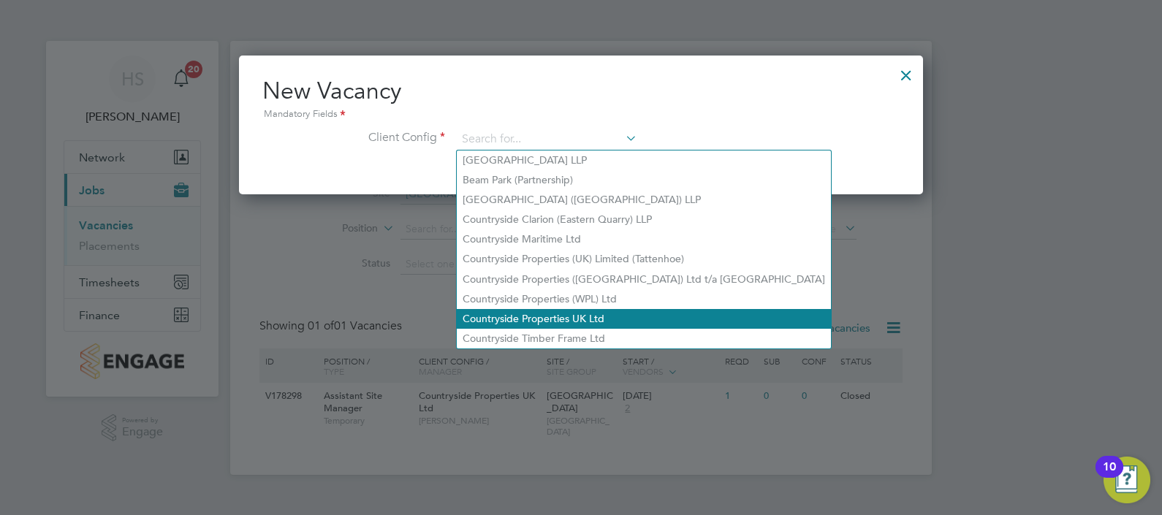
click at [530, 309] on li "Countryside Properties UK Ltd" at bounding box center [644, 319] width 374 height 20
type input "Countryside Properties UK Ltd"
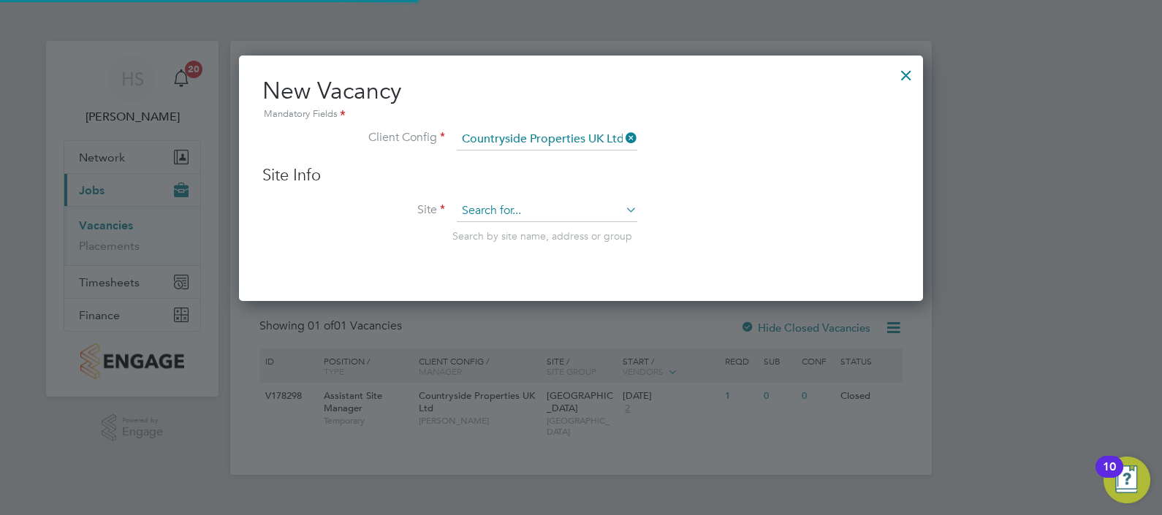
click at [547, 208] on input at bounding box center [547, 211] width 181 height 22
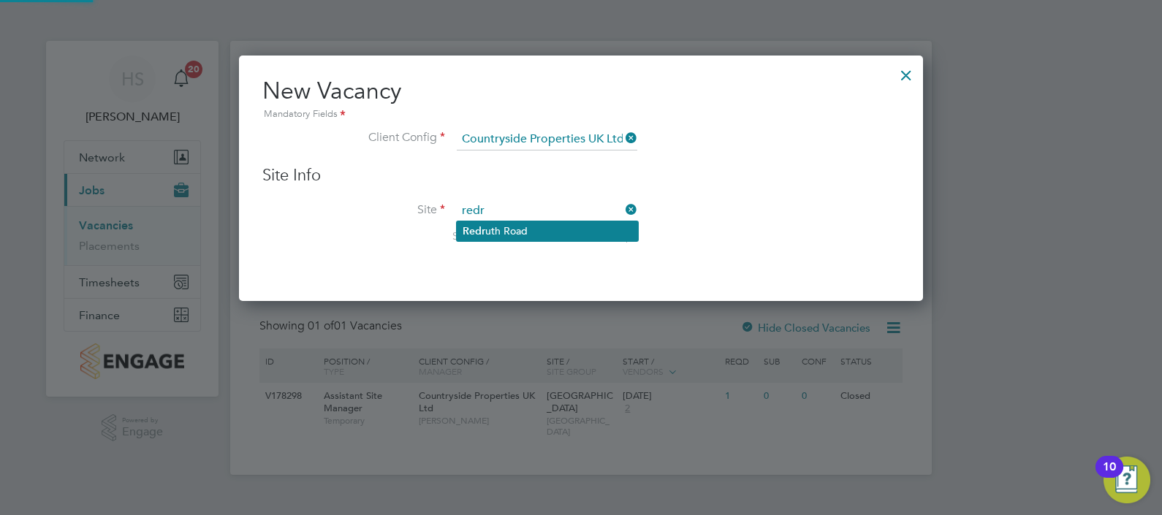
type input "redr"
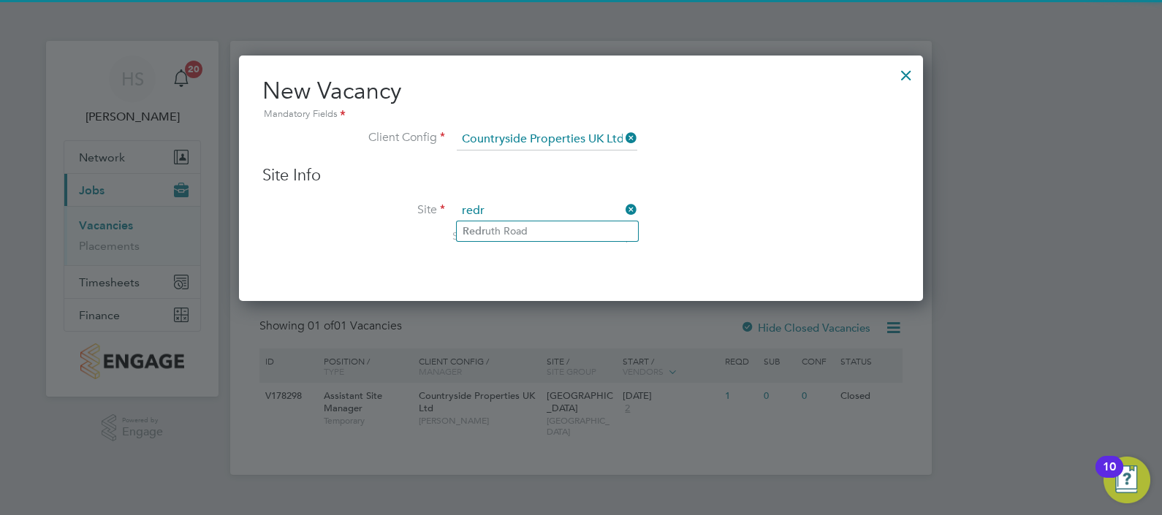
drag, startPoint x: 556, startPoint y: 231, endPoint x: 556, endPoint y: 240, distance: 9.5
click at [556, 240] on ul "Redr uth Road" at bounding box center [547, 231] width 183 height 21
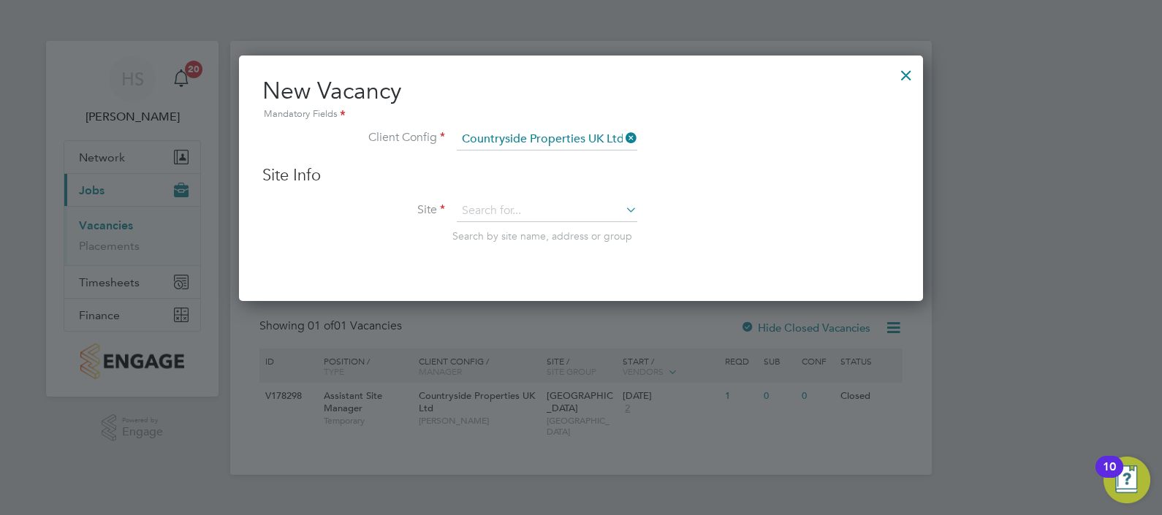
click at [555, 223] on li "Site Search by site name, address or group" at bounding box center [580, 236] width 637 height 72
click at [557, 214] on input at bounding box center [547, 211] width 181 height 22
click at [558, 227] on li "Redr uth Road" at bounding box center [547, 231] width 181 height 20
type input "[GEOGRAPHIC_DATA]"
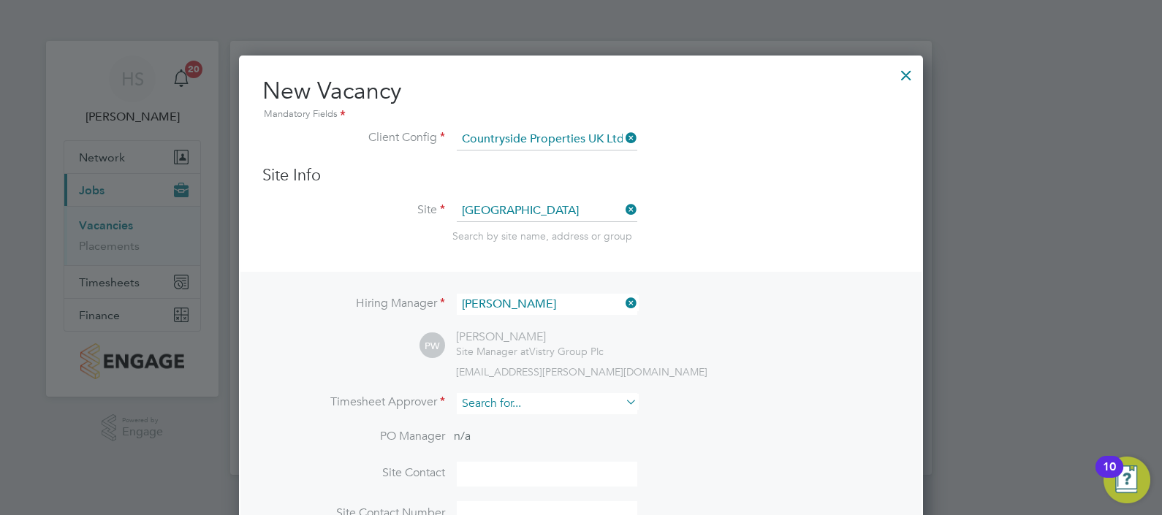
click at [530, 413] on div "Vacancies New Vacancy Vacancies I follow All Vacancies Client Config Site Redru…" at bounding box center [581, 258] width 702 height 434
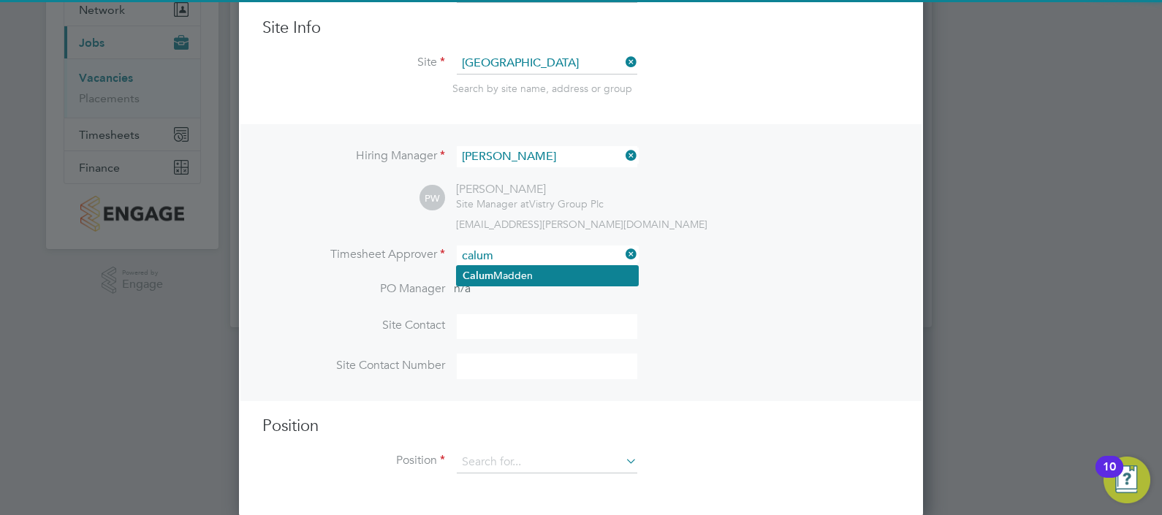
click at [477, 270] on b "Calum" at bounding box center [478, 276] width 31 height 12
type input "[PERSON_NAME]"
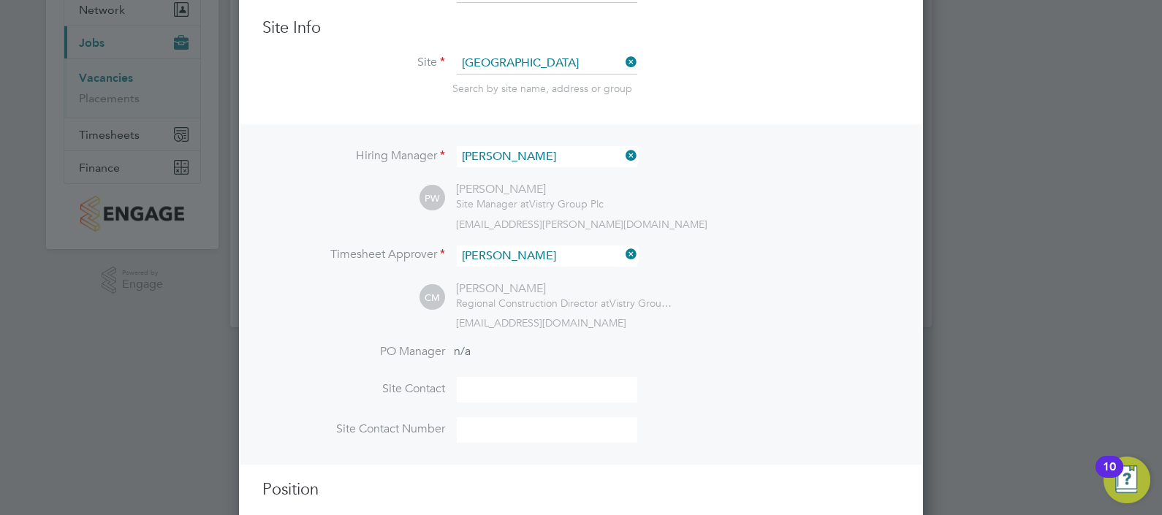
click at [766, 305] on div "CM [PERSON_NAME] Regional Construction Director at Vistry Group Plc [EMAIL_ADDR…" at bounding box center [659, 305] width 480 height 48
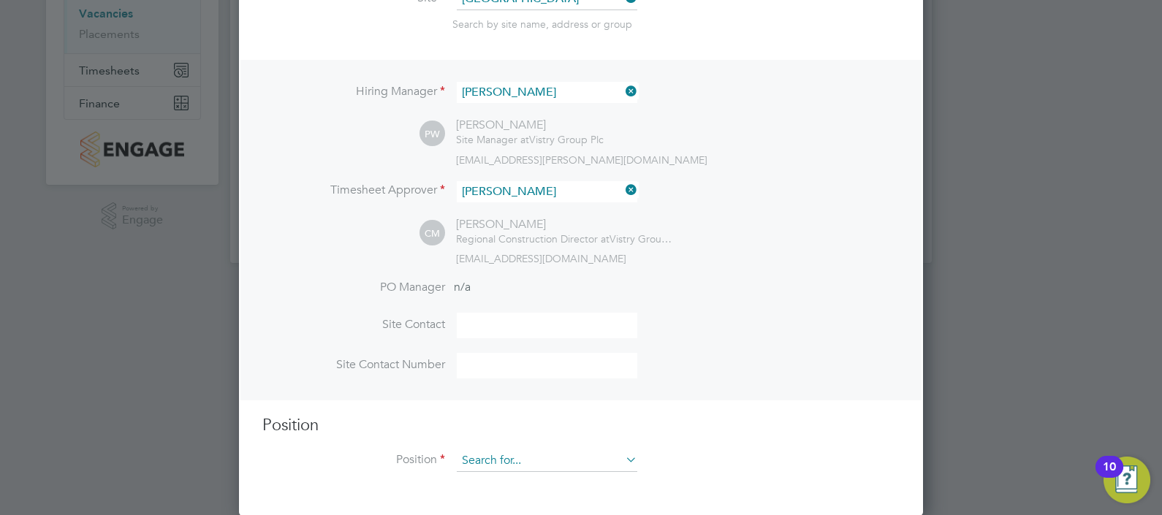
click at [530, 263] on div "Vacancies New Vacancy Vacancies I follow All Vacancies Client Config Site Redru…" at bounding box center [581, 46] width 702 height 434
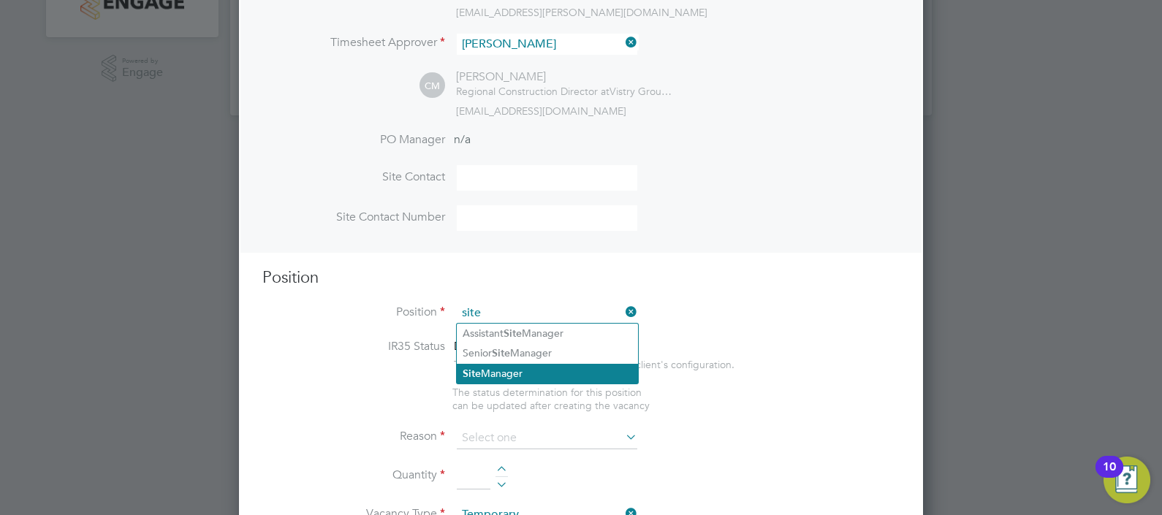
click at [570, 368] on li "Site Manager" at bounding box center [547, 374] width 181 height 20
type input "Site Manager"
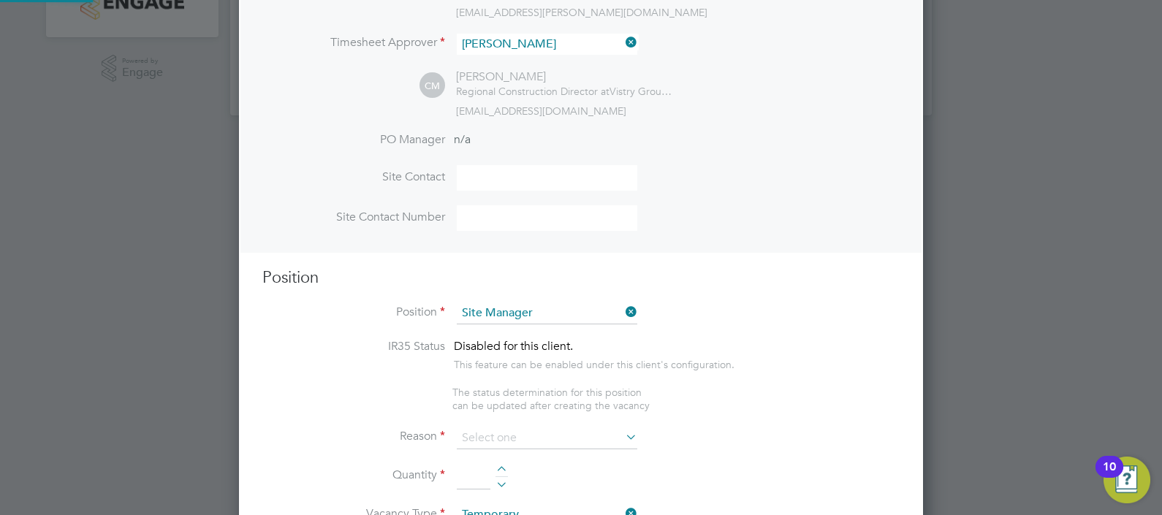
type textarea "• Loremip dolo sitam con adipisc eli se doeiusmodt inci utl etdolore magnaaliqu…"
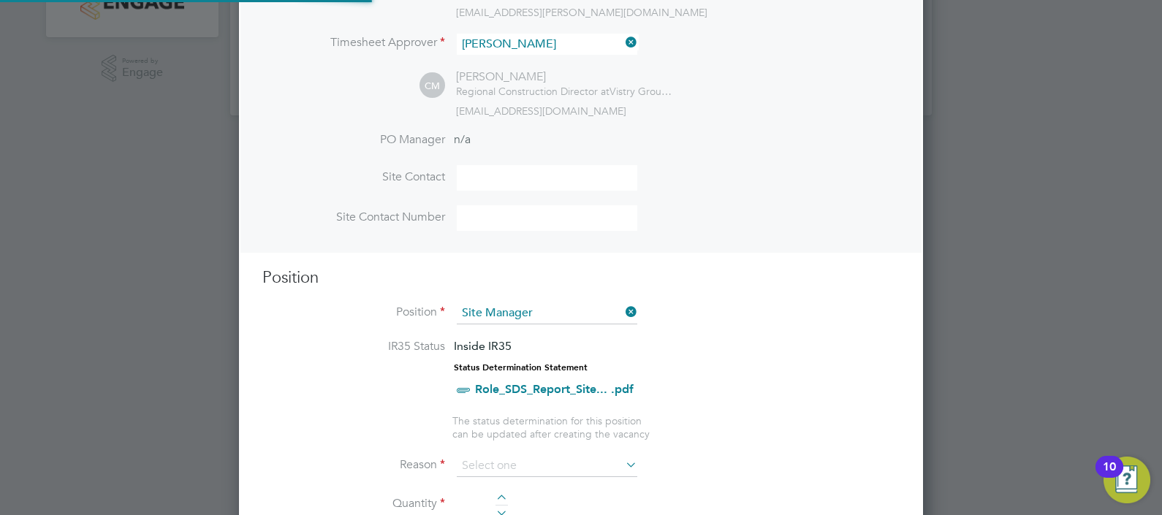
click at [746, 303] on li "Position Site Manager" at bounding box center [580, 321] width 637 height 37
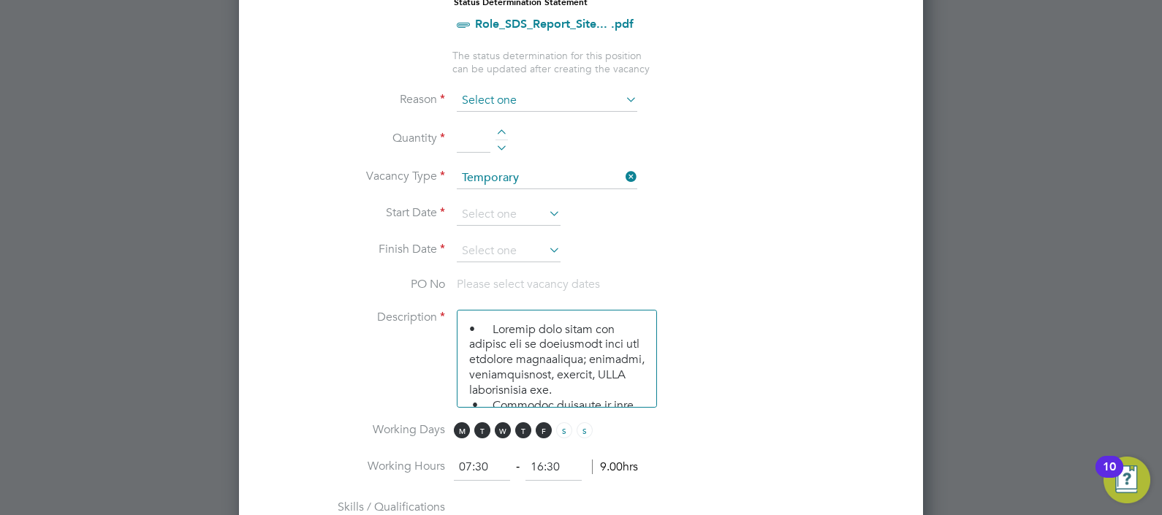
click at [579, 97] on input at bounding box center [547, 101] width 181 height 22
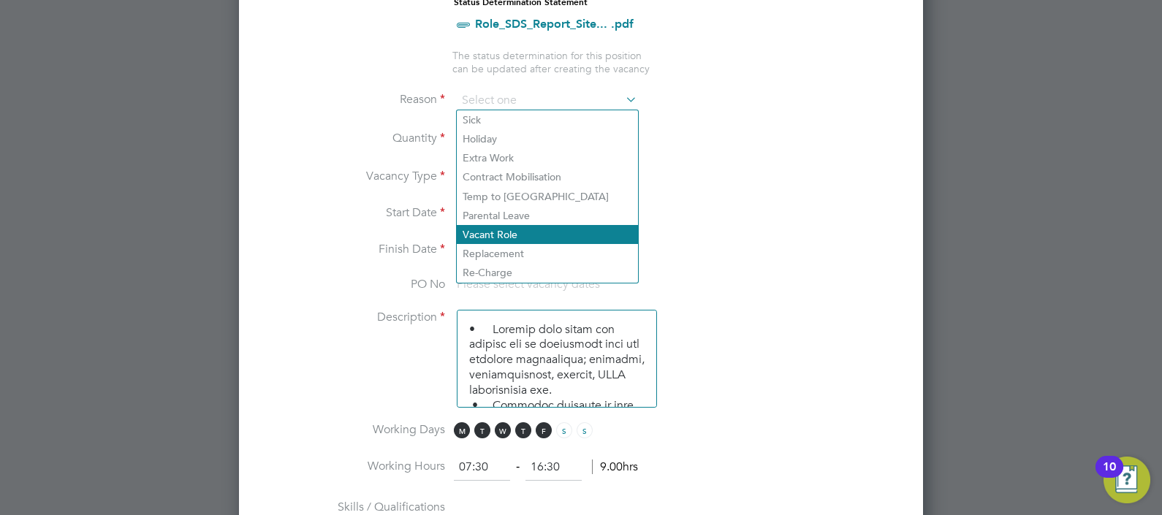
click at [508, 238] on li "Vacant Role" at bounding box center [547, 234] width 181 height 19
type input "Vacant Role"
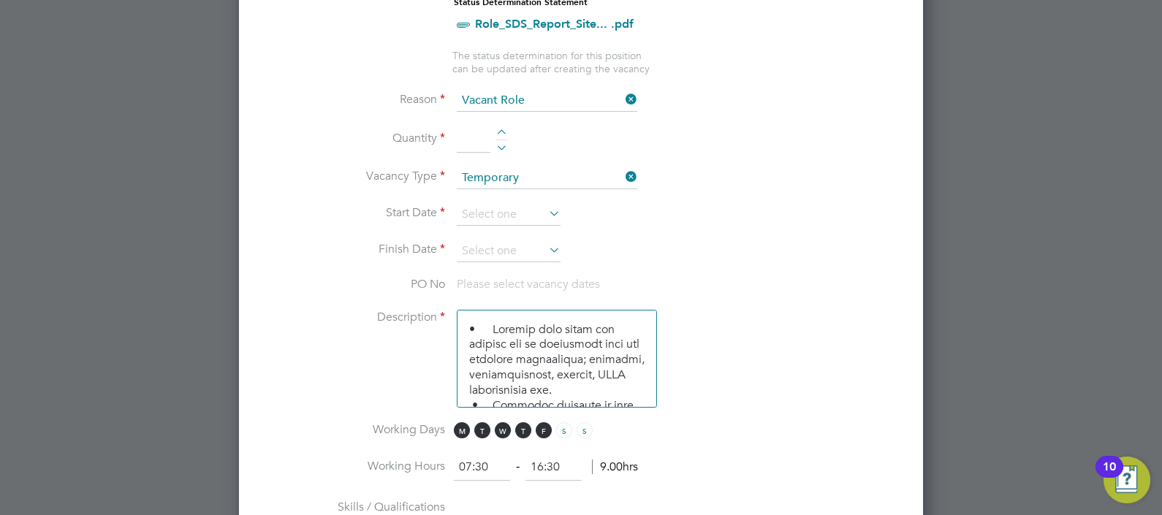
click at [503, 129] on div at bounding box center [501, 134] width 12 height 10
type input "1"
click at [493, 325] on textarea at bounding box center [557, 359] width 200 height 98
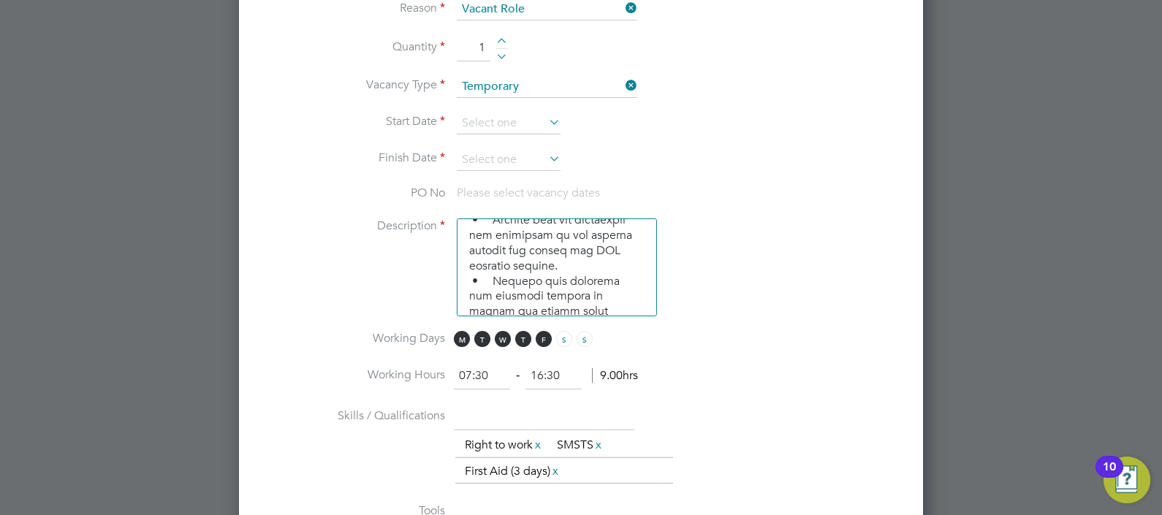
drag, startPoint x: 481, startPoint y: 236, endPoint x: 464, endPoint y: 229, distance: 18.3
click at [464, 229] on textarea at bounding box center [557, 268] width 200 height 98
click at [475, 293] on textarea at bounding box center [557, 268] width 200 height 98
paste textarea "•"
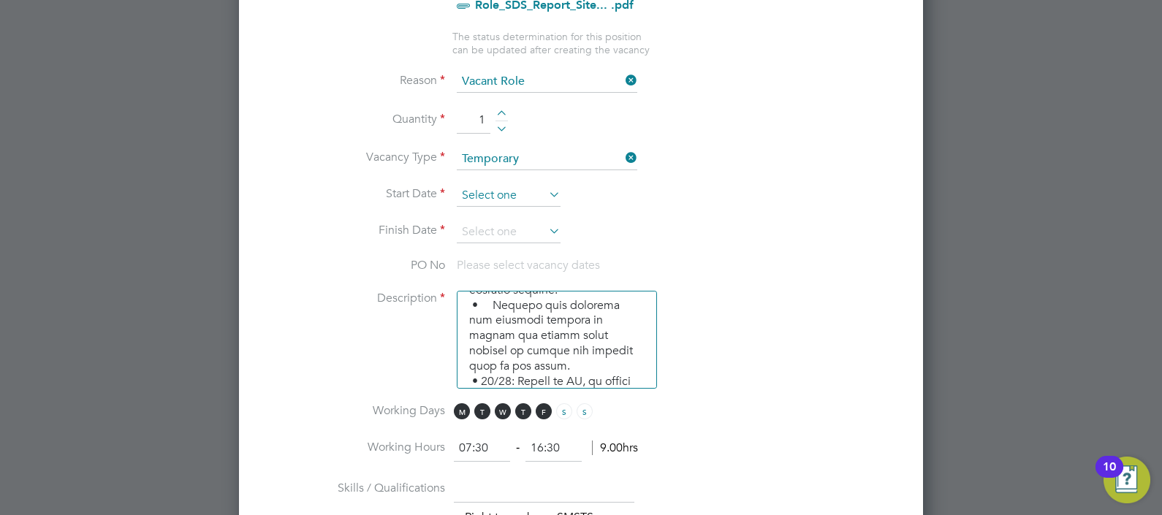
scroll to position [645, 0]
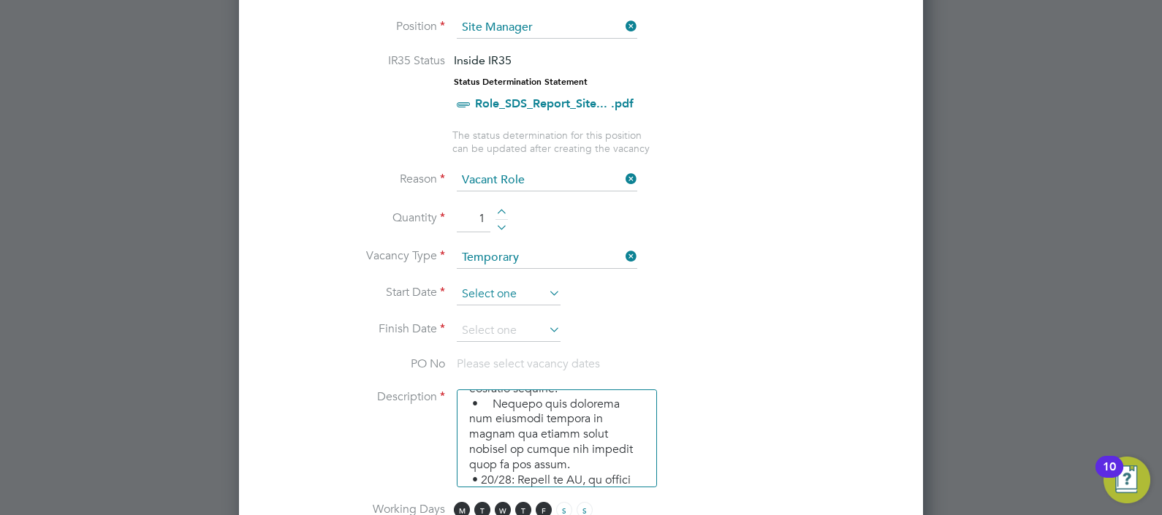
type textarea "• Loremip dolo sitam con adipisc eli se doeiusmodt inci utl etdolore magnaaliqu…"
click at [516, 300] on input at bounding box center [509, 295] width 104 height 22
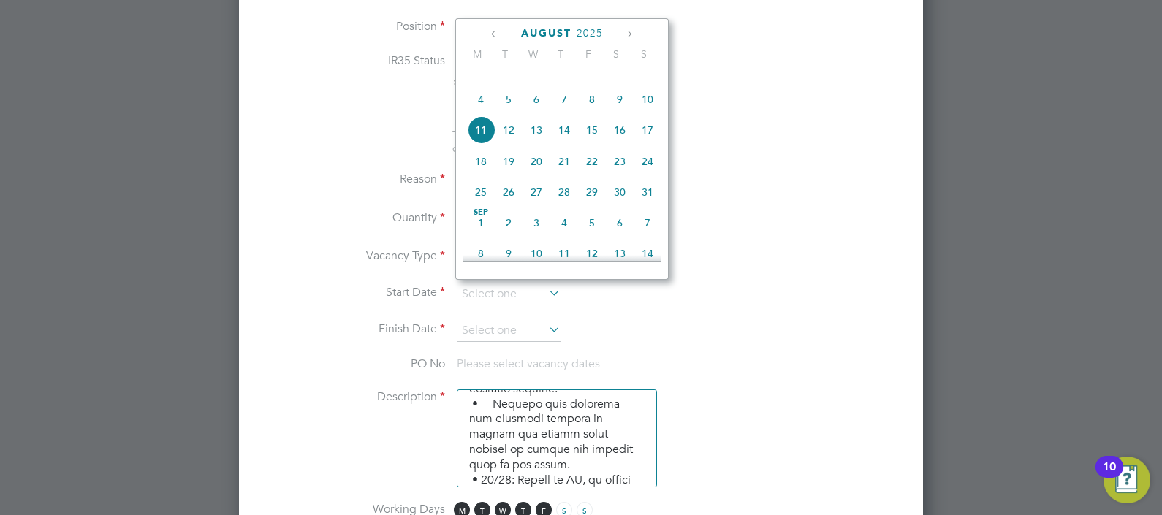
click at [479, 113] on span "4" at bounding box center [481, 100] width 28 height 28
type input "[DATE]"
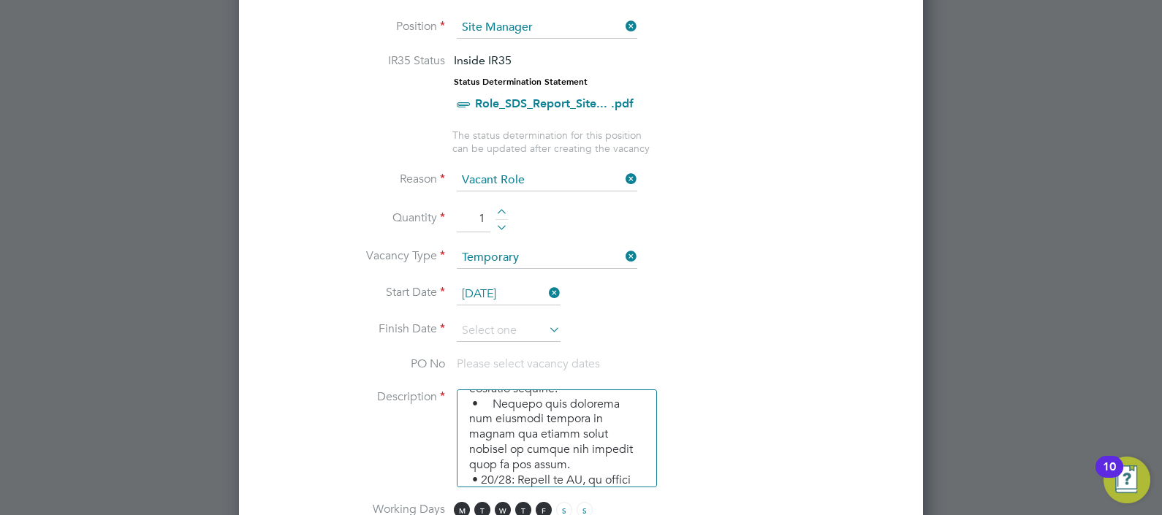
click at [546, 322] on icon at bounding box center [546, 329] width 0 height 20
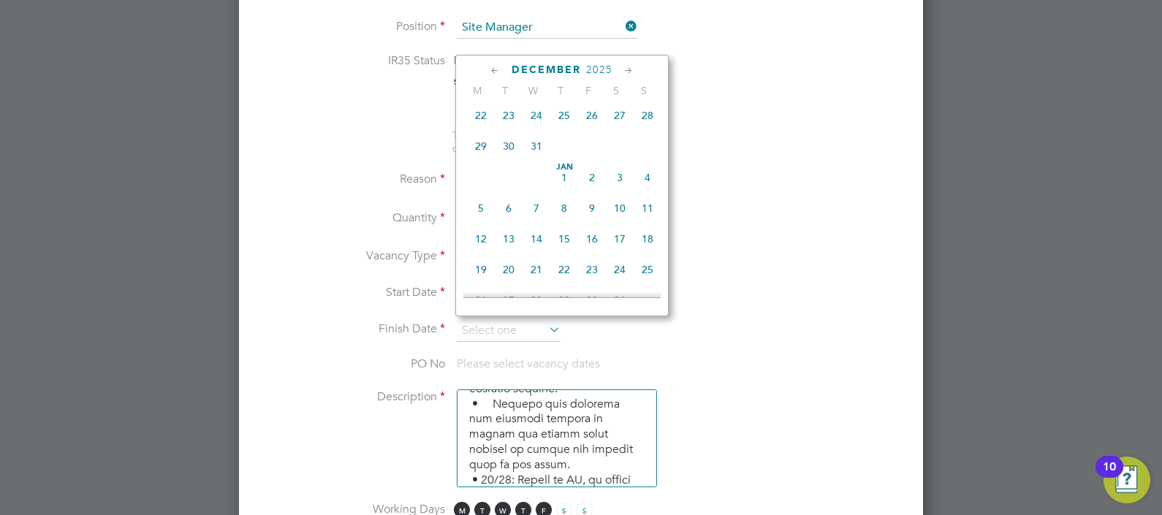
scroll to position [1212, 0]
click at [528, 159] on span "31" at bounding box center [537, 145] width 28 height 28
type input "[DATE]"
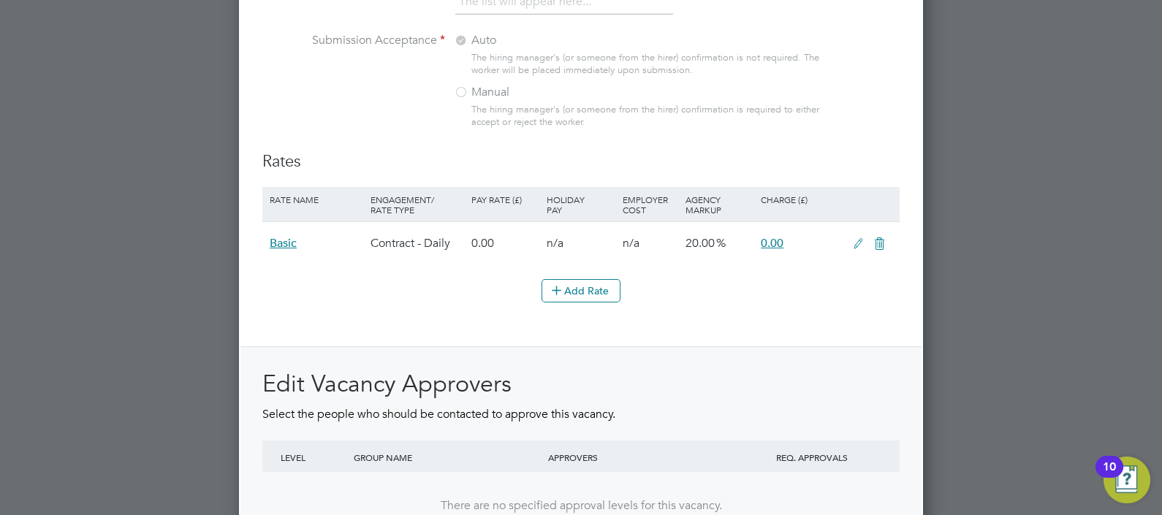
scroll to position [1774, 0]
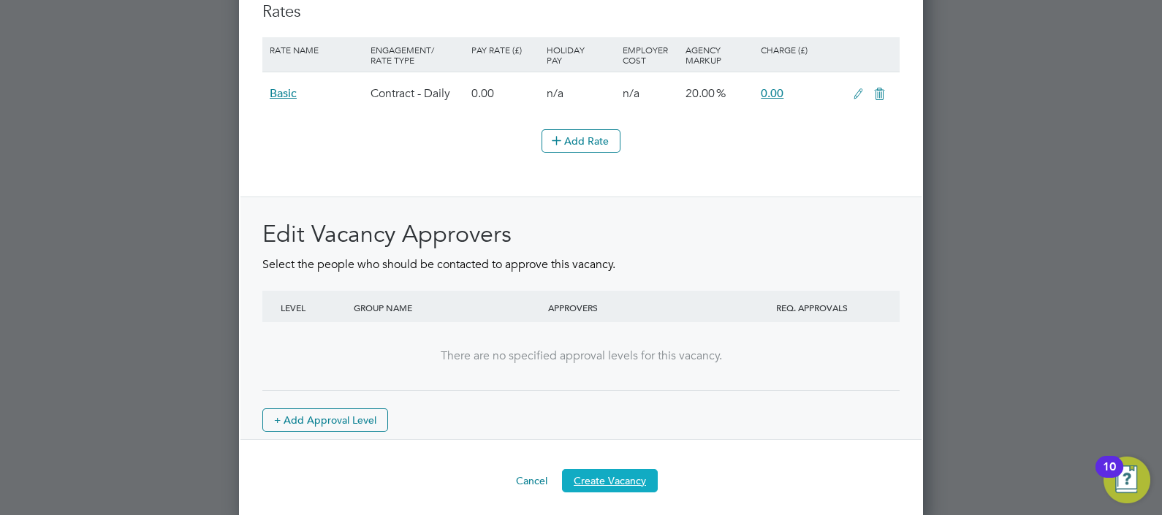
click at [634, 469] on button "Create Vacancy" at bounding box center [610, 480] width 96 height 23
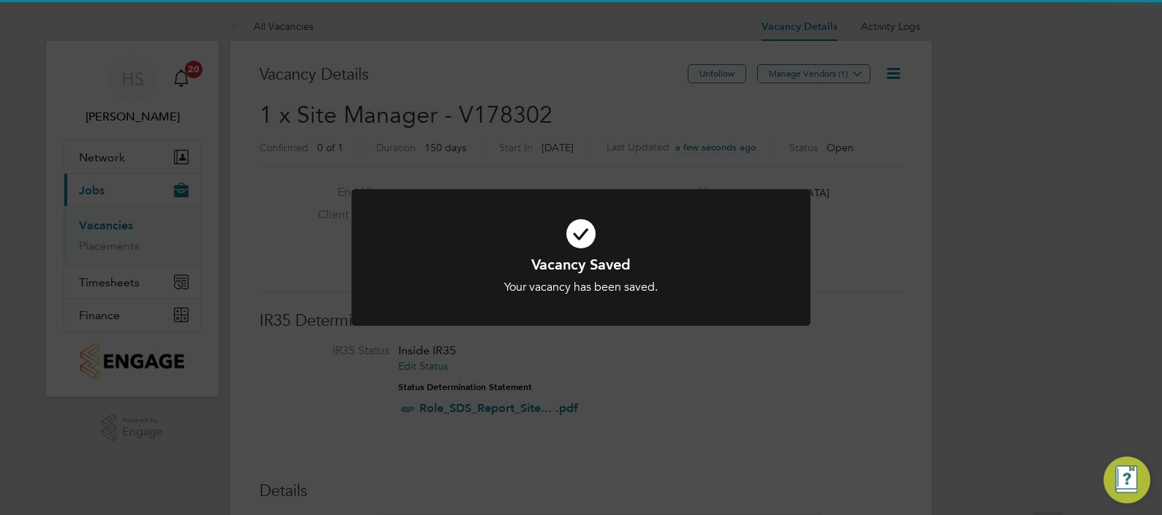
click at [975, 284] on div "Vacancy Saved Your vacancy has been saved. Cancel Okay" at bounding box center [581, 257] width 1162 height 515
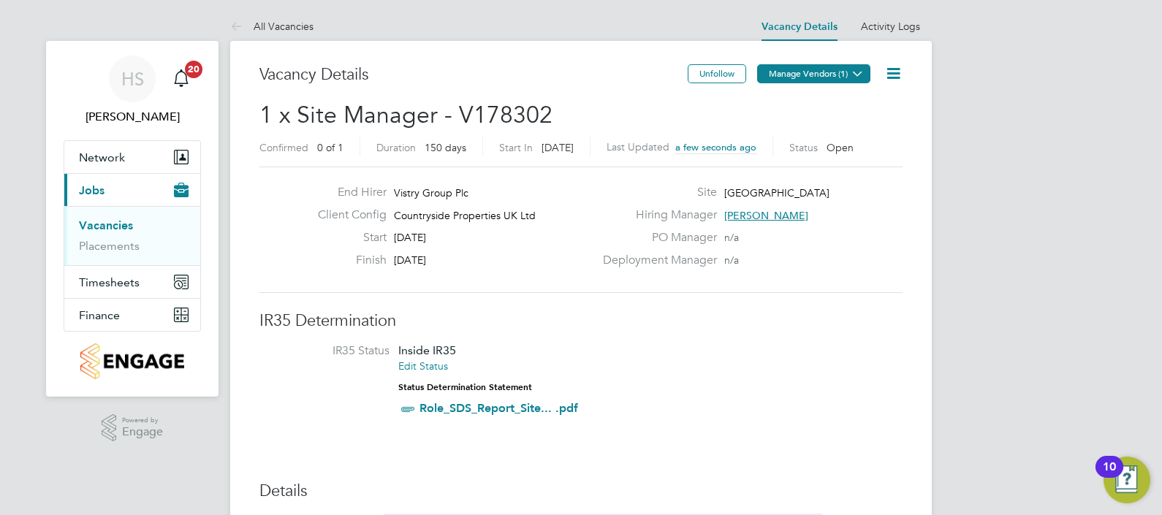
click at [824, 70] on button "Manage Vendors (1)" at bounding box center [813, 73] width 113 height 19
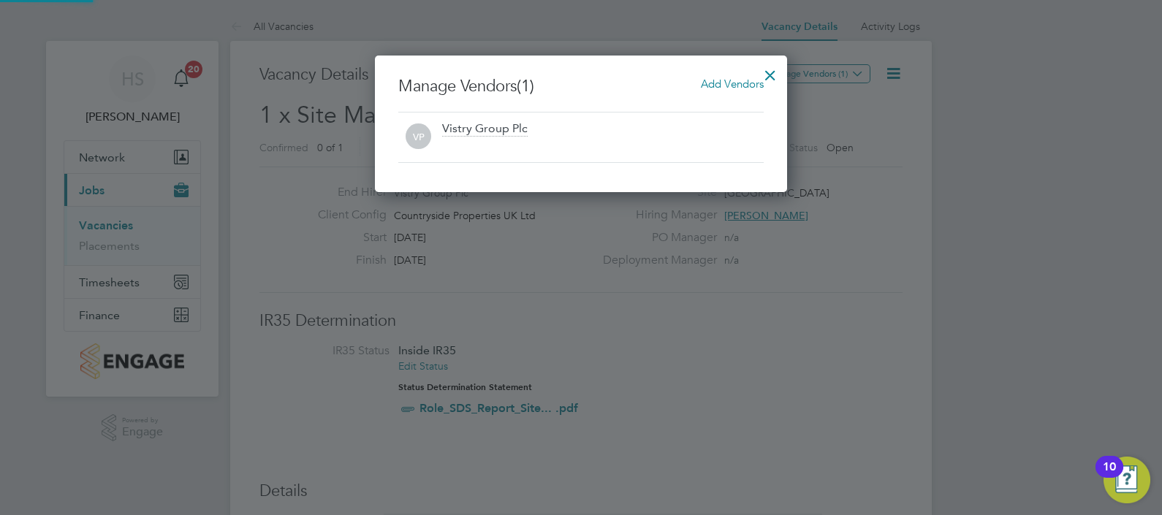
scroll to position [136, 413]
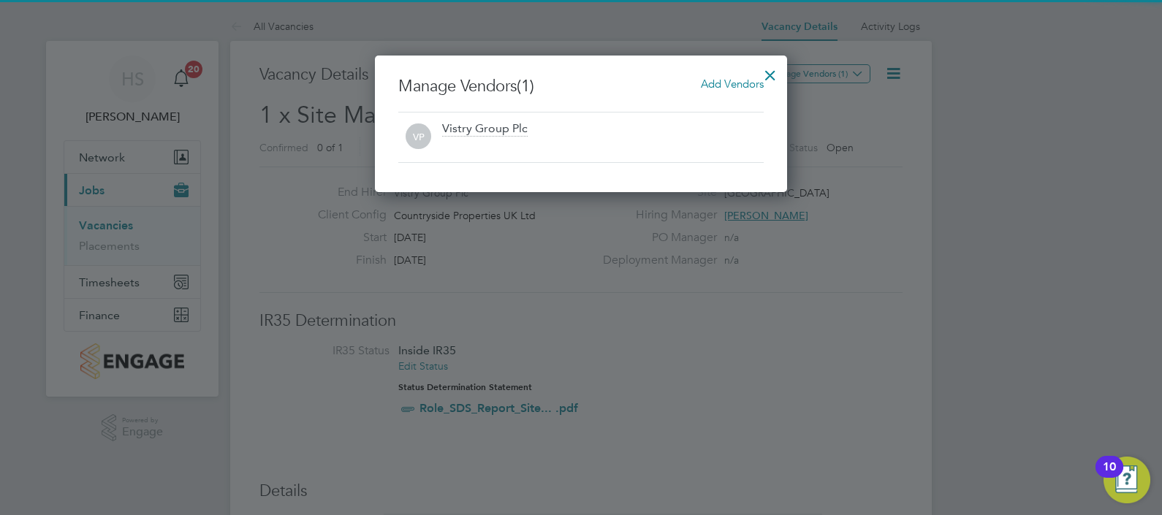
click at [755, 85] on span "Add Vendors" at bounding box center [732, 84] width 63 height 14
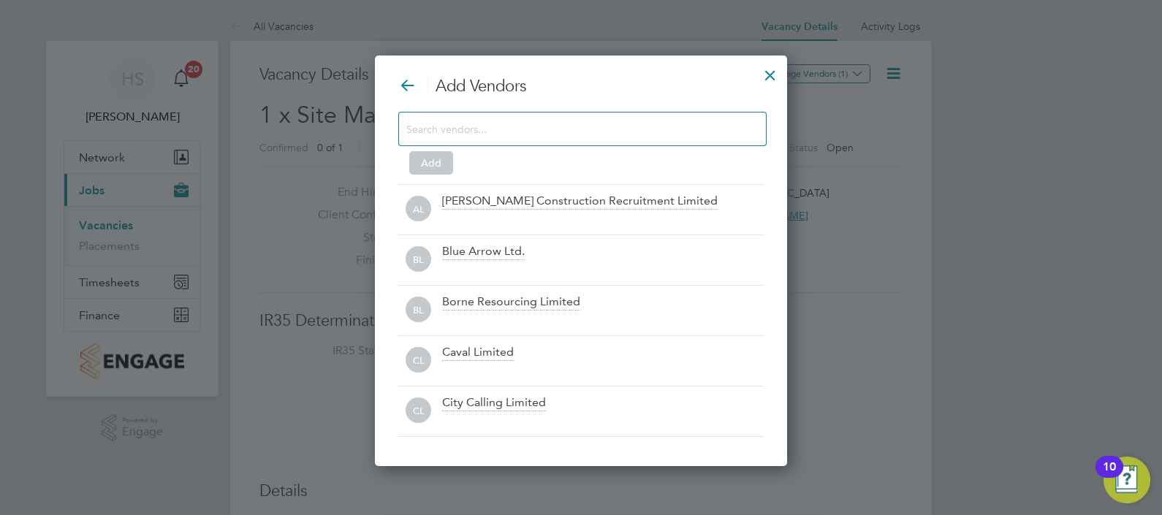
click at [583, 128] on input at bounding box center [570, 128] width 329 height 19
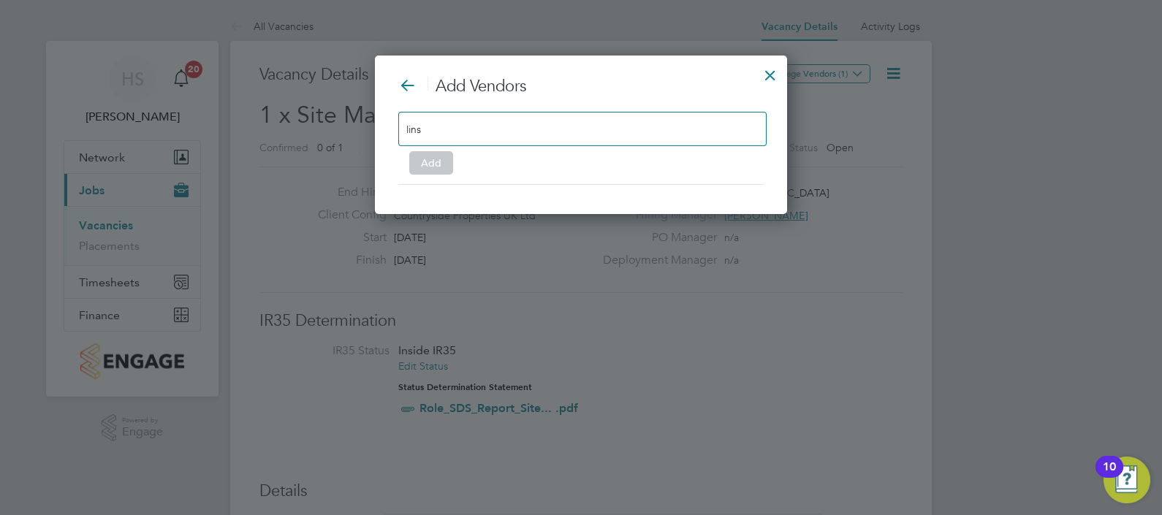
scroll to position [7, 7]
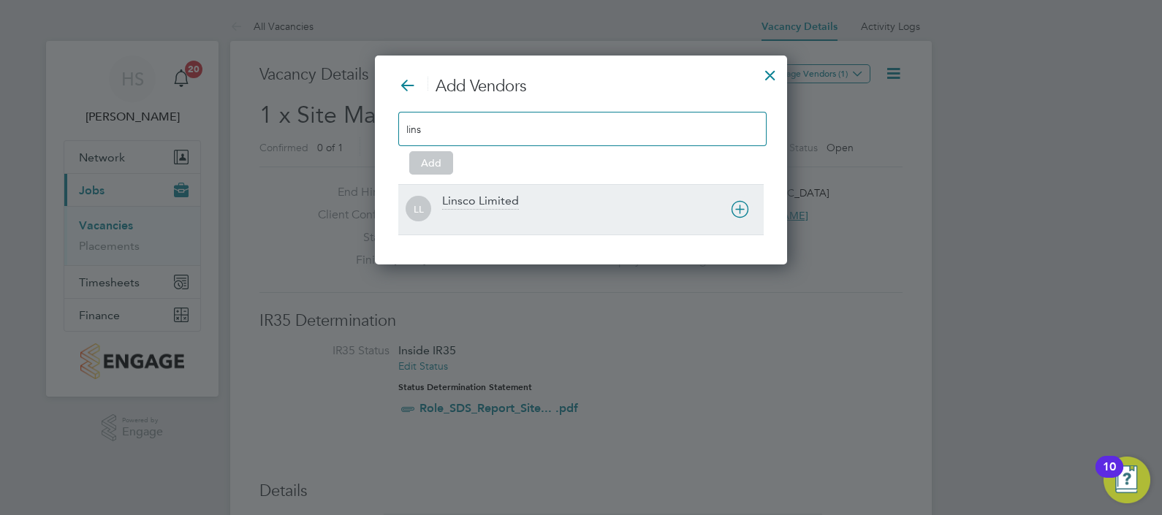
type input "lins"
click at [511, 197] on div "Linsco Limited" at bounding box center [480, 202] width 77 height 16
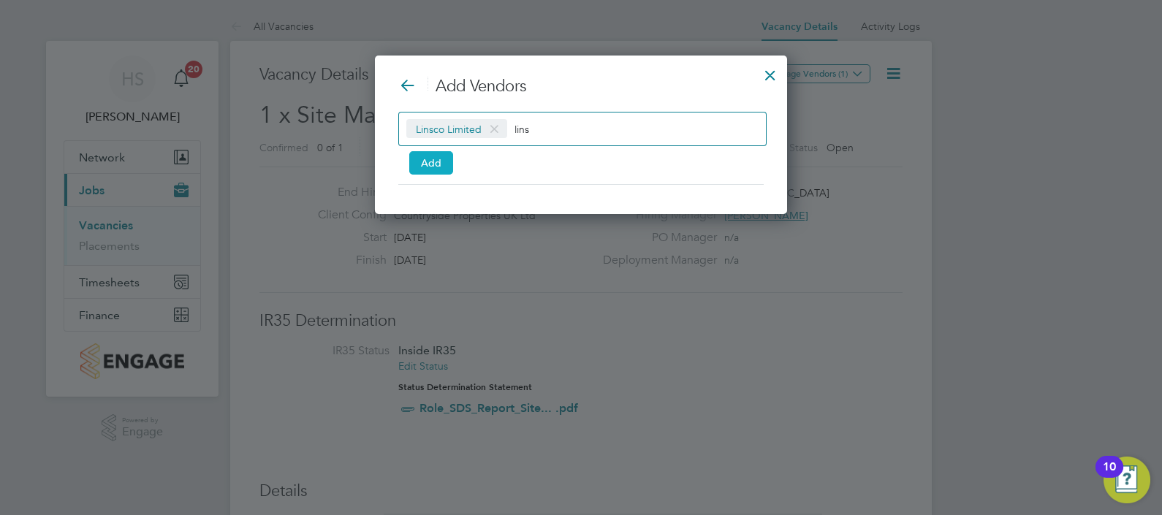
scroll to position [158, 413]
drag, startPoint x: 425, startPoint y: 163, endPoint x: 482, endPoint y: 164, distance: 56.3
click at [429, 162] on button "Add" at bounding box center [431, 162] width 44 height 23
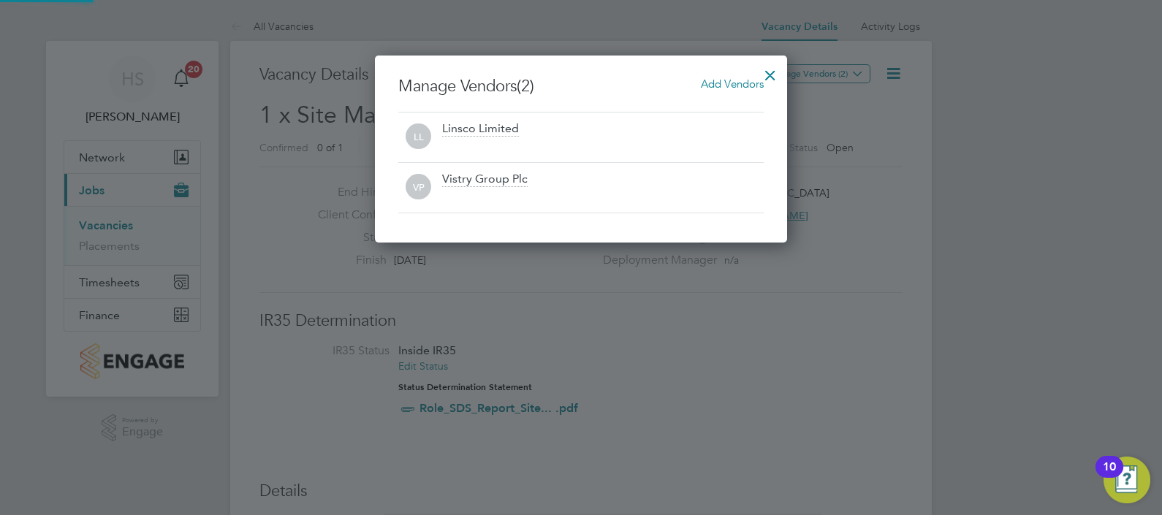
scroll to position [187, 413]
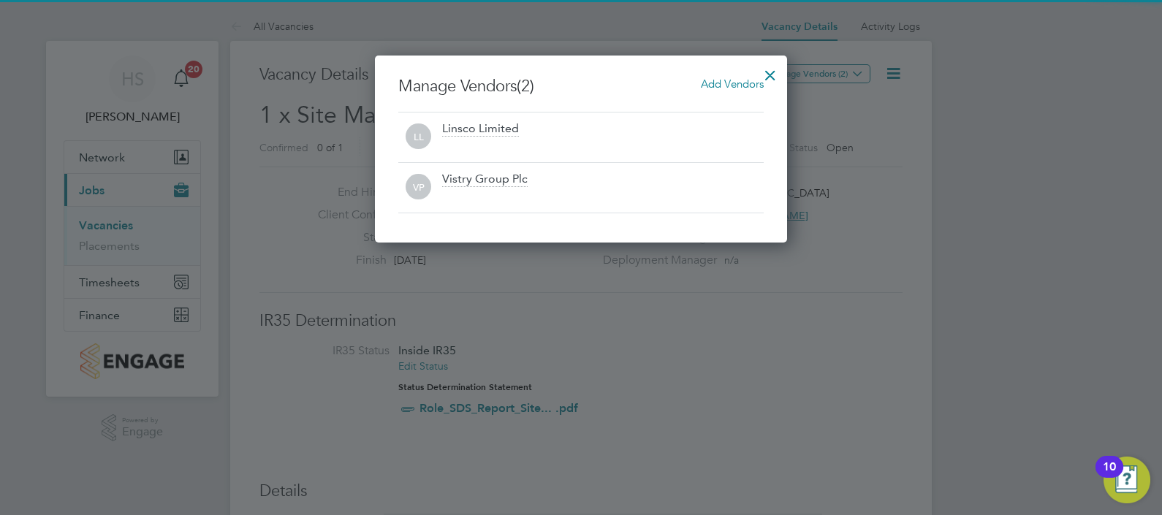
click at [768, 75] on div at bounding box center [770, 71] width 26 height 26
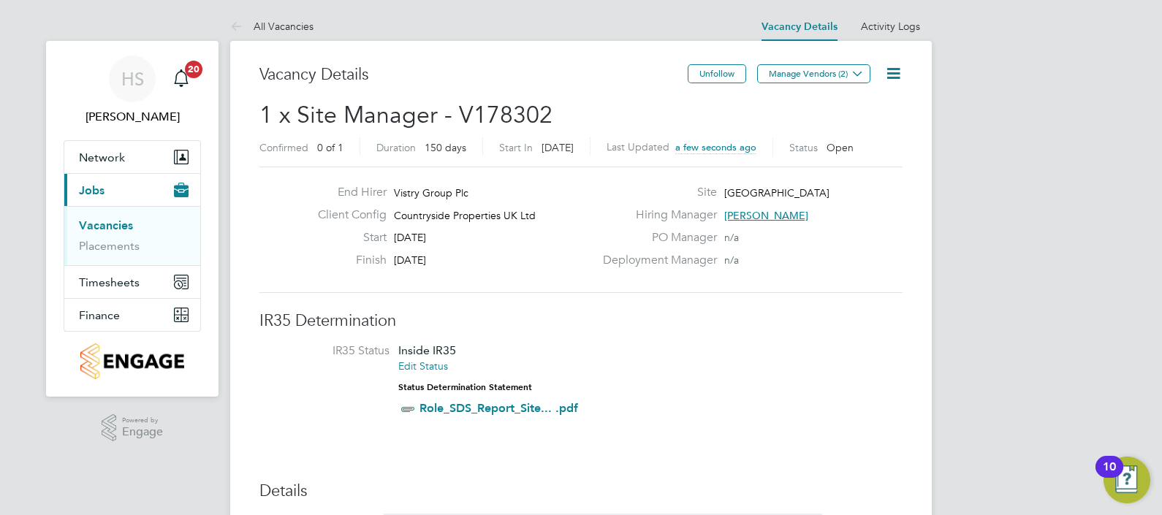
drag, startPoint x: 93, startPoint y: 222, endPoint x: 110, endPoint y: 195, distance: 31.8
click at [94, 222] on link "Vacancies" at bounding box center [106, 226] width 54 height 14
